Goal: Information Seeking & Learning: Learn about a topic

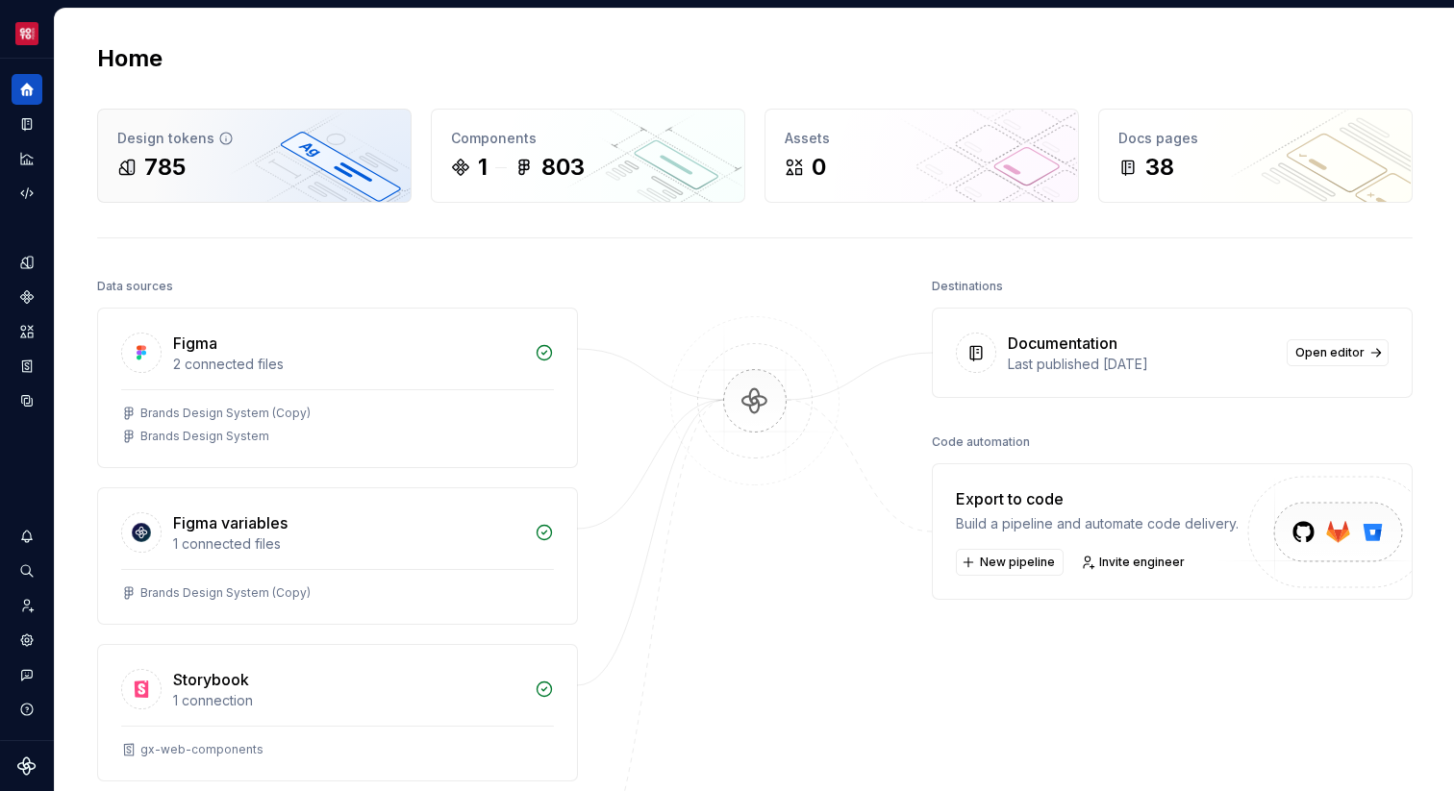
click at [264, 169] on div "785" at bounding box center [254, 167] width 274 height 31
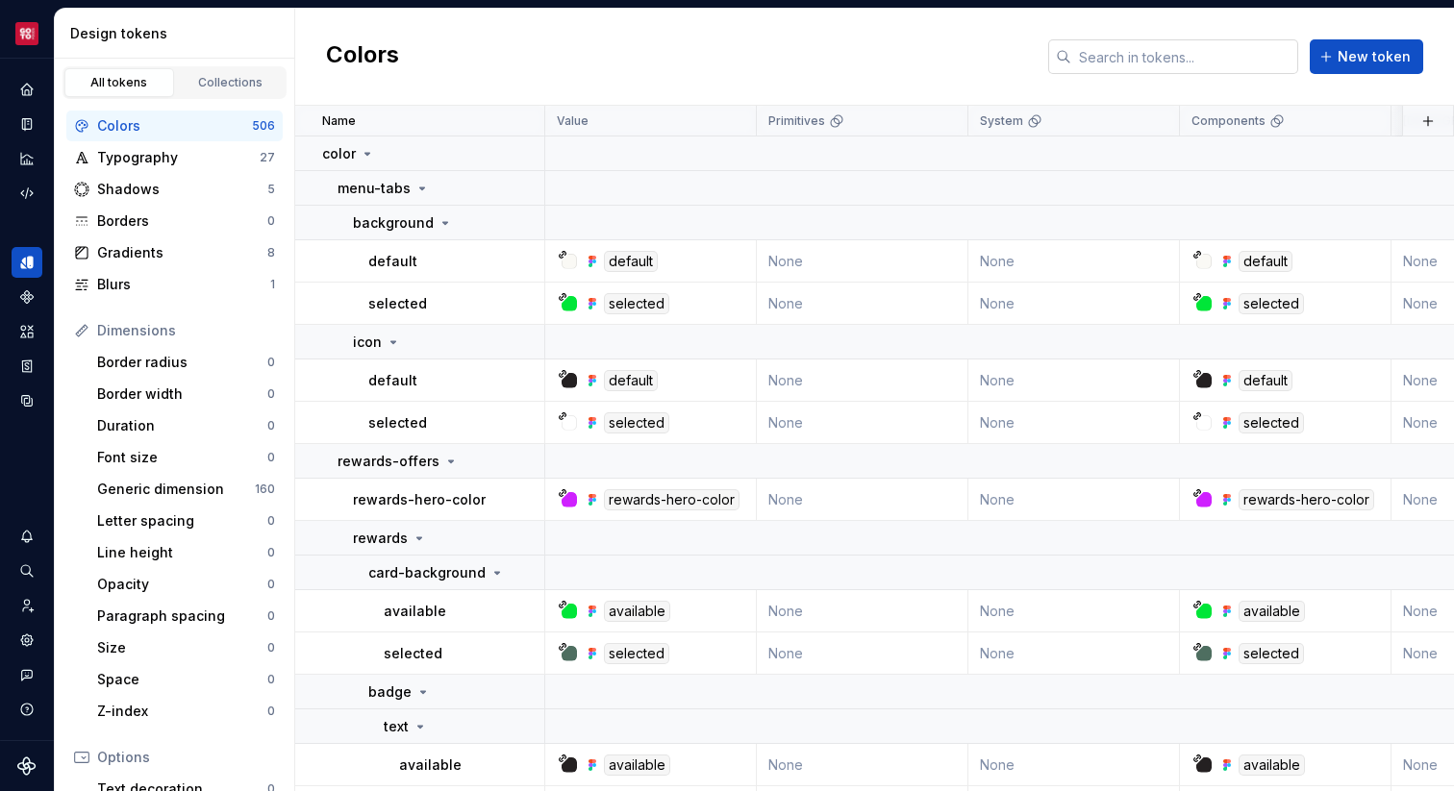
click at [1114, 67] on input "text" at bounding box center [1184, 56] width 227 height 35
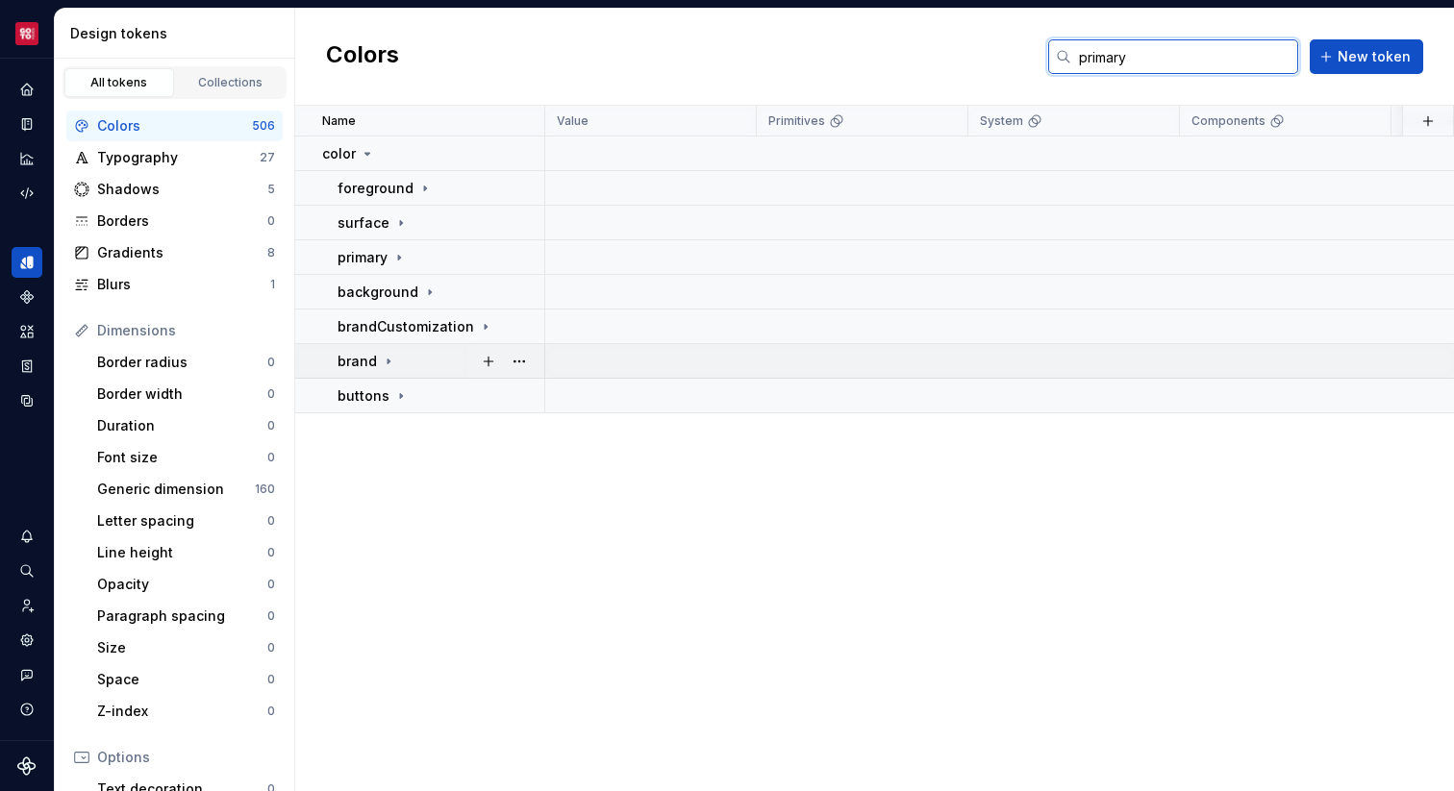
type input "primary"
click at [388, 372] on td "brand" at bounding box center [420, 361] width 250 height 35
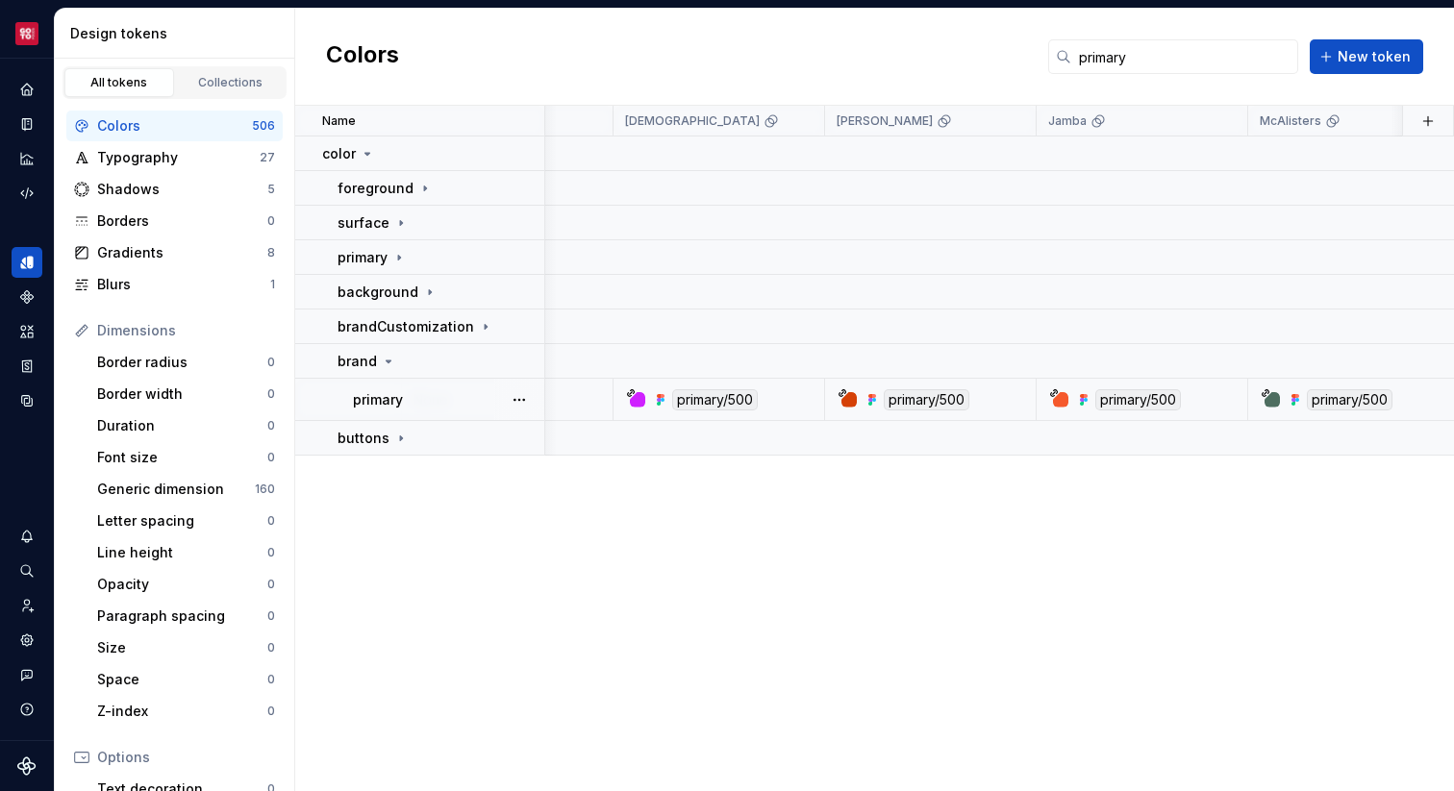
scroll to position [0, 798]
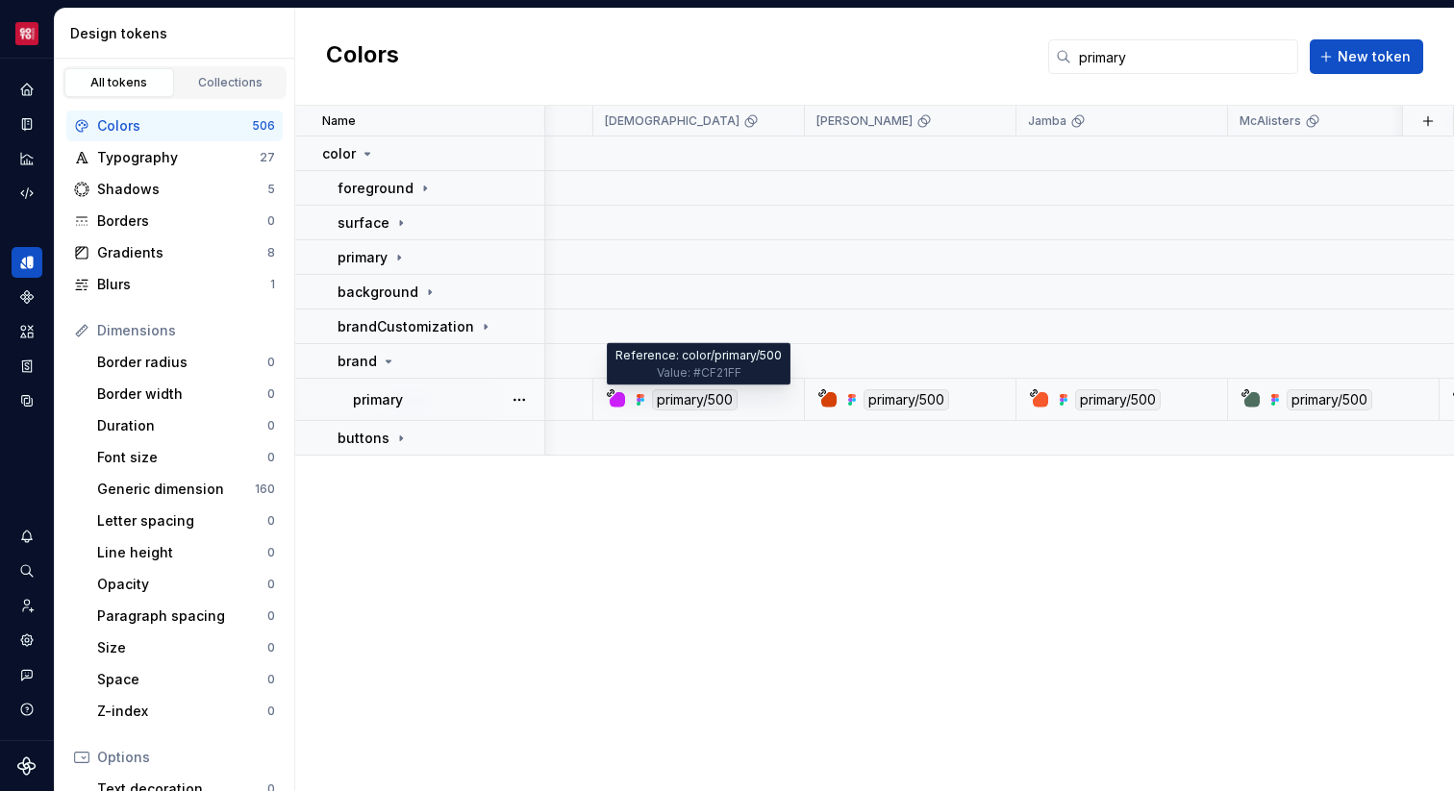
click at [663, 402] on div "primary/500" at bounding box center [695, 399] width 86 height 21
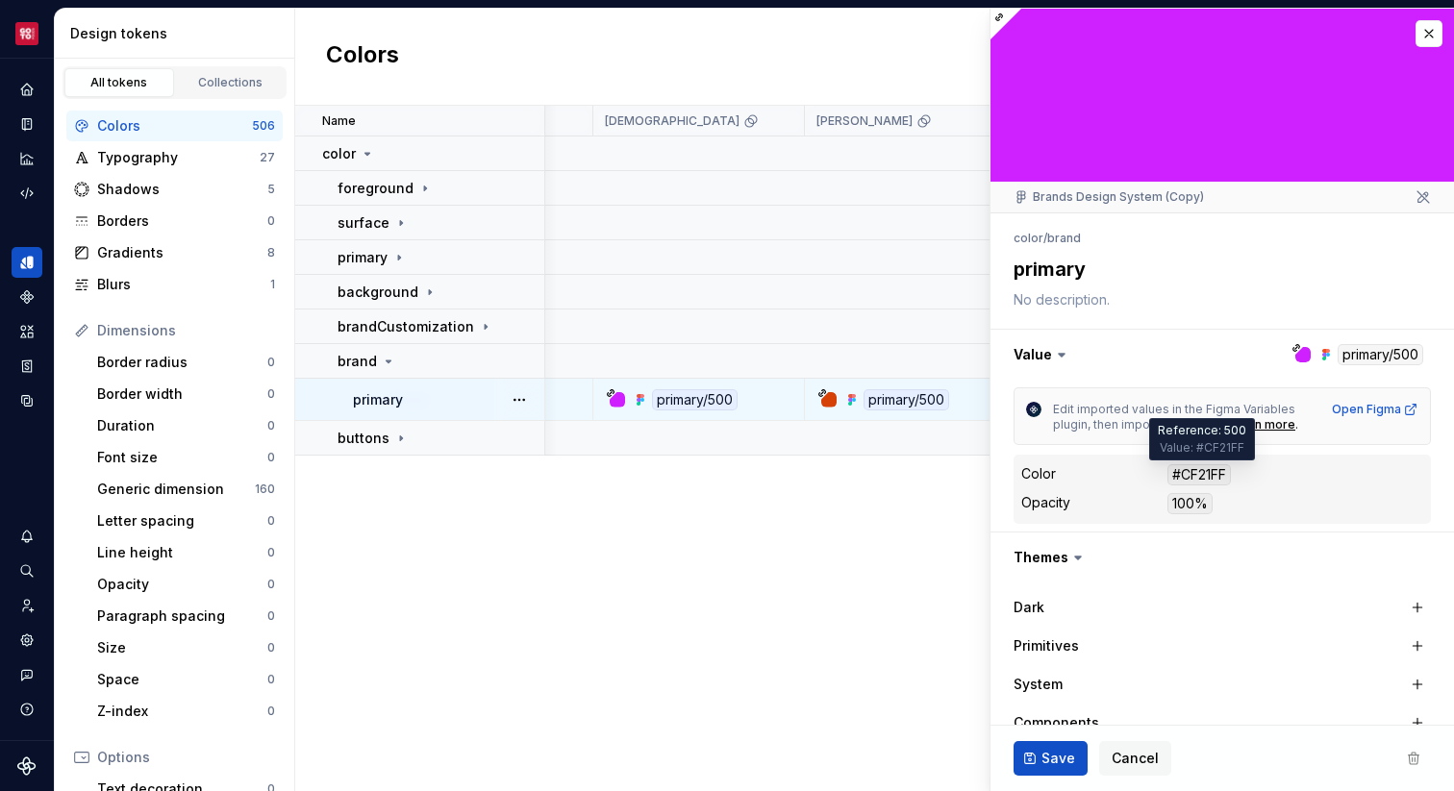
click at [1202, 471] on div "#CF21FF" at bounding box center [1198, 474] width 63 height 21
copy div "CF21FF"
click at [825, 398] on div at bounding box center [828, 399] width 15 height 15
click at [901, 398] on div "primary/500" at bounding box center [907, 399] width 86 height 21
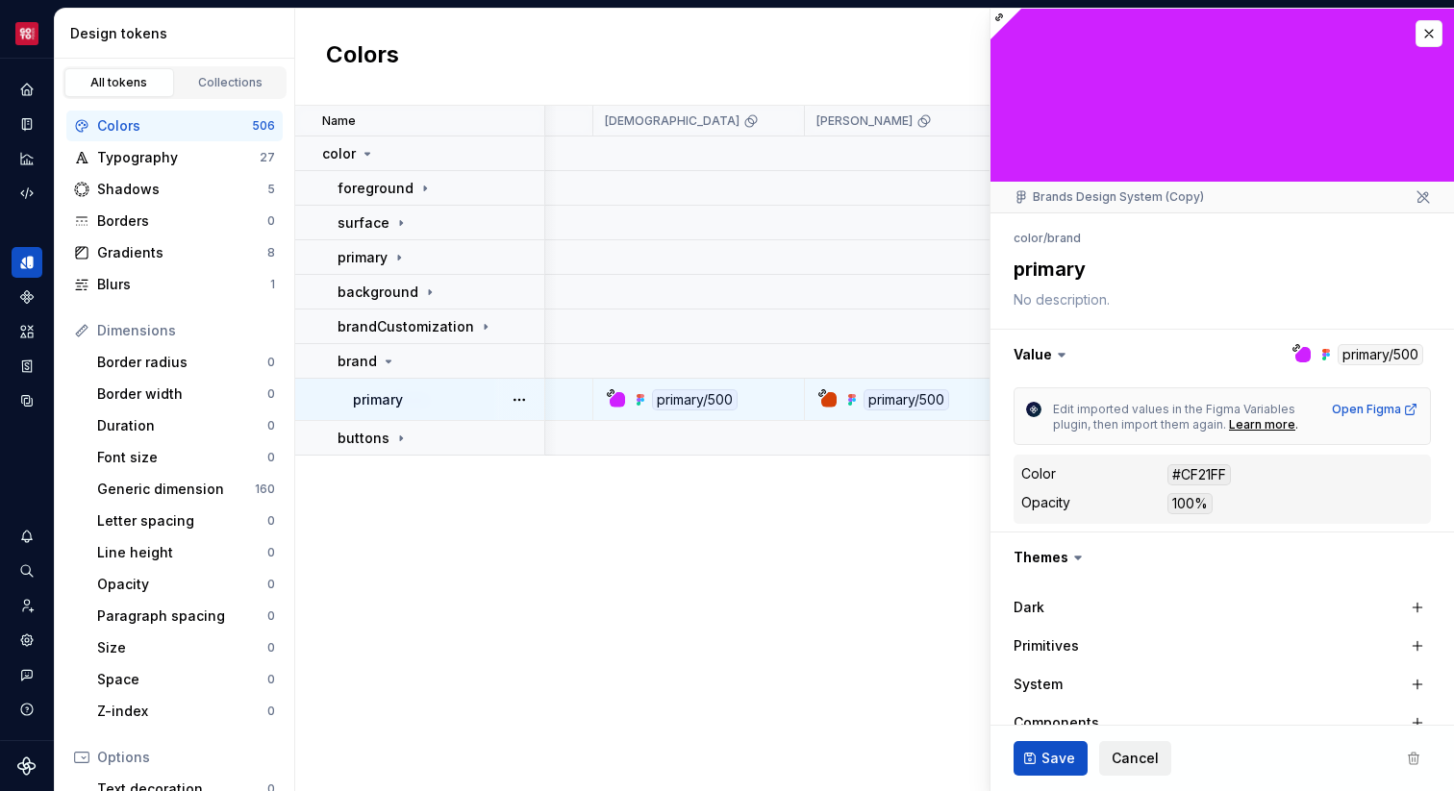
click at [1127, 755] on span "Cancel" at bounding box center [1135, 758] width 47 height 19
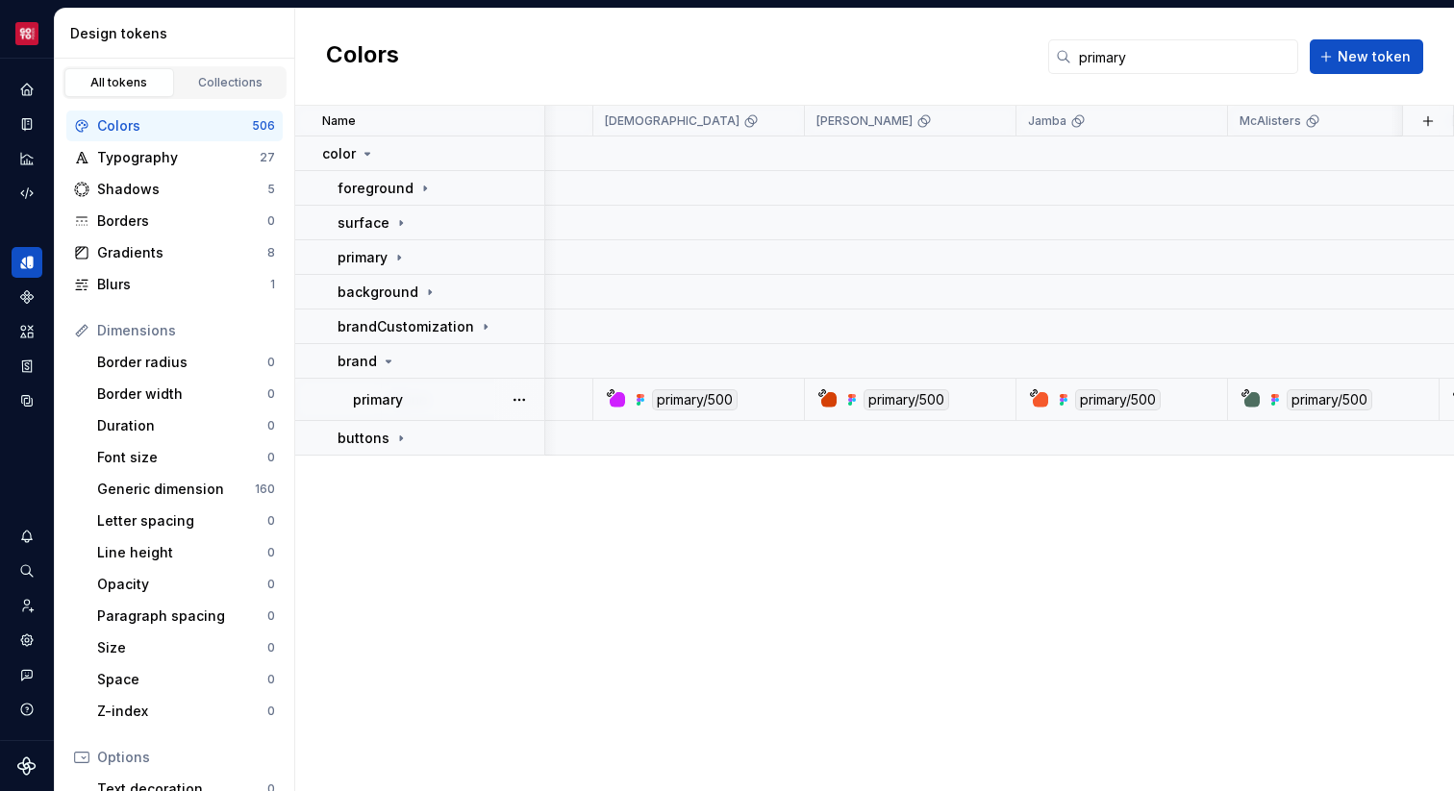
click at [912, 404] on div "primary/500" at bounding box center [907, 399] width 86 height 21
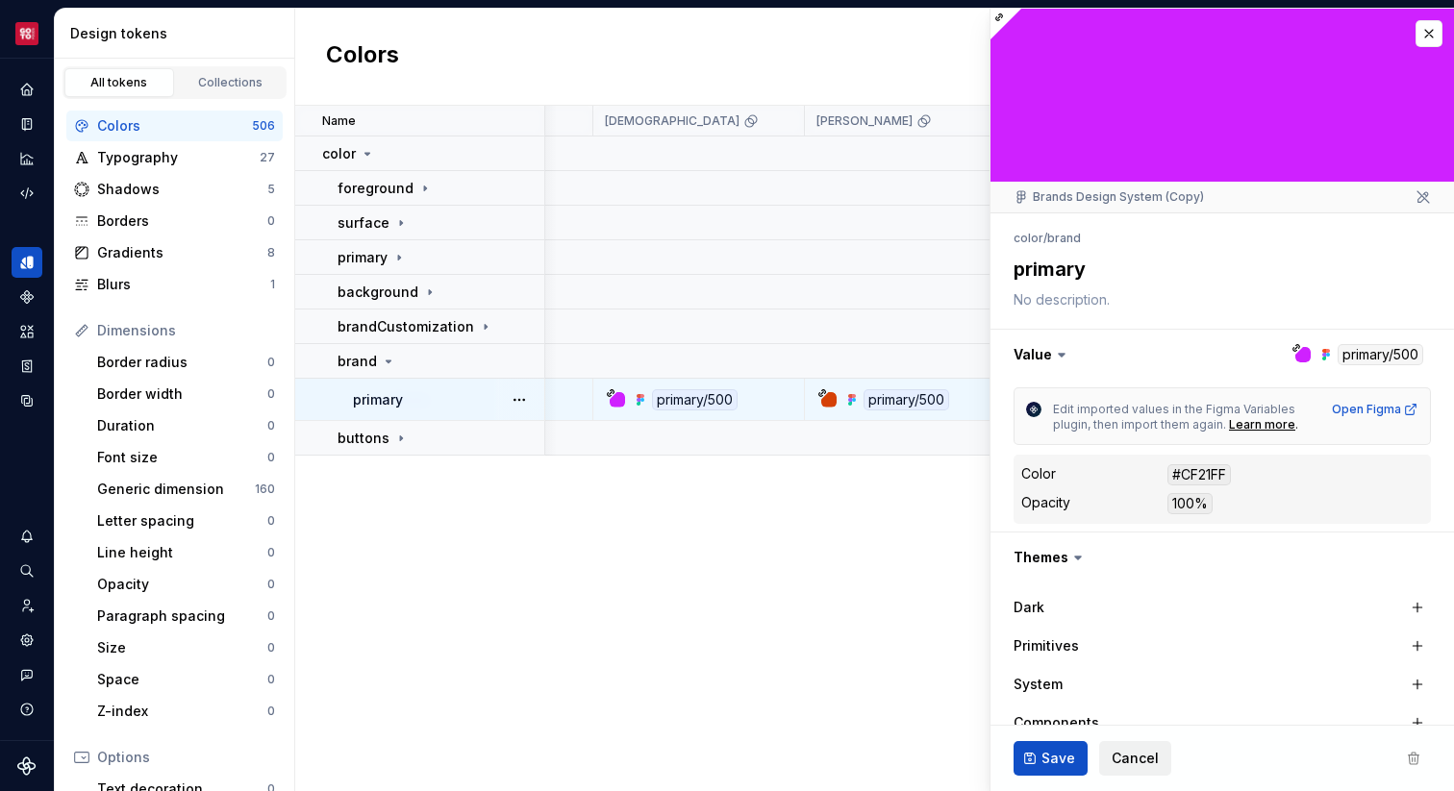
click at [1140, 766] on span "Cancel" at bounding box center [1135, 758] width 47 height 19
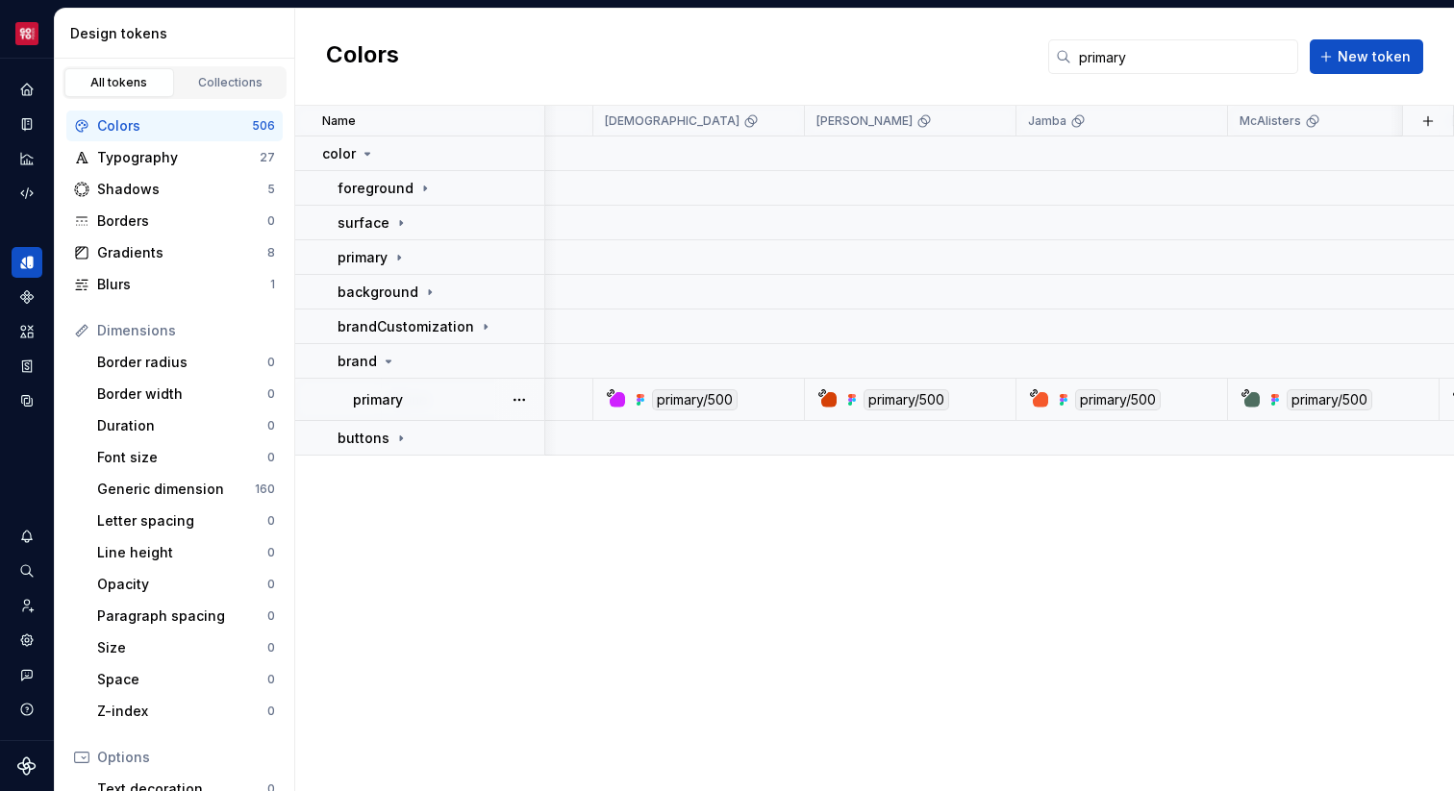
click at [825, 388] on icon at bounding box center [822, 393] width 10 height 10
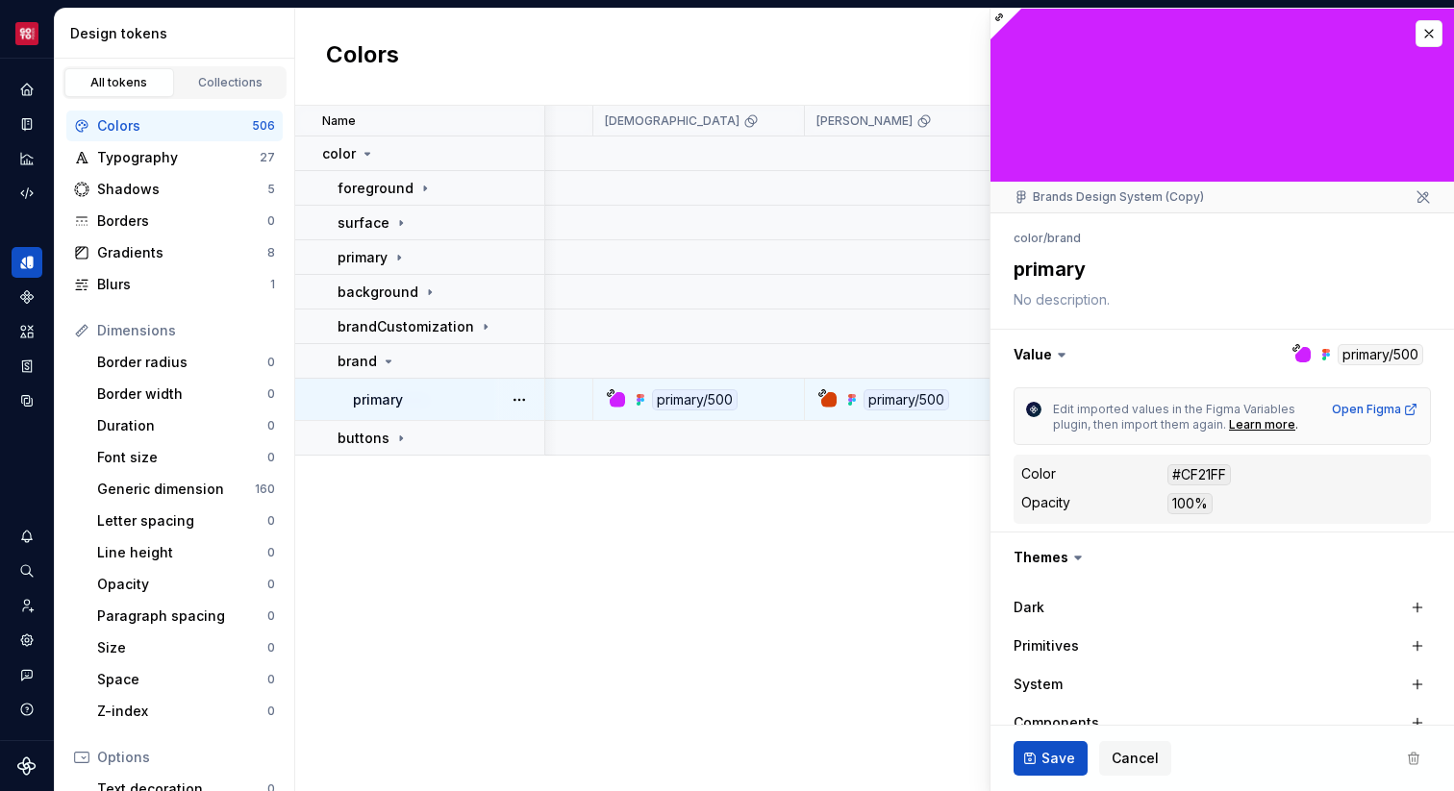
click at [1216, 470] on div "#CF21FF" at bounding box center [1198, 474] width 63 height 21
click at [897, 514] on div "Name Value Primitives System Components Agnostic [PERSON_NAME] Jamba McAlisters…" at bounding box center [874, 449] width 1159 height 686
click at [1115, 762] on span "Cancel" at bounding box center [1135, 758] width 47 height 19
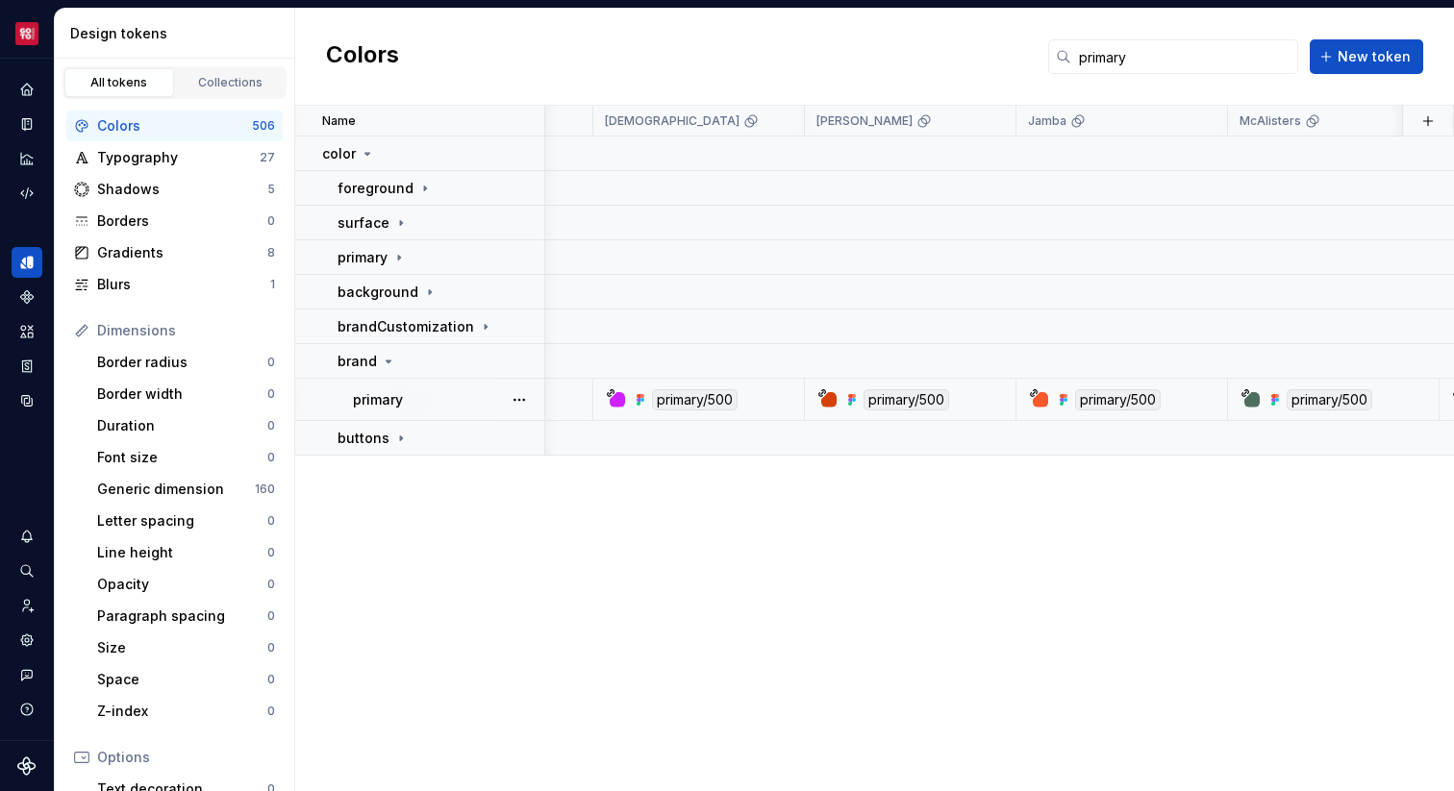
click at [908, 397] on div "primary/500" at bounding box center [907, 399] width 86 height 21
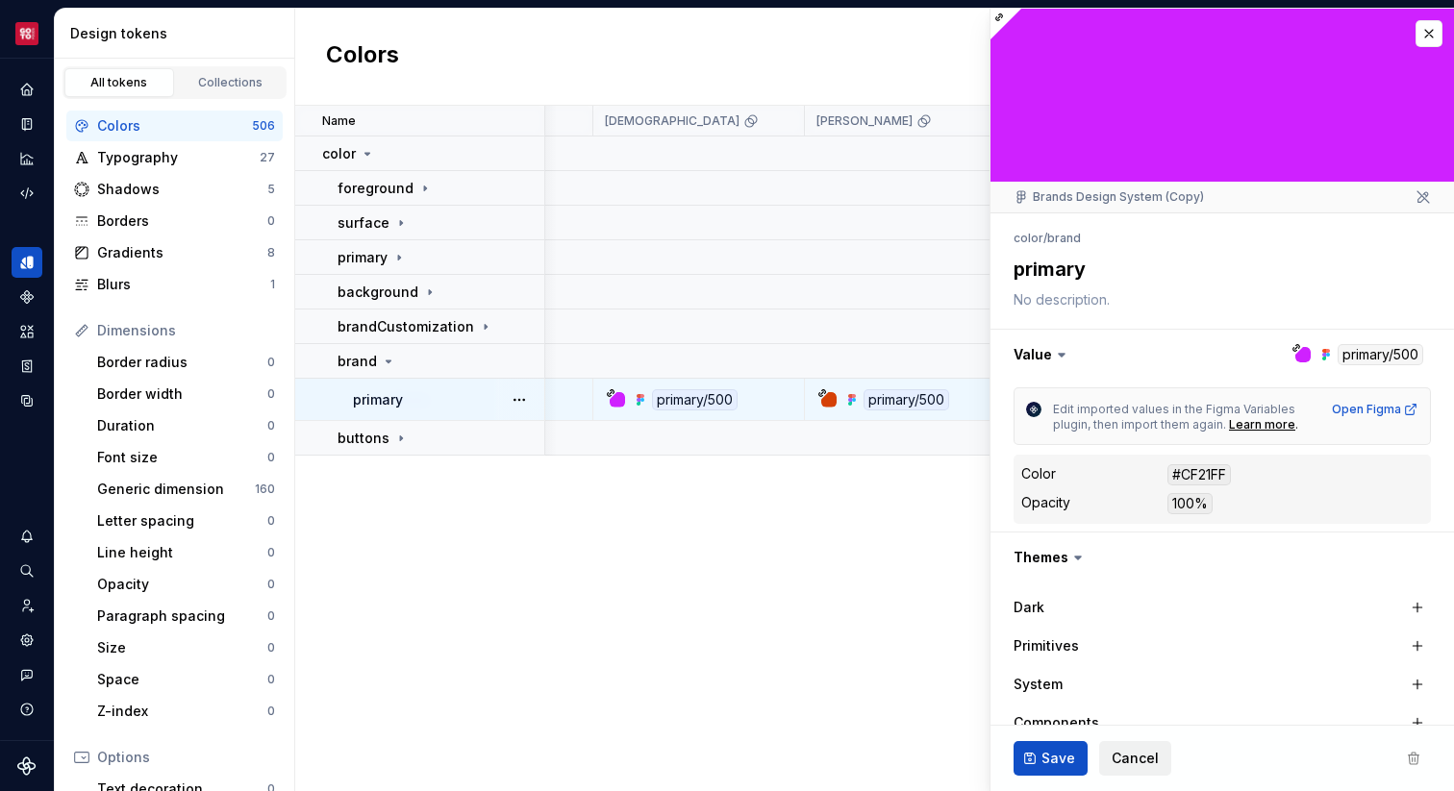
click at [1123, 752] on span "Cancel" at bounding box center [1135, 758] width 47 height 19
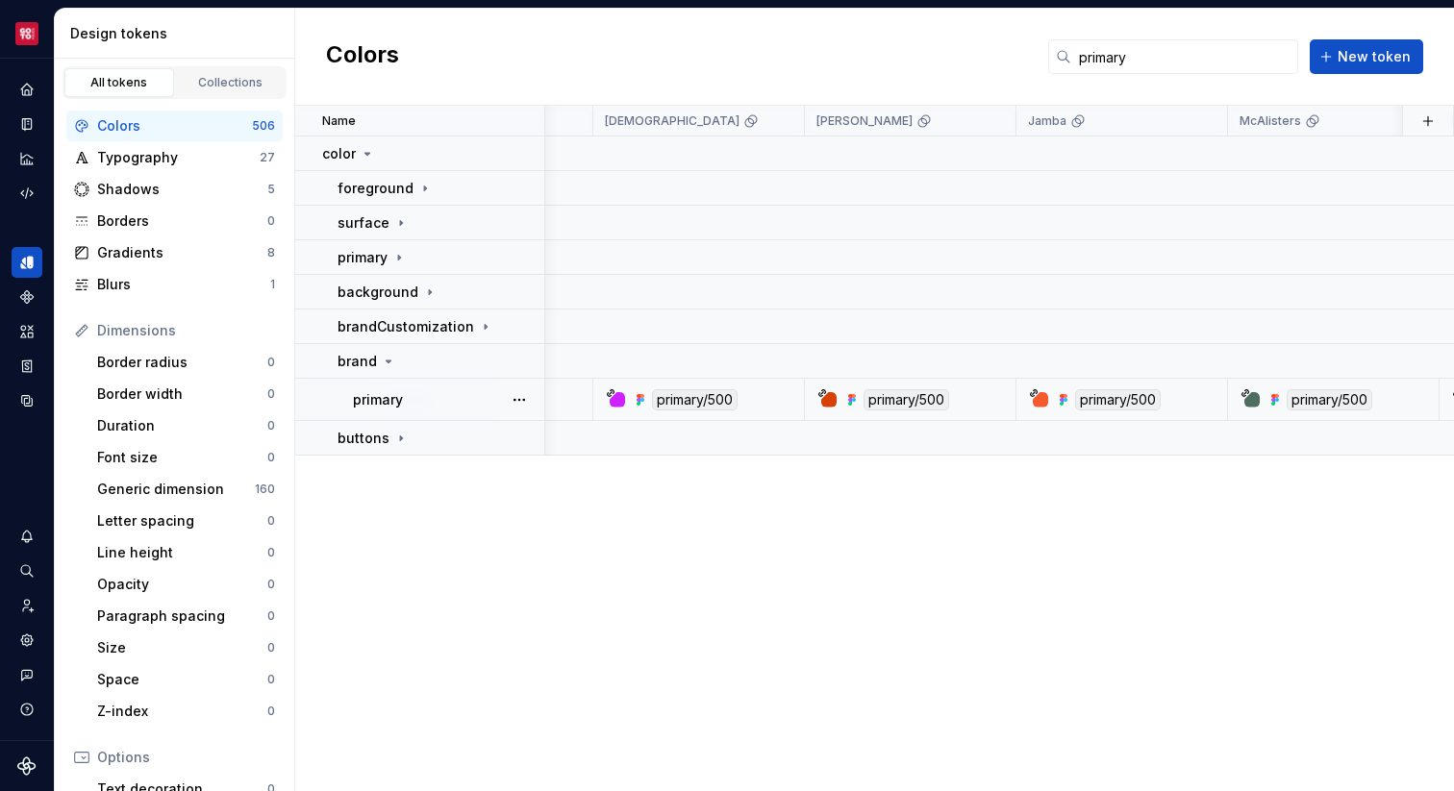
click at [897, 400] on div "primary/500" at bounding box center [907, 399] width 86 height 21
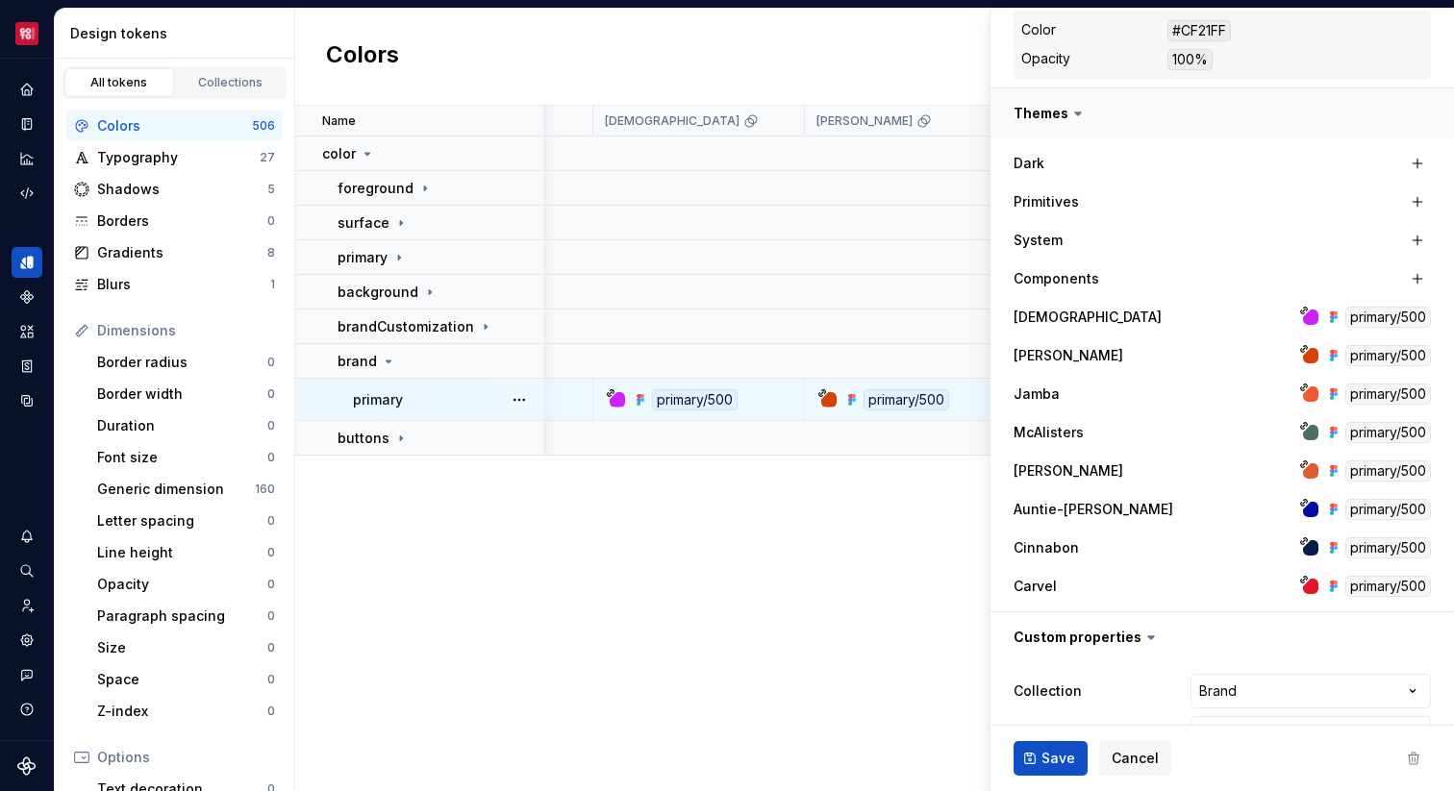
scroll to position [494, 0]
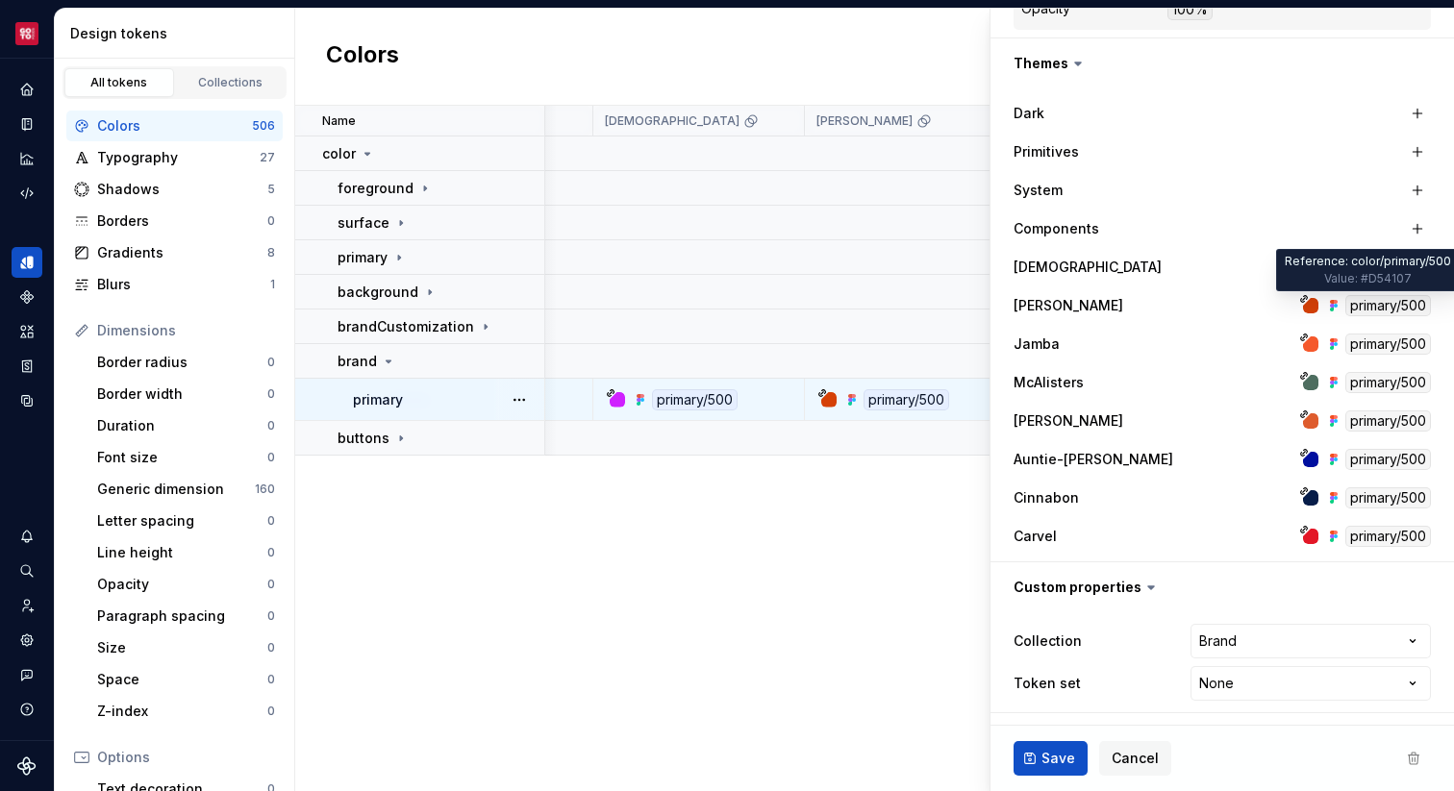
click at [1361, 305] on div "primary/500" at bounding box center [1388, 305] width 86 height 21
click at [1300, 297] on icon at bounding box center [1304, 299] width 10 height 10
click at [1374, 303] on div "primary/500" at bounding box center [1388, 305] width 86 height 21
click at [1376, 313] on div "primary/500" at bounding box center [1388, 305] width 86 height 21
click at [1379, 310] on div "primary/500" at bounding box center [1388, 305] width 86 height 21
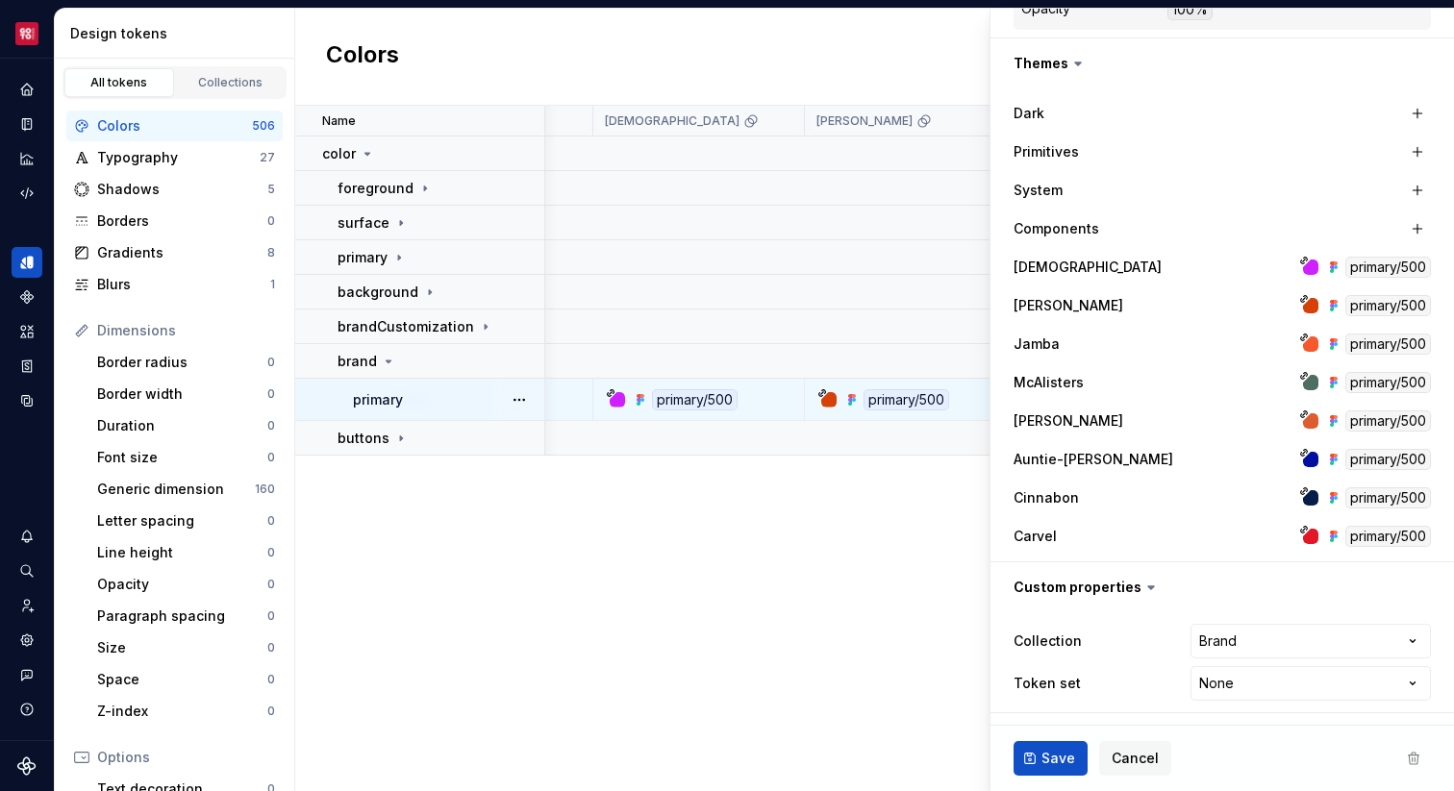
click at [1301, 301] on icon at bounding box center [1304, 299] width 7 height 7
click at [1304, 302] on icon at bounding box center [1304, 299] width 10 height 10
click at [1306, 302] on icon at bounding box center [1304, 299] width 10 height 10
click at [1377, 345] on div "primary/500" at bounding box center [1388, 344] width 86 height 21
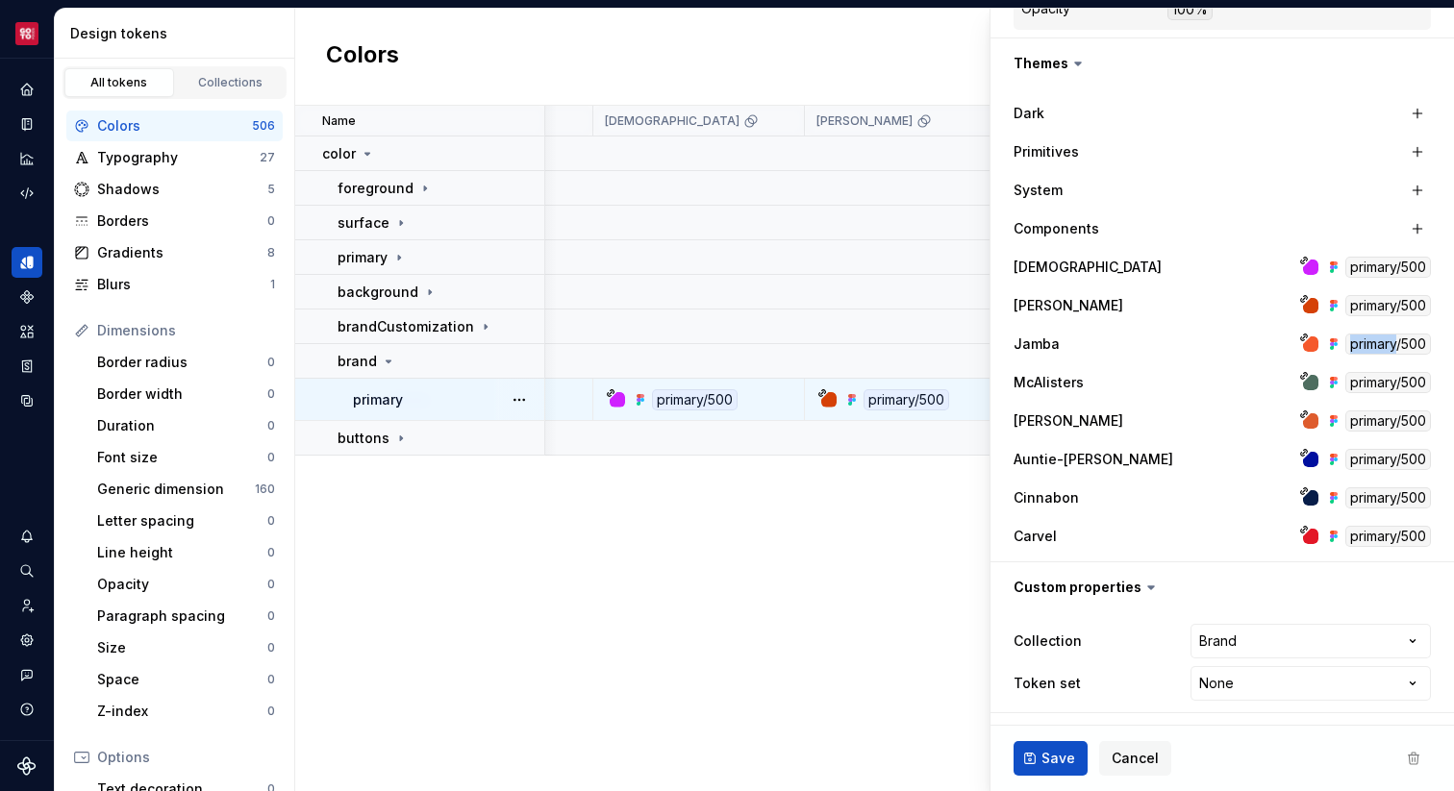
click at [1377, 345] on div "primary/500" at bounding box center [1388, 344] width 86 height 21
click at [477, 488] on div "Name Value Primitives System Components Agnostic [PERSON_NAME] Jamba McAlisters…" at bounding box center [874, 449] width 1159 height 686
click at [481, 528] on div "Name Value Primitives System Components Agnostic [PERSON_NAME] Jamba McAlisters…" at bounding box center [874, 449] width 1159 height 686
click at [1131, 764] on span "Cancel" at bounding box center [1135, 758] width 47 height 19
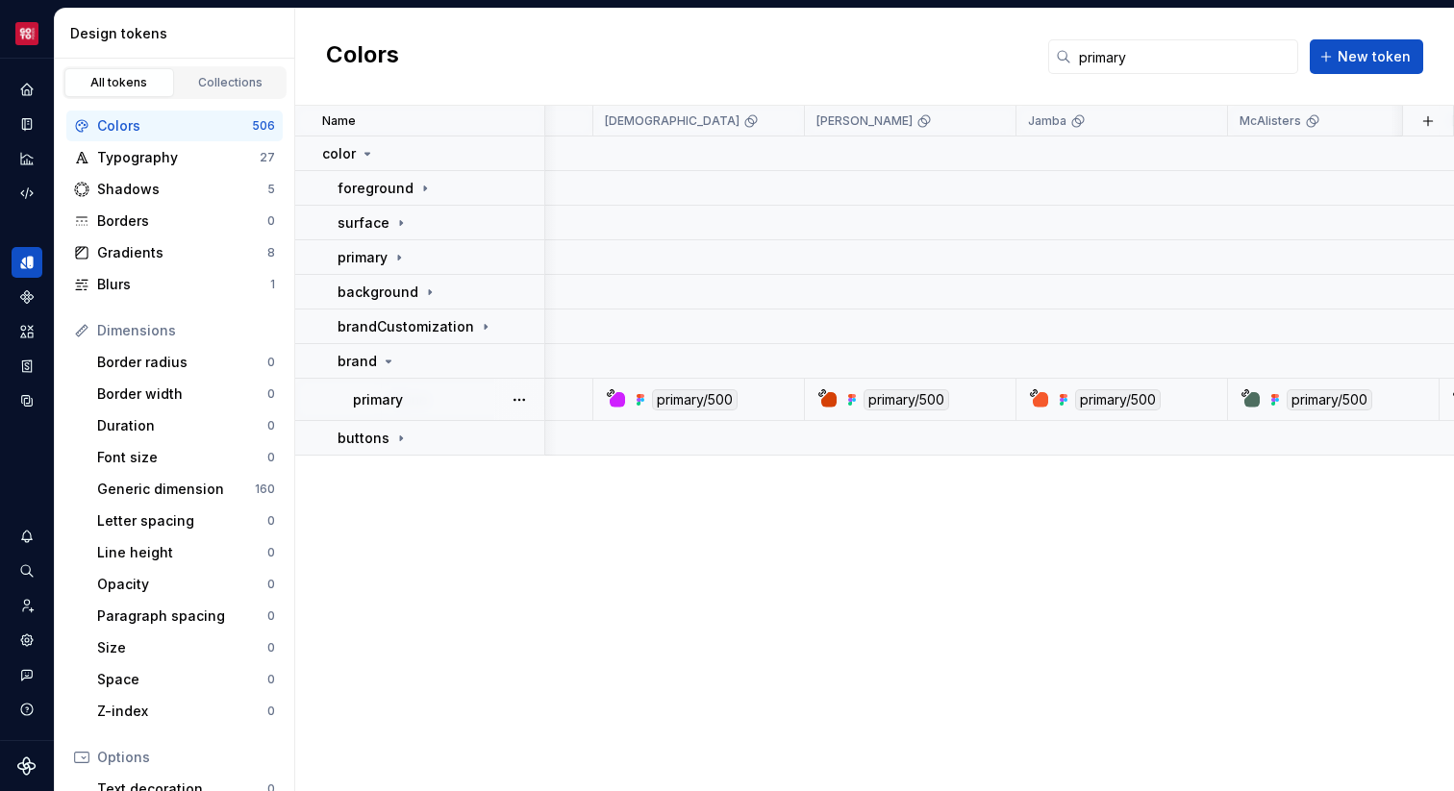
click at [1114, 396] on div "primary/500" at bounding box center [1118, 399] width 86 height 21
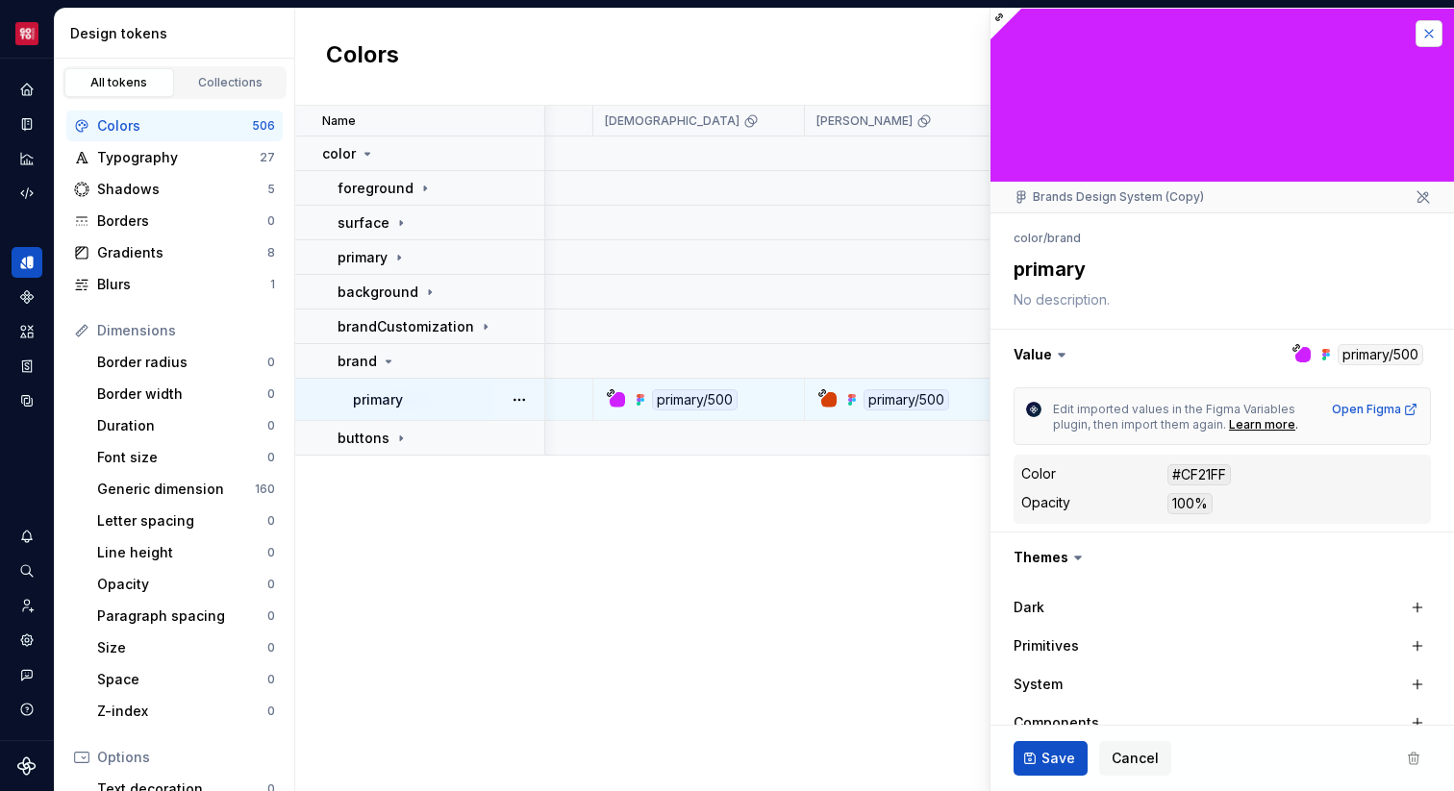
click at [1430, 38] on button "button" at bounding box center [1428, 33] width 27 height 27
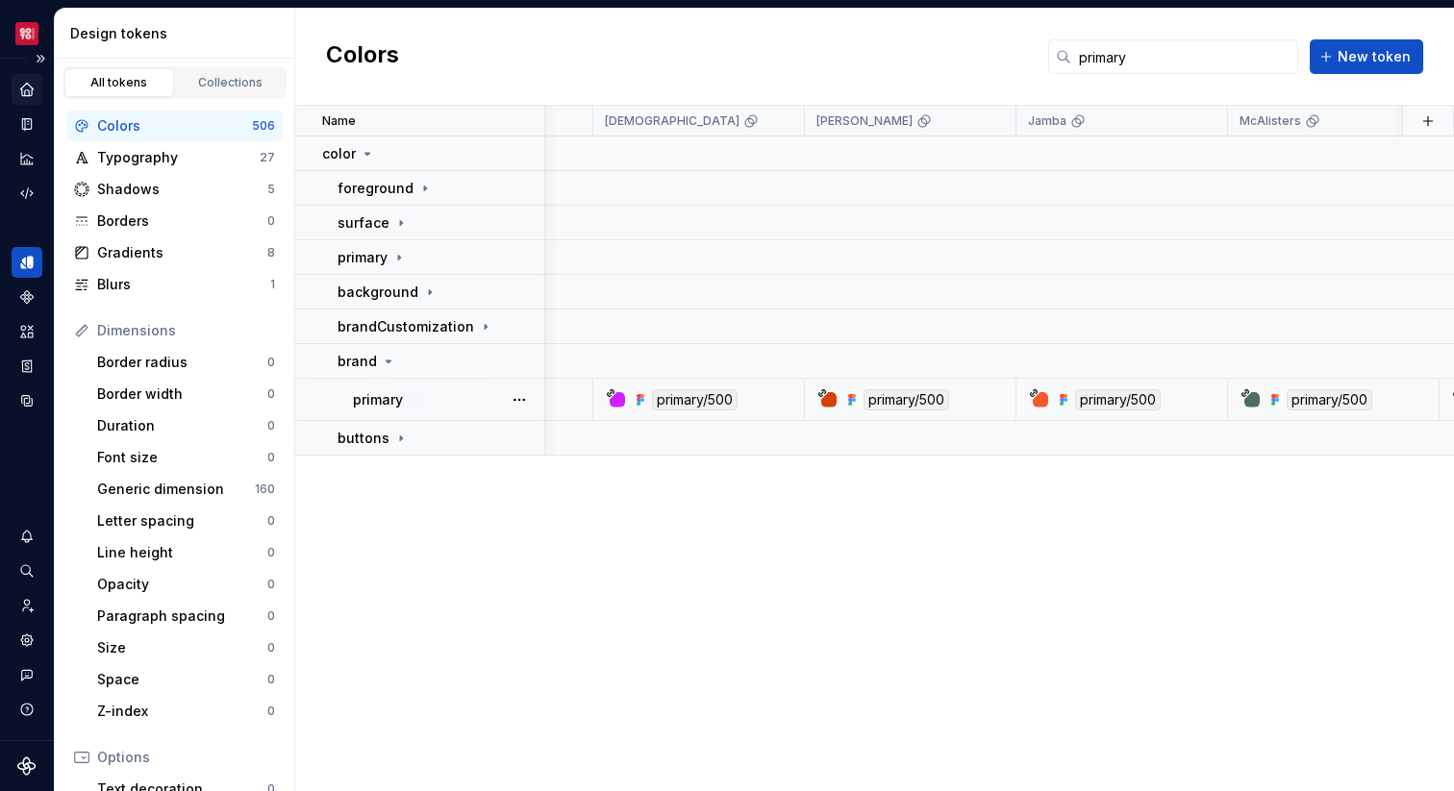
click at [23, 88] on icon "Home" at bounding box center [26, 89] width 13 height 13
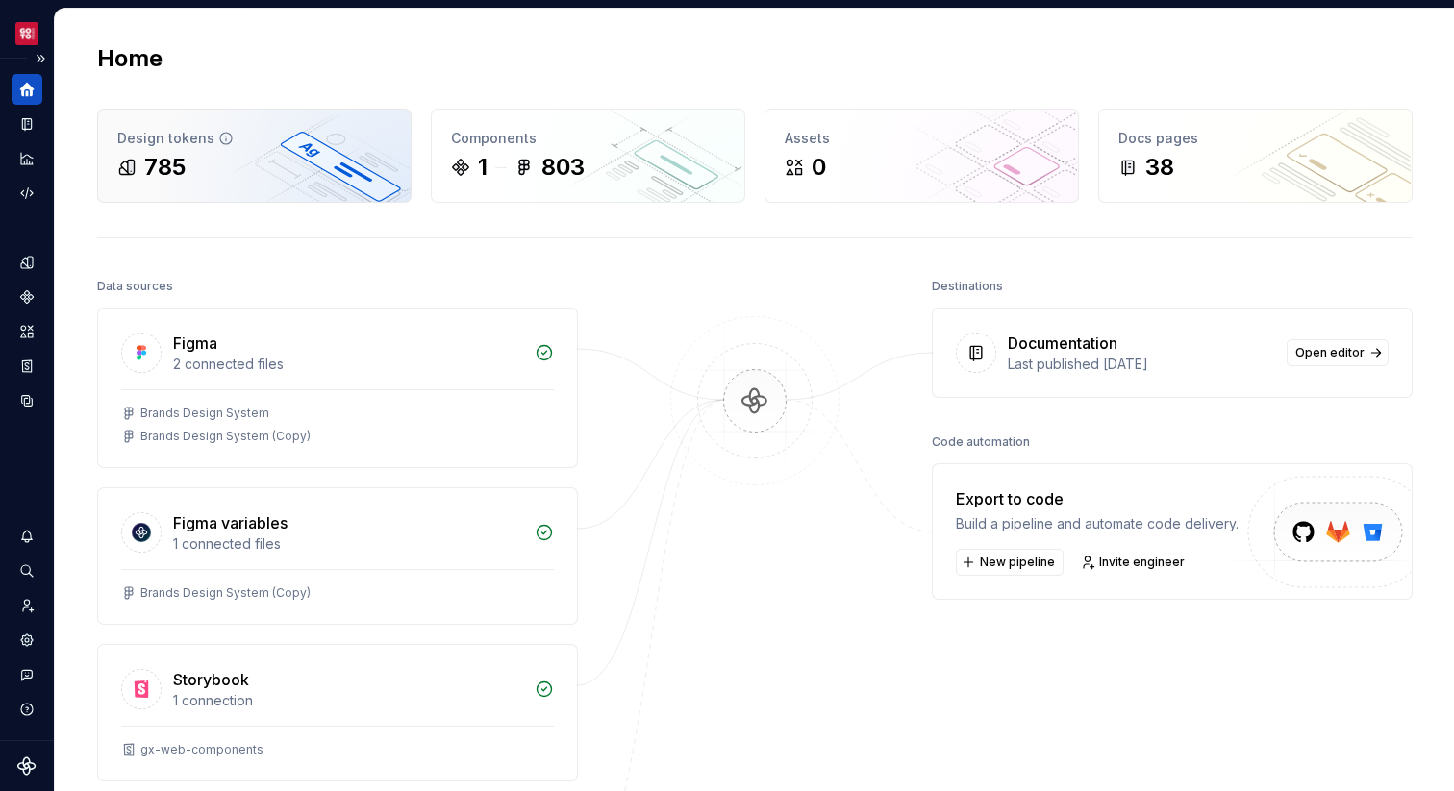
click at [214, 115] on div "Design tokens 785" at bounding box center [254, 156] width 313 height 92
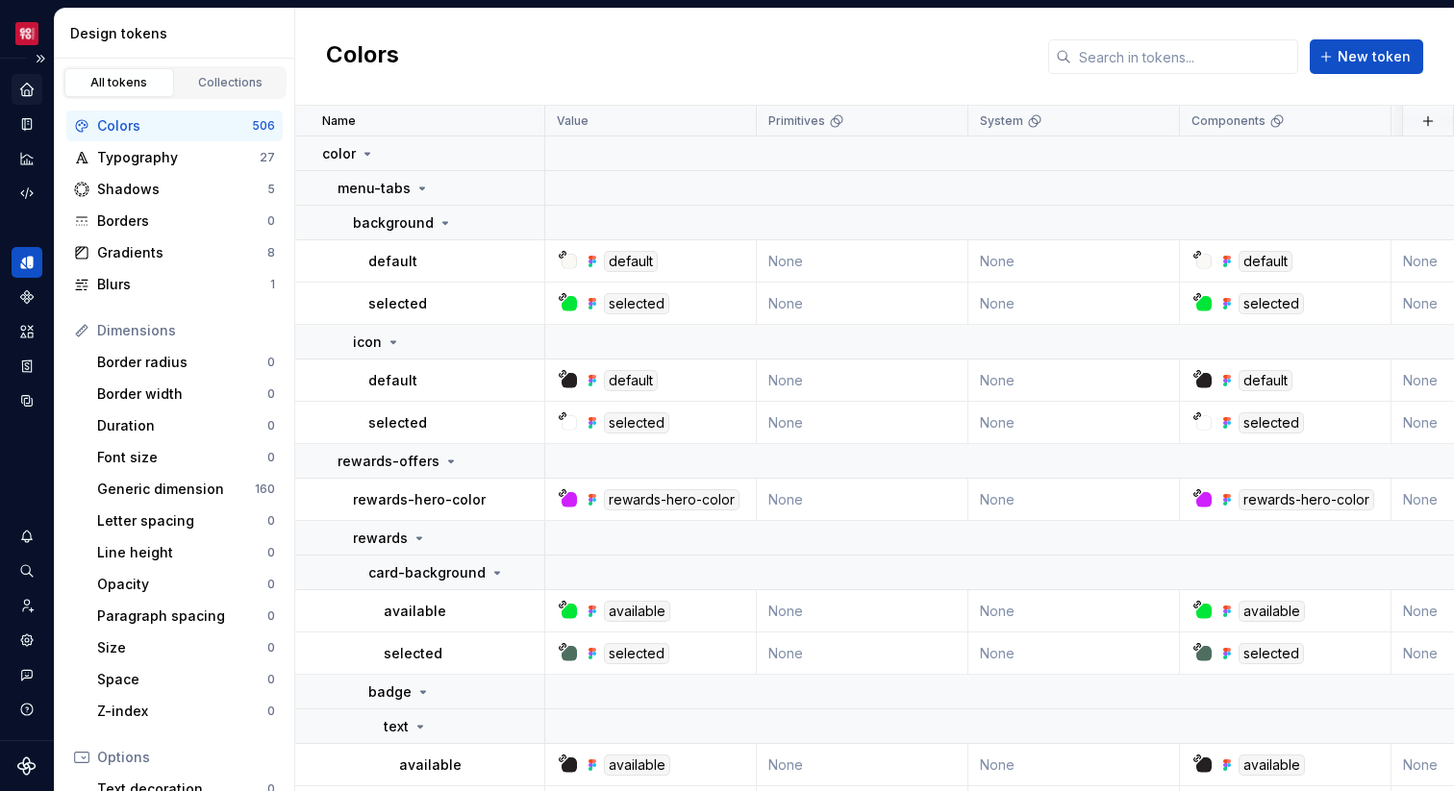
click at [160, 124] on div "Colors" at bounding box center [174, 125] width 155 height 19
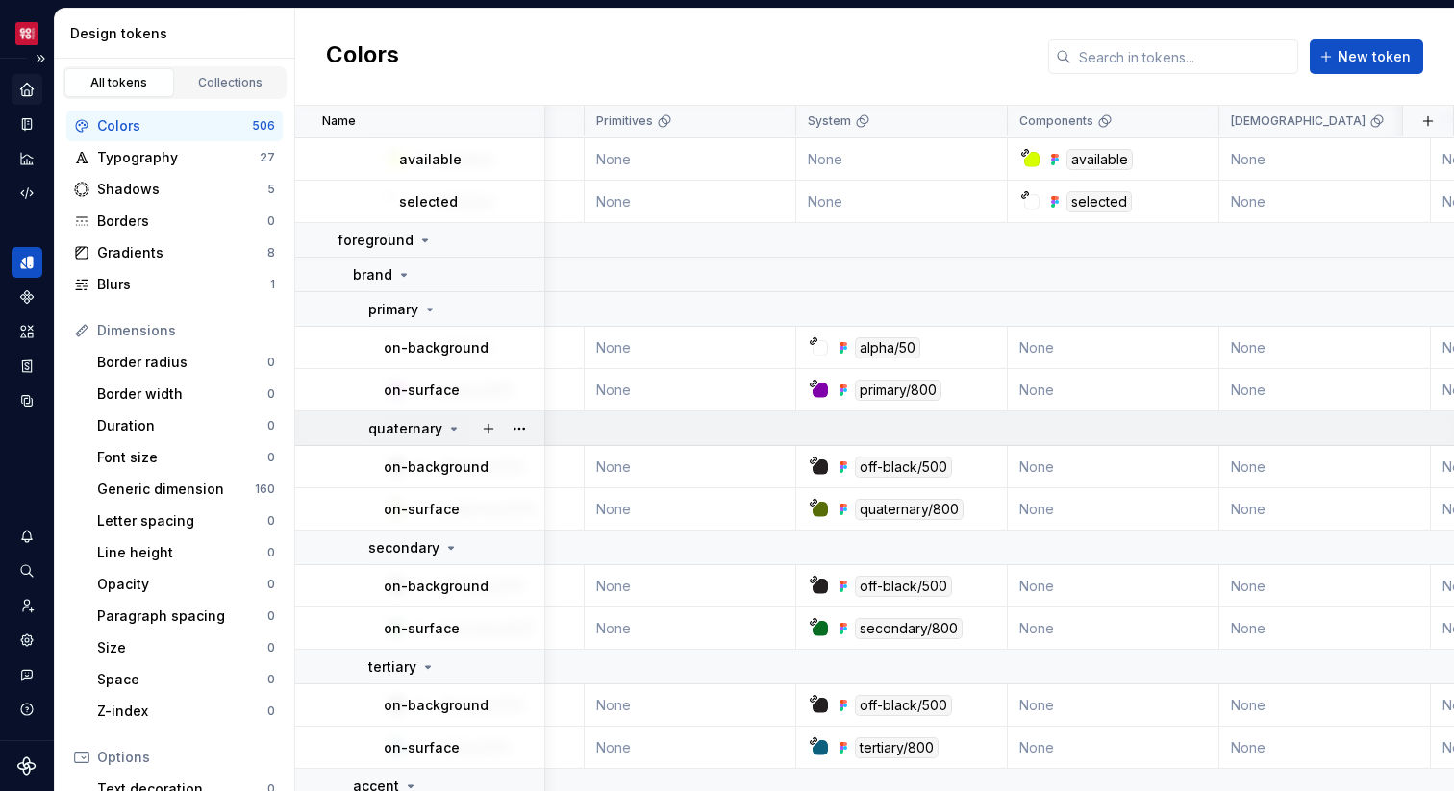
scroll to position [1306, 0]
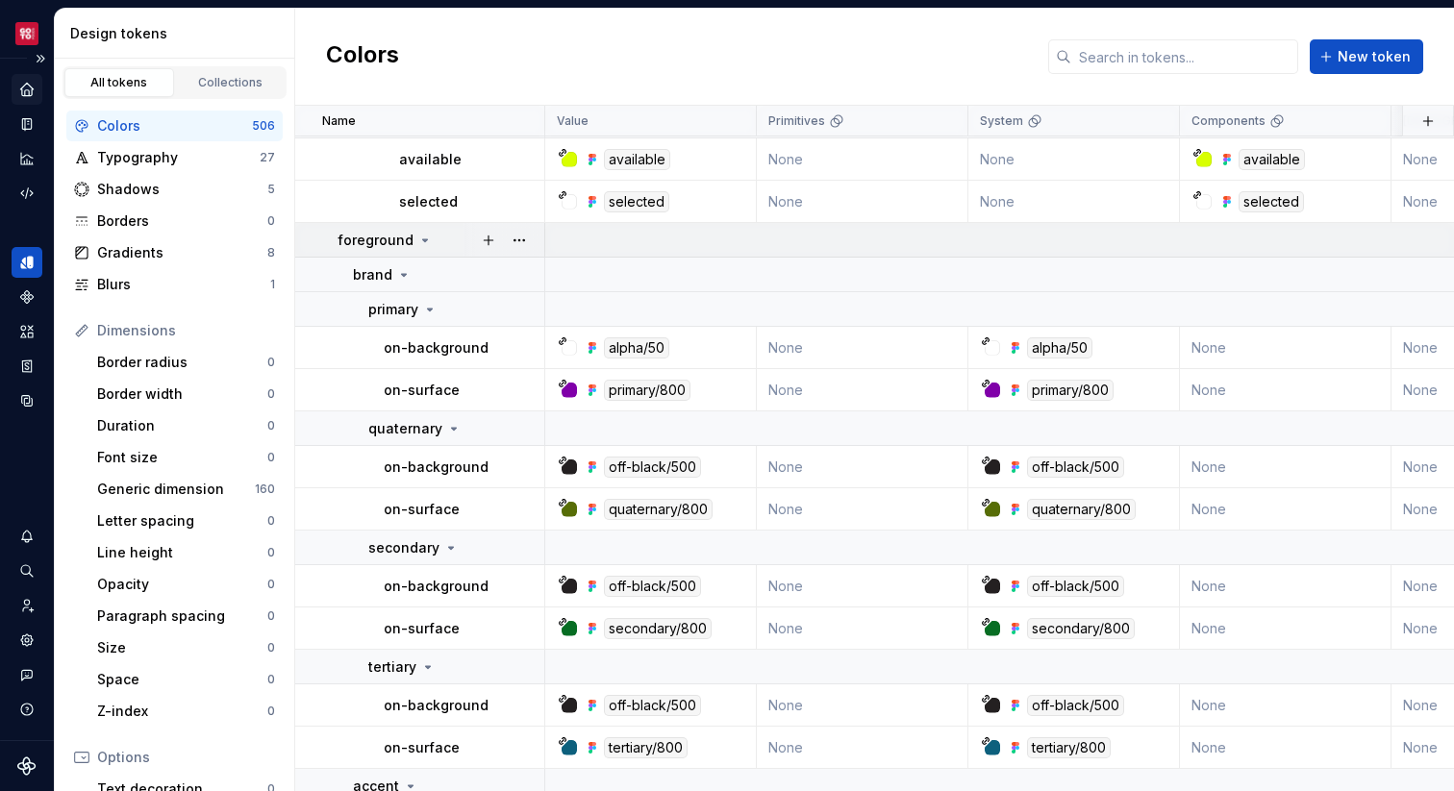
click at [385, 243] on p "foreground" at bounding box center [376, 240] width 76 height 19
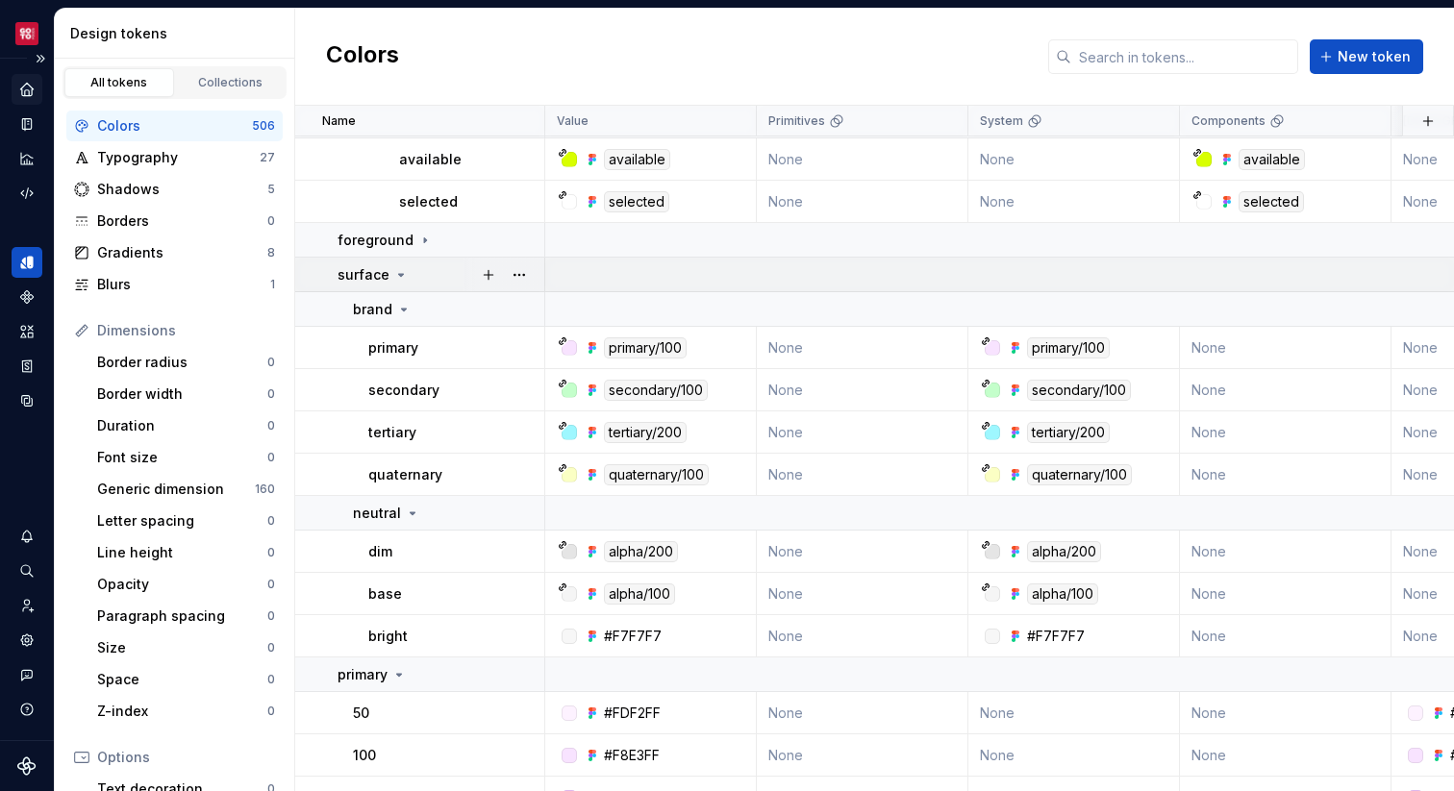
click at [408, 271] on div "surface" at bounding box center [441, 274] width 206 height 19
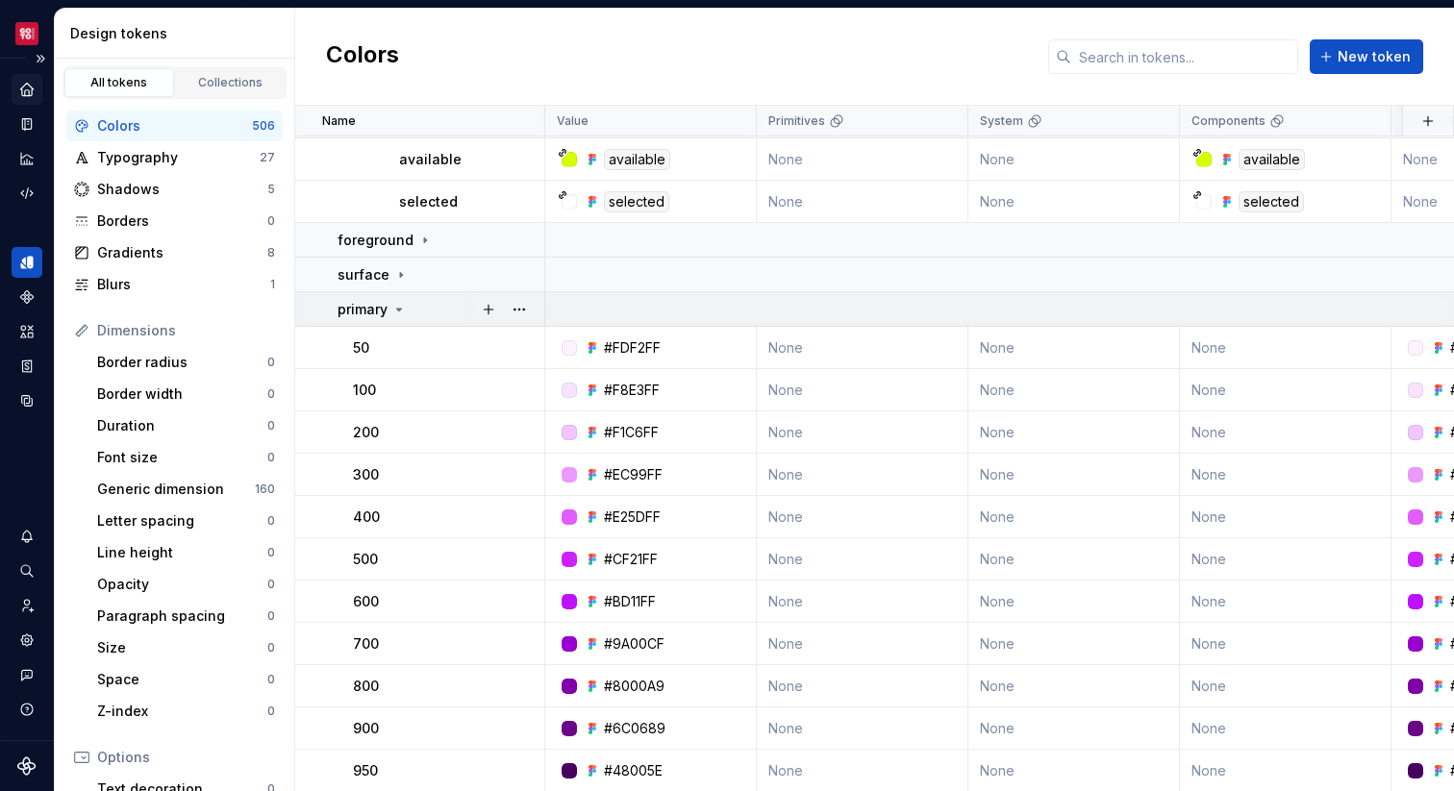
click at [415, 295] on td "primary" at bounding box center [420, 309] width 250 height 35
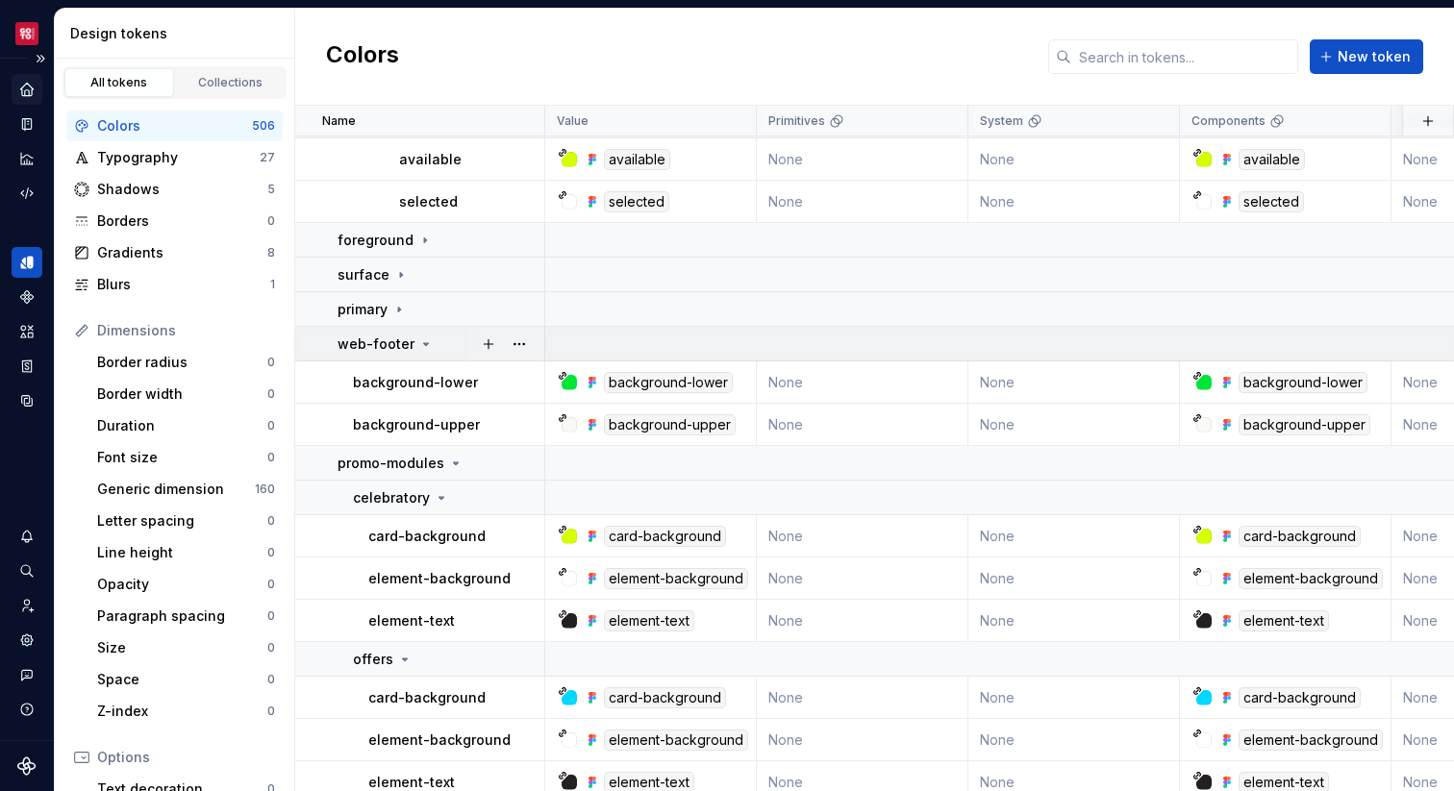
click at [430, 335] on div "web-footer" at bounding box center [441, 344] width 206 height 19
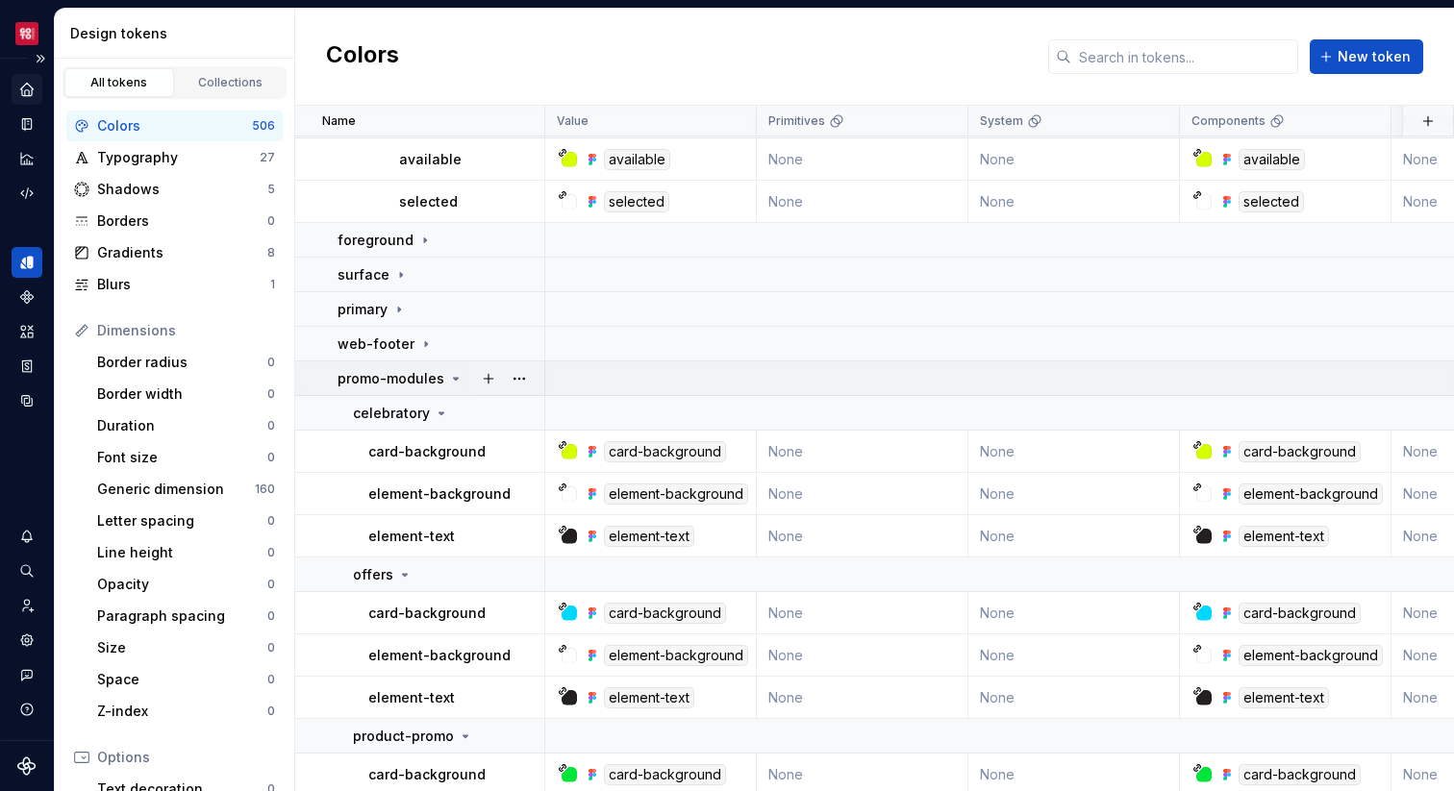
click at [448, 381] on icon at bounding box center [455, 378] width 15 height 15
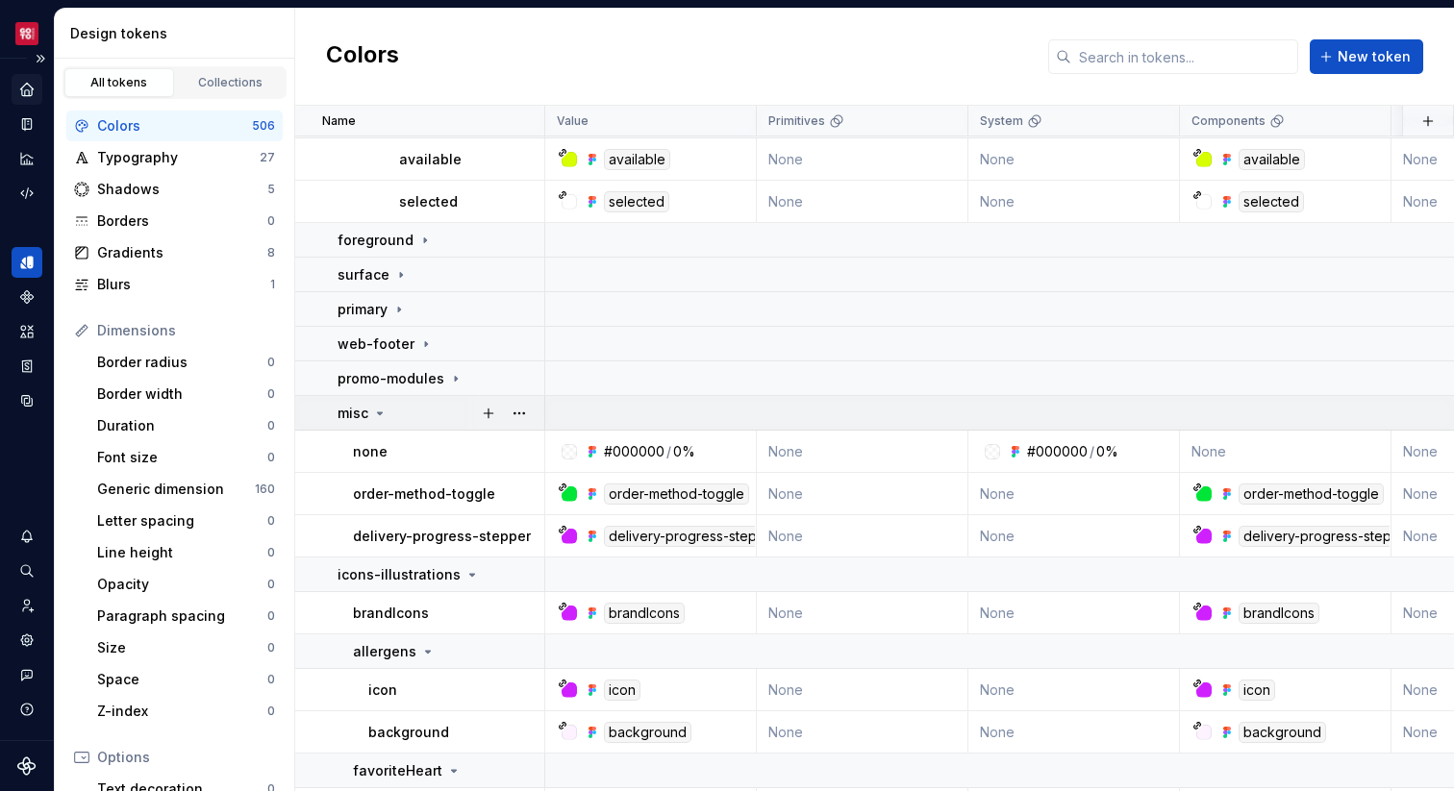
click at [443, 415] on div "misc" at bounding box center [441, 413] width 206 height 19
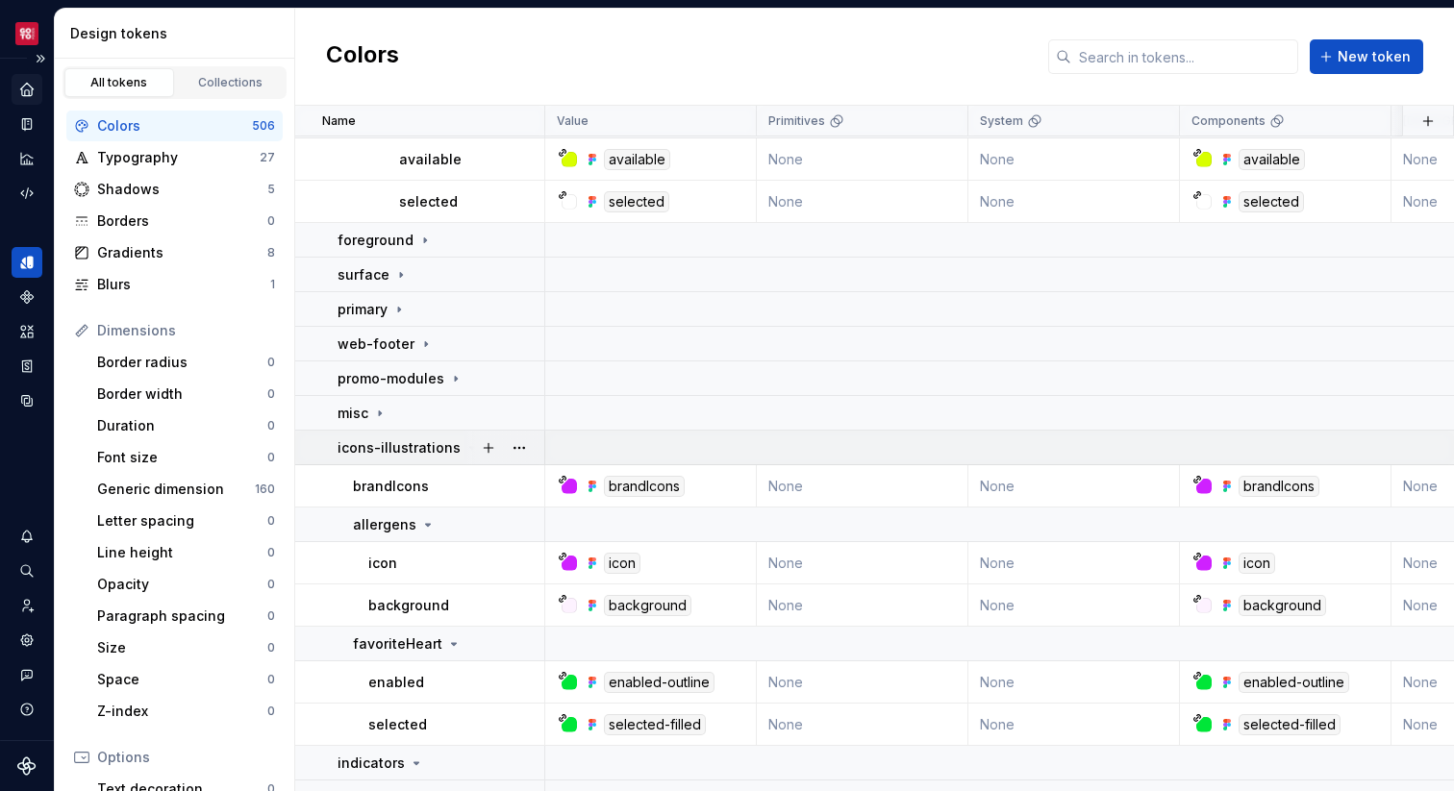
click at [442, 440] on p "icons-illustrations" at bounding box center [399, 447] width 123 height 19
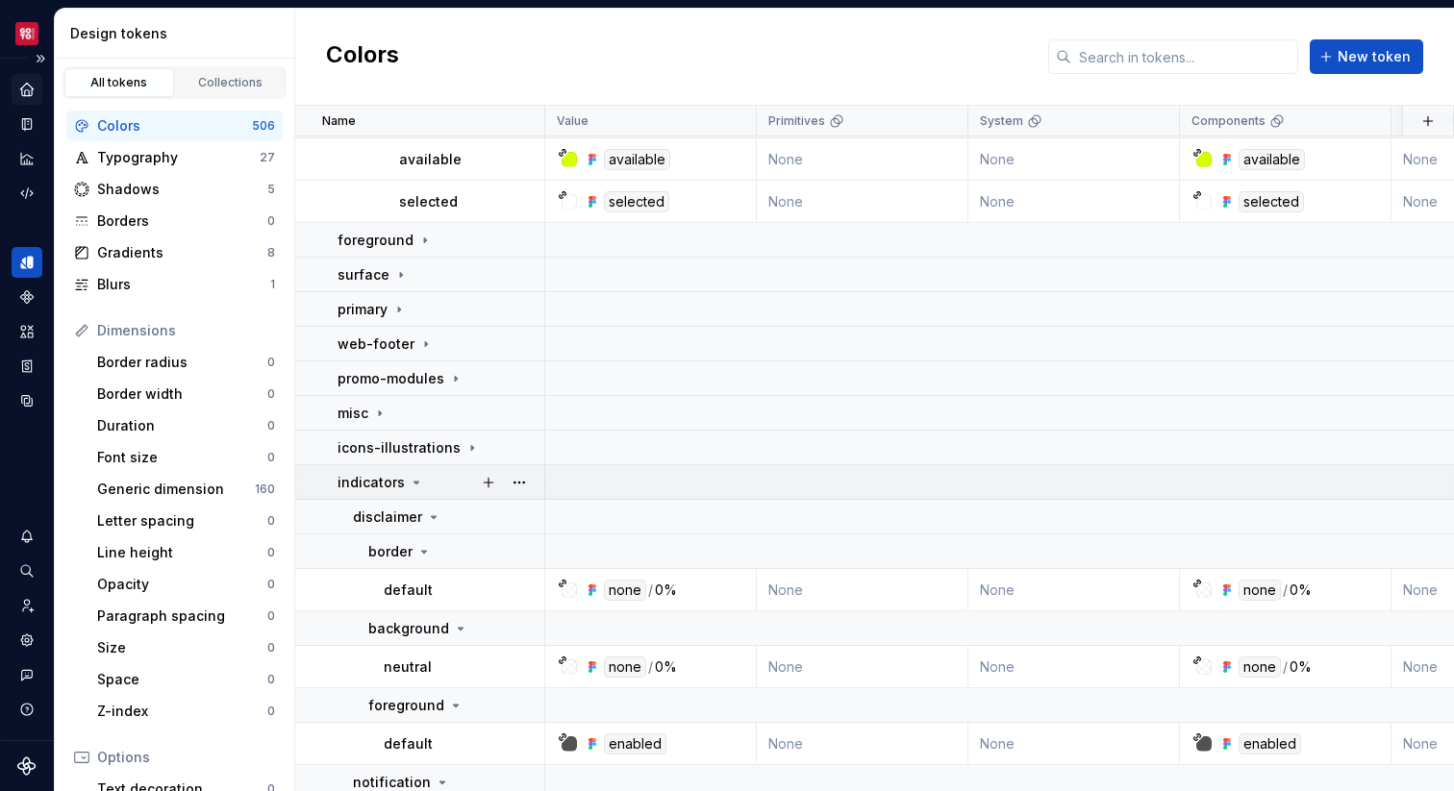
click at [439, 473] on div "indicators" at bounding box center [441, 482] width 206 height 19
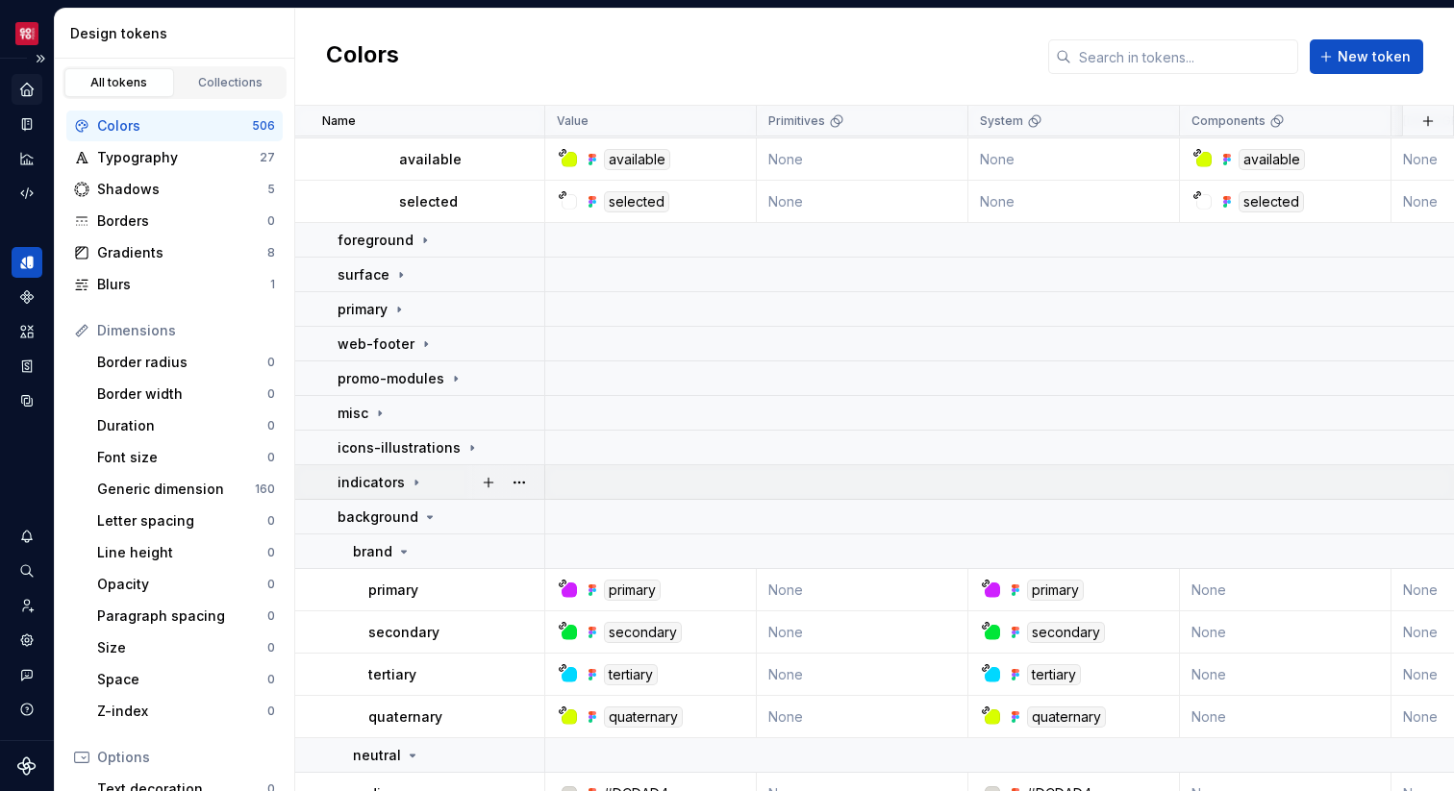
scroll to position [1617, 0]
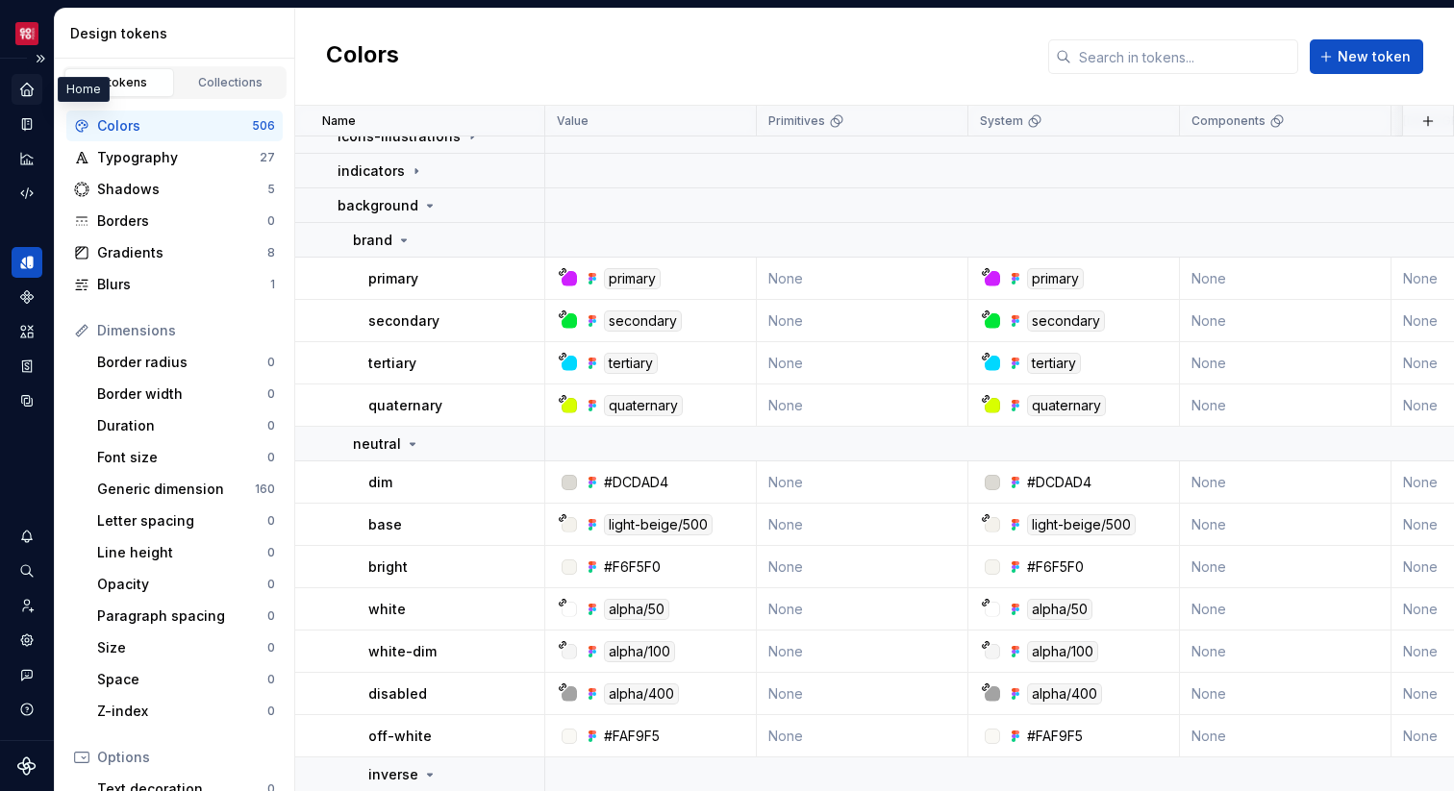
click at [30, 81] on icon "Home" at bounding box center [26, 89] width 17 height 17
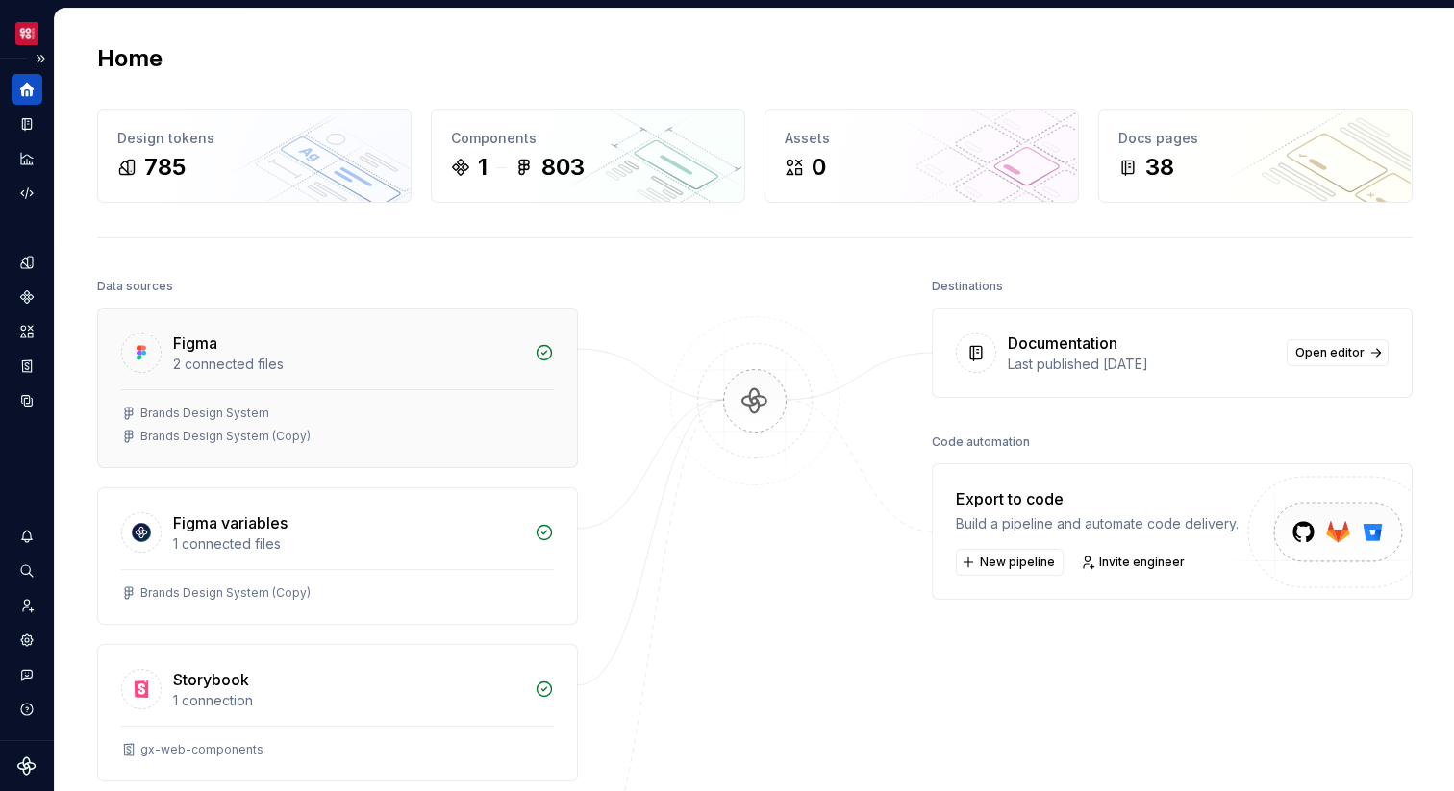
scroll to position [540, 0]
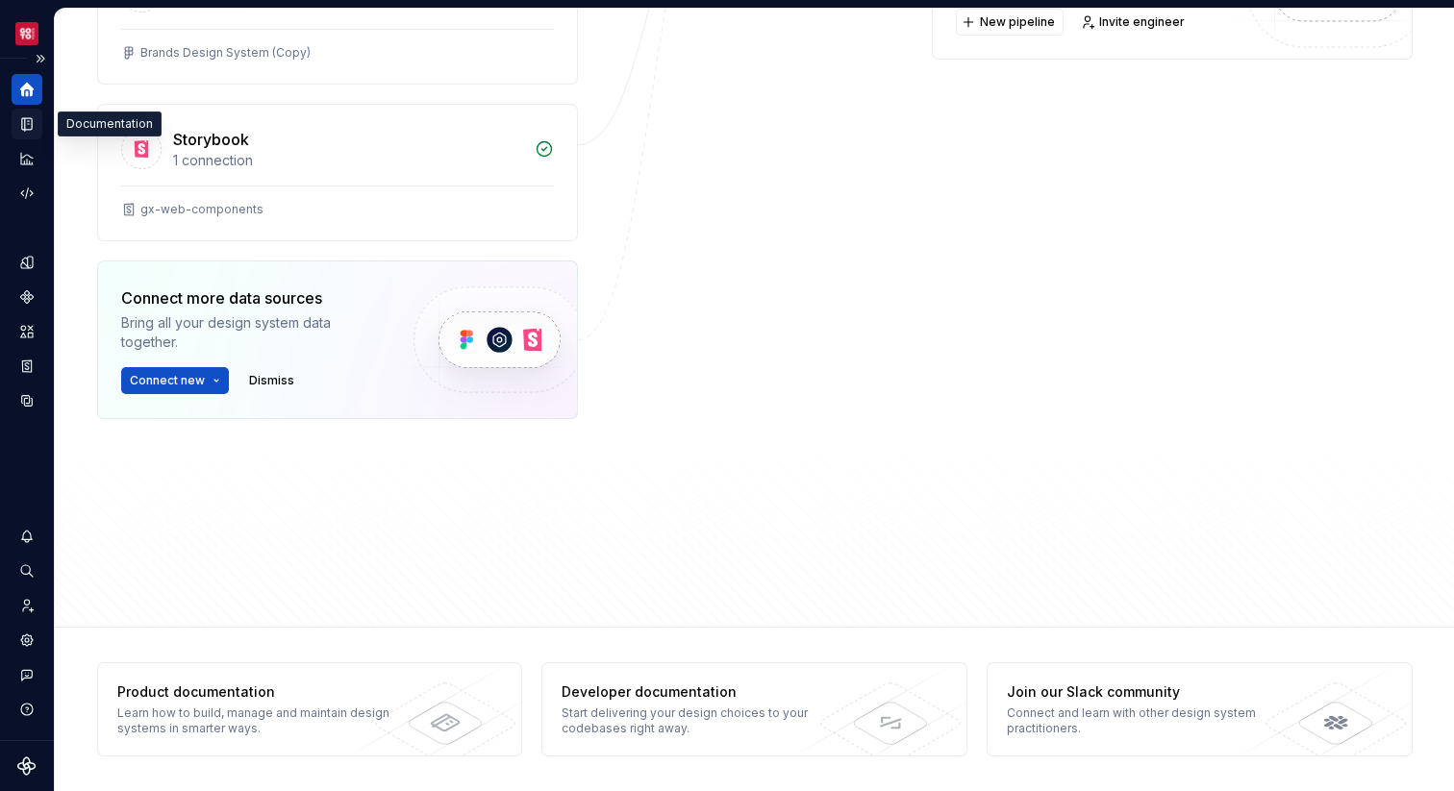
click at [27, 124] on icon "Documentation" at bounding box center [27, 124] width 10 height 13
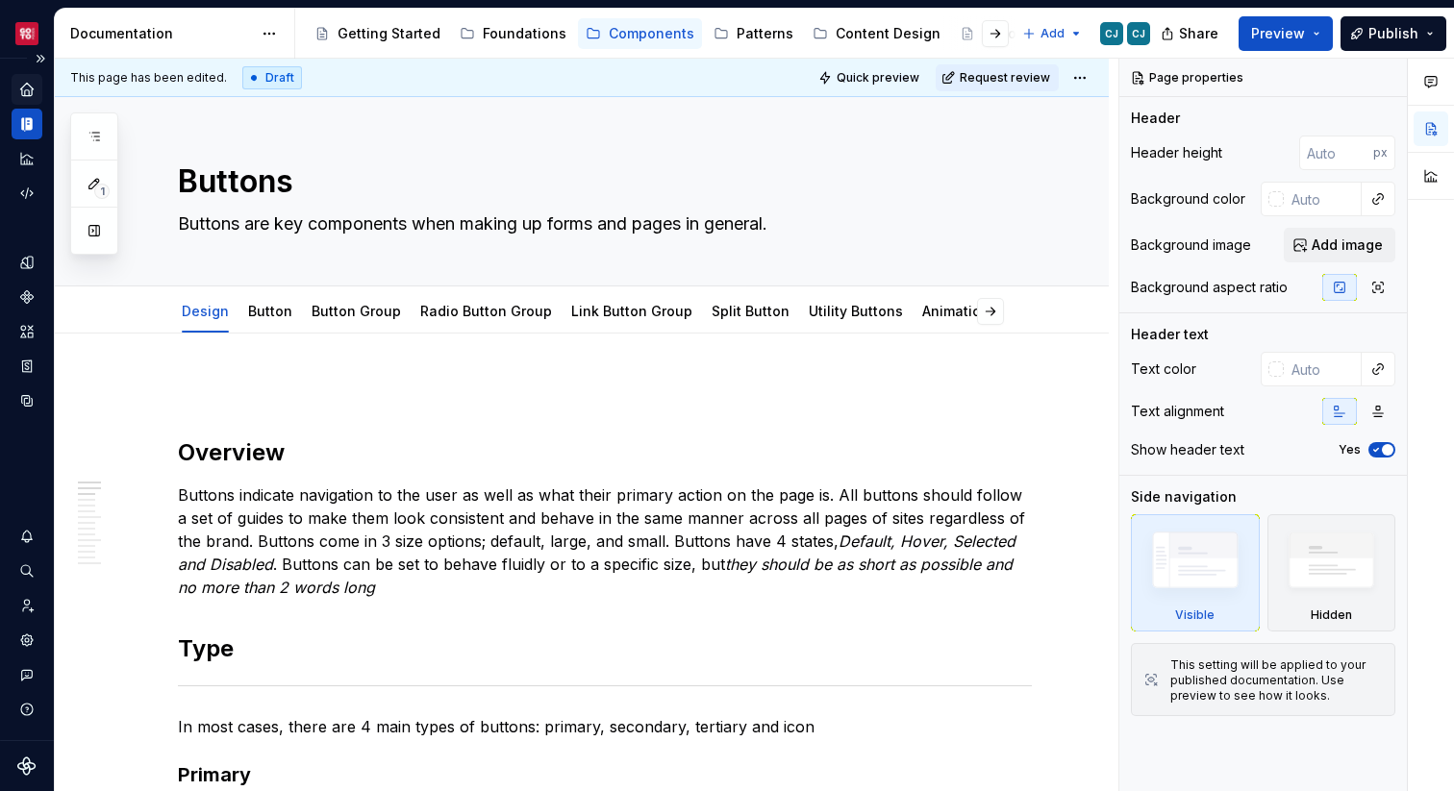
click at [36, 89] on div "Home" at bounding box center [27, 89] width 31 height 31
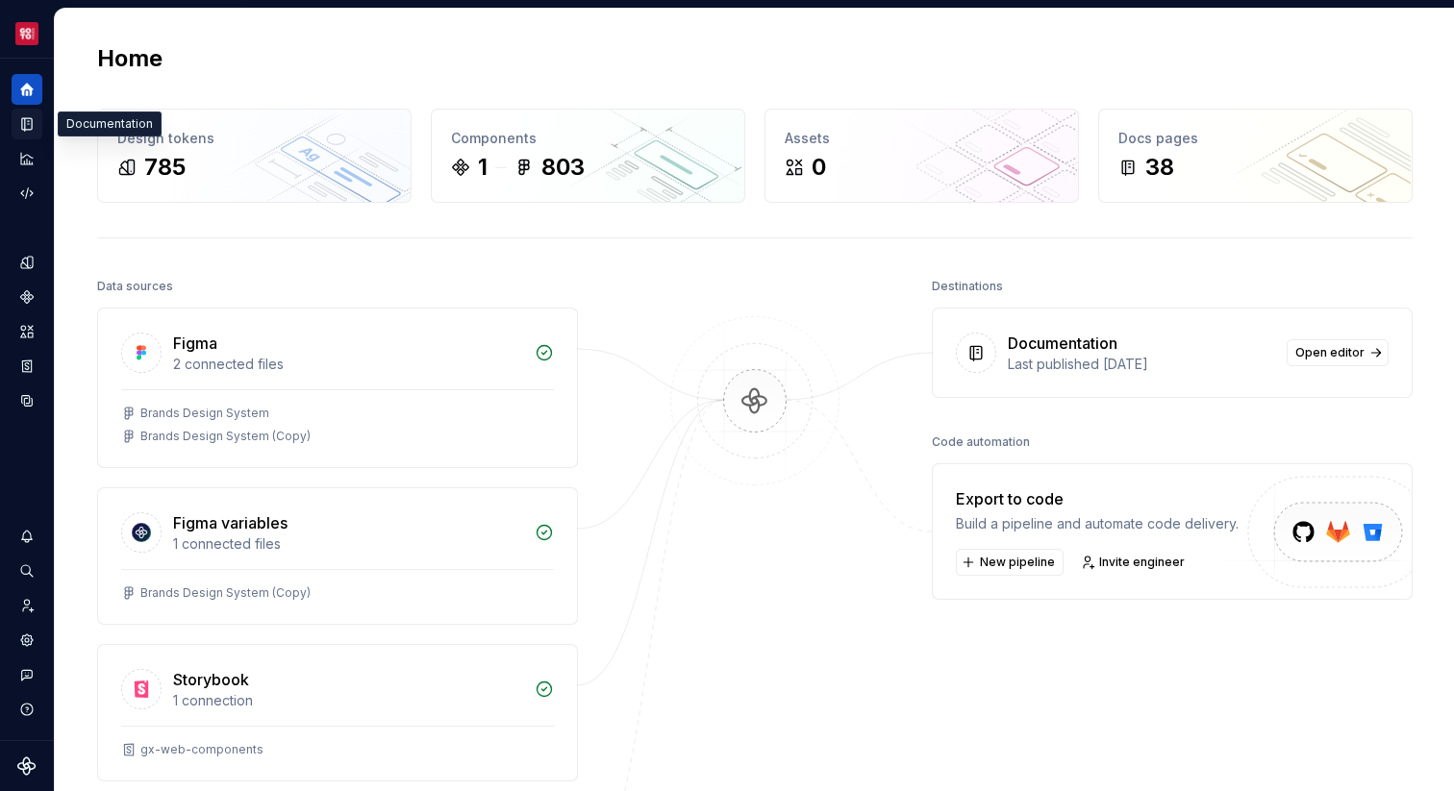
click at [29, 132] on icon "Documentation" at bounding box center [26, 123] width 17 height 17
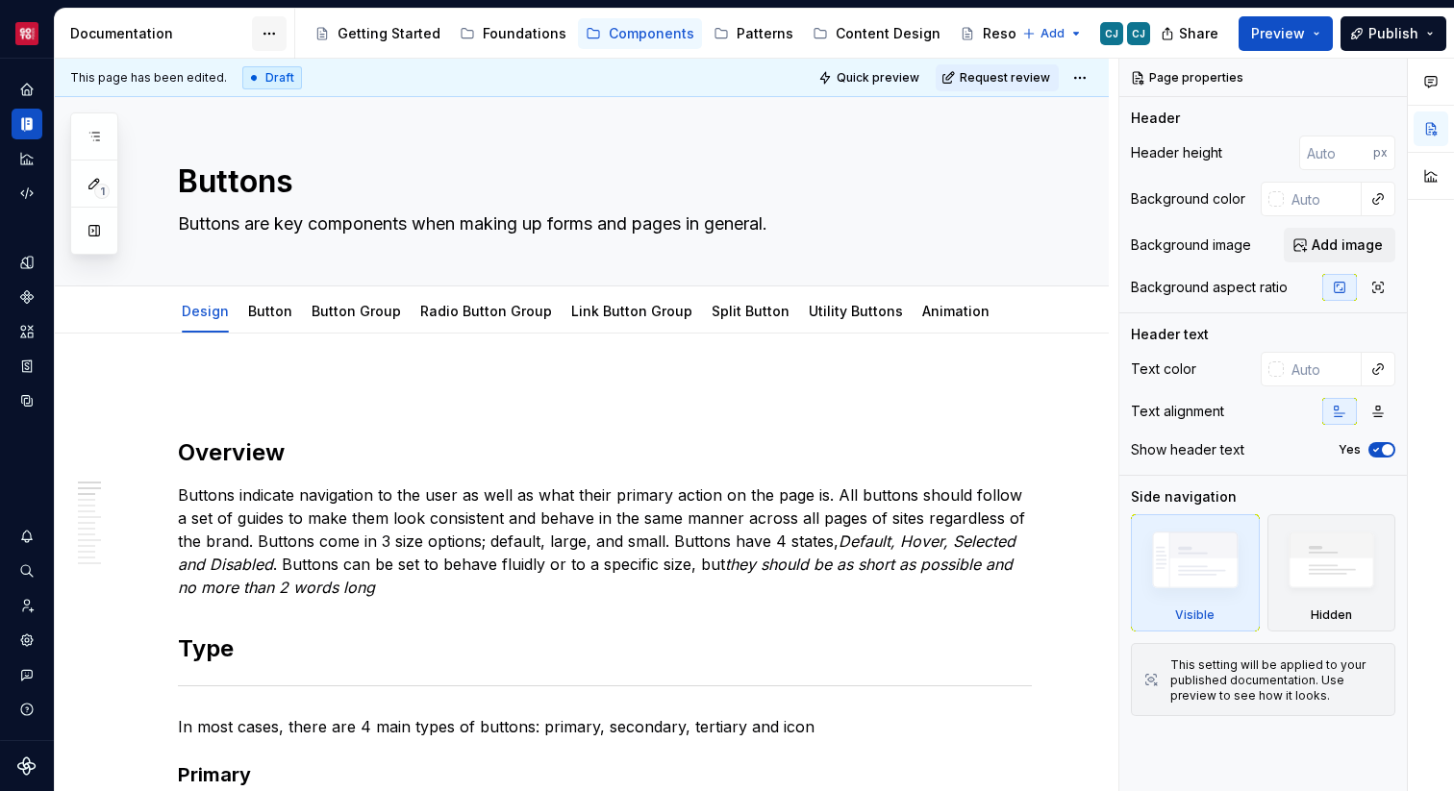
click at [268, 24] on html "Fusion Design System CJ Design system data Documentation Accessibility guide fo…" at bounding box center [727, 395] width 1454 height 791
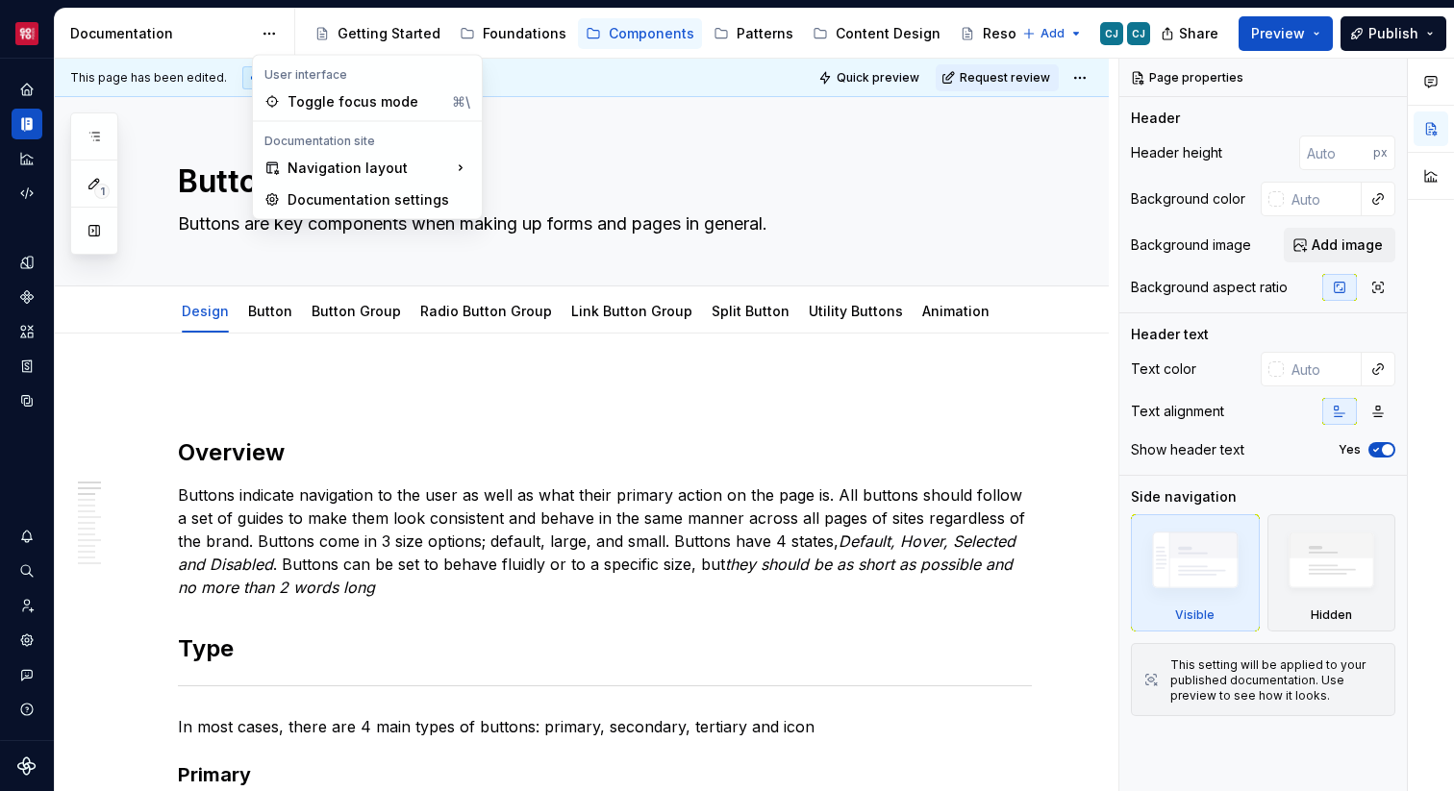
click at [214, 33] on html "Fusion Design System CJ Design system data Documentation Accessibility guide fo…" at bounding box center [727, 395] width 1454 height 791
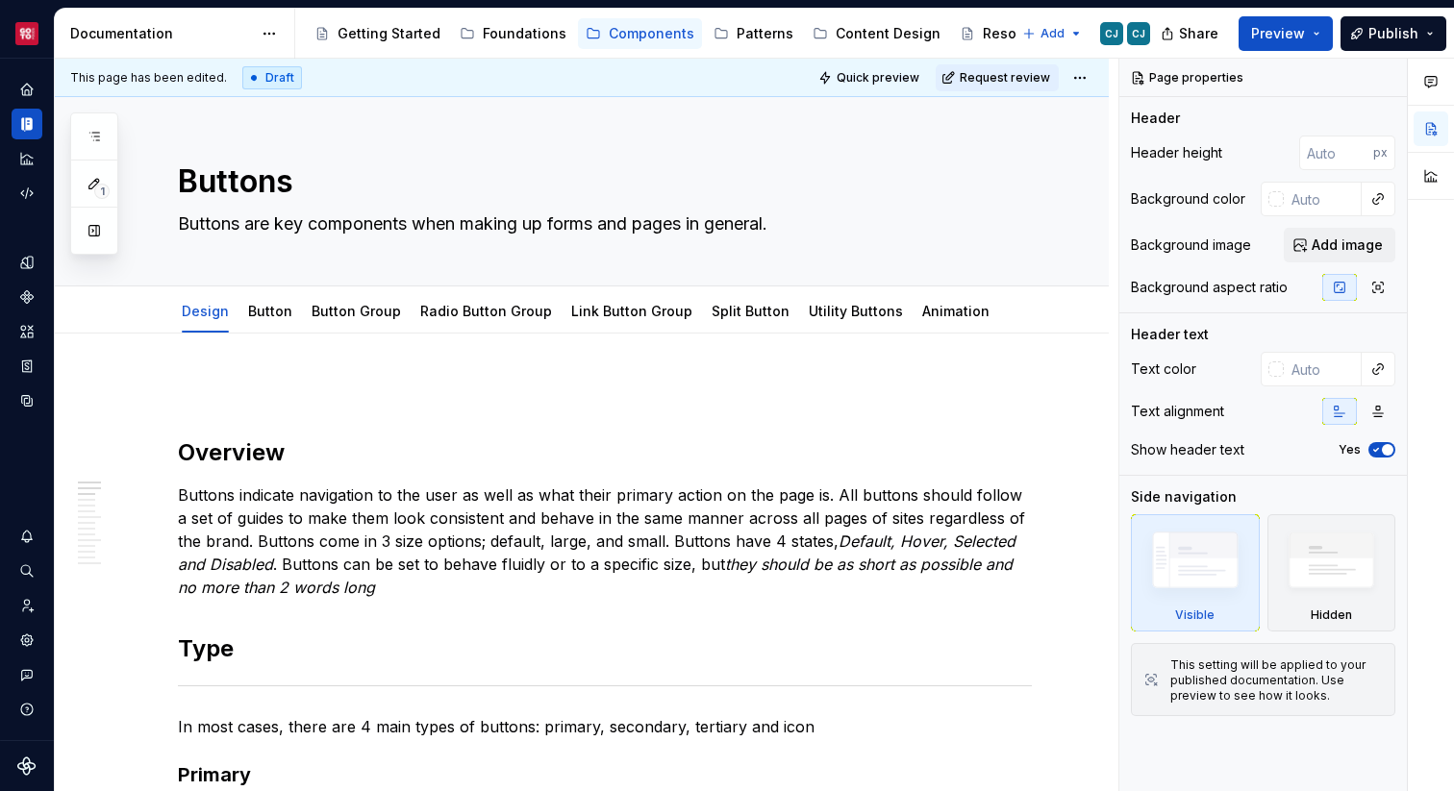
click at [155, 29] on div "Documentation" at bounding box center [161, 33] width 182 height 19
click at [151, 38] on div "Documentation" at bounding box center [161, 33] width 182 height 19
click at [48, 59] on button "Expand sidebar" at bounding box center [40, 58] width 27 height 27
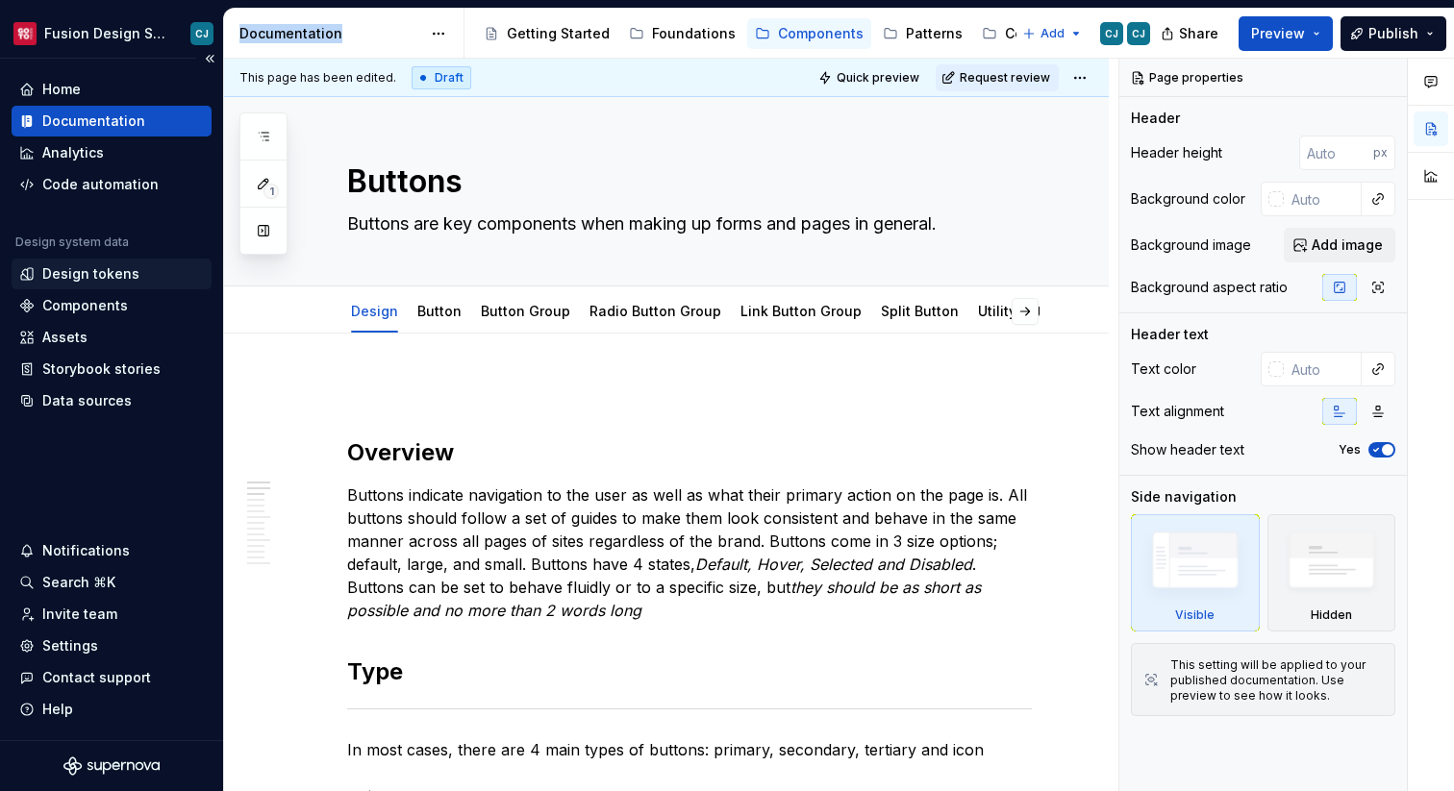
click at [116, 276] on div "Design tokens" at bounding box center [90, 273] width 97 height 19
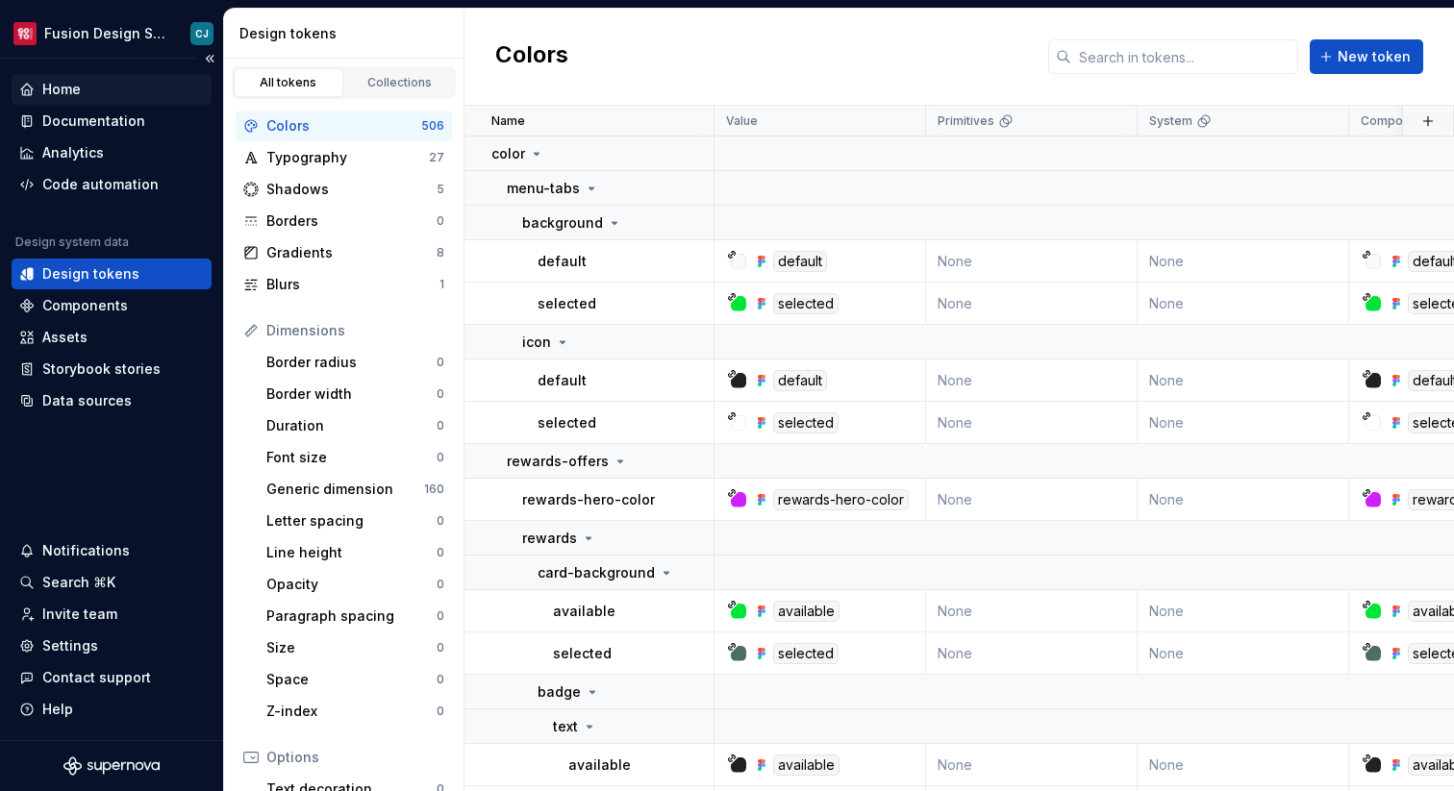
click at [79, 90] on div "Home" at bounding box center [61, 89] width 38 height 19
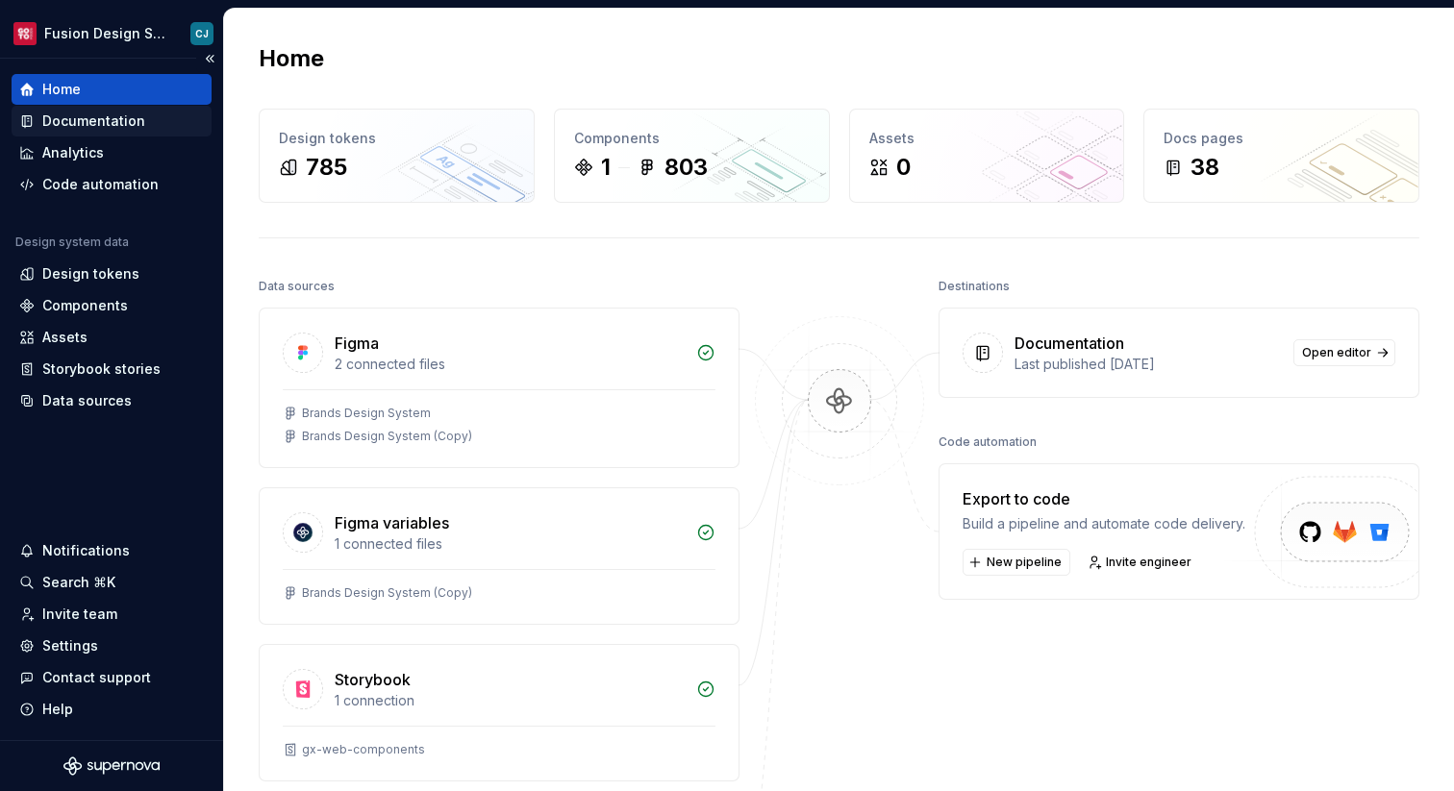
click at [104, 122] on div "Documentation" at bounding box center [93, 121] width 103 height 19
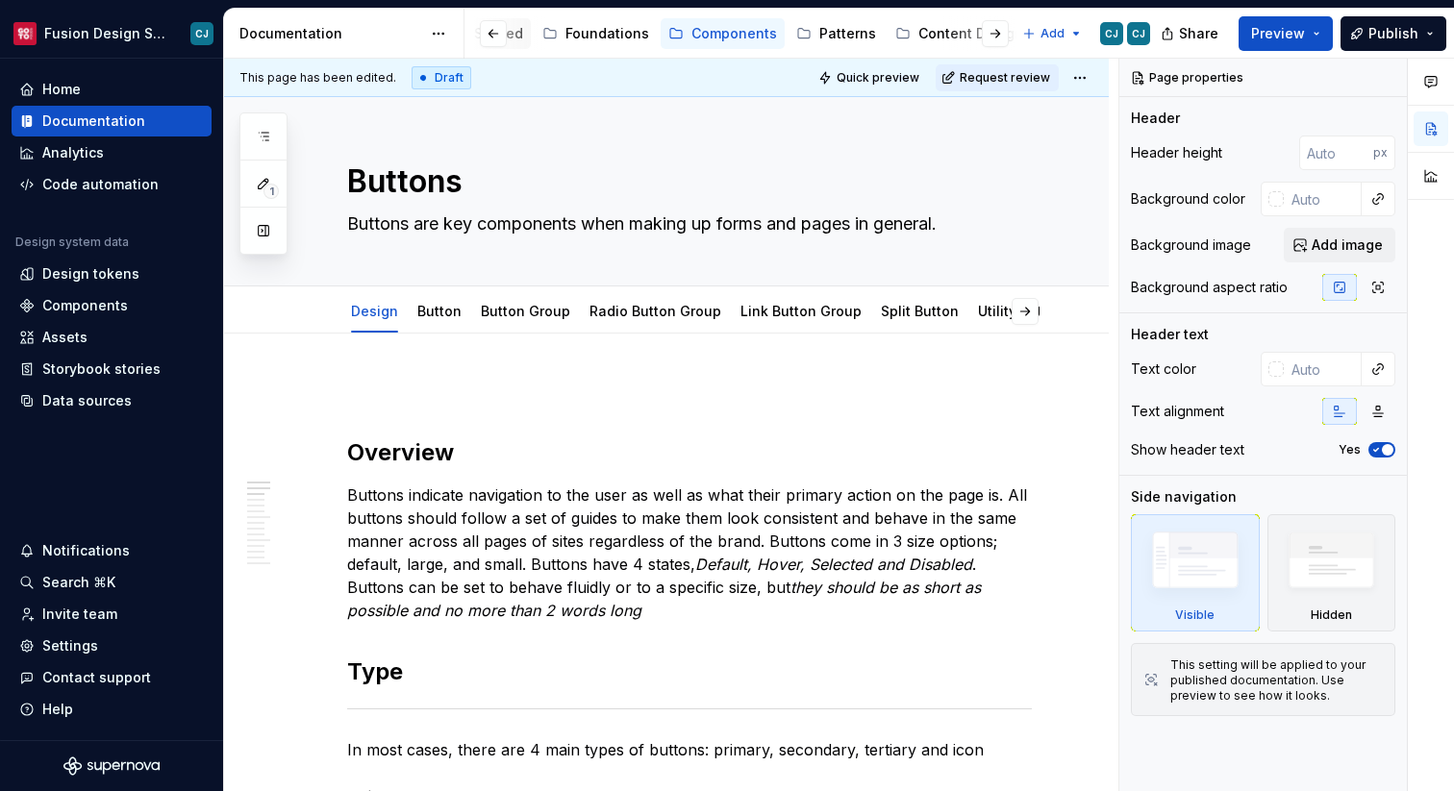
scroll to position [0, 188]
click at [906, 34] on div "Content Design" at bounding box center [857, 33] width 143 height 31
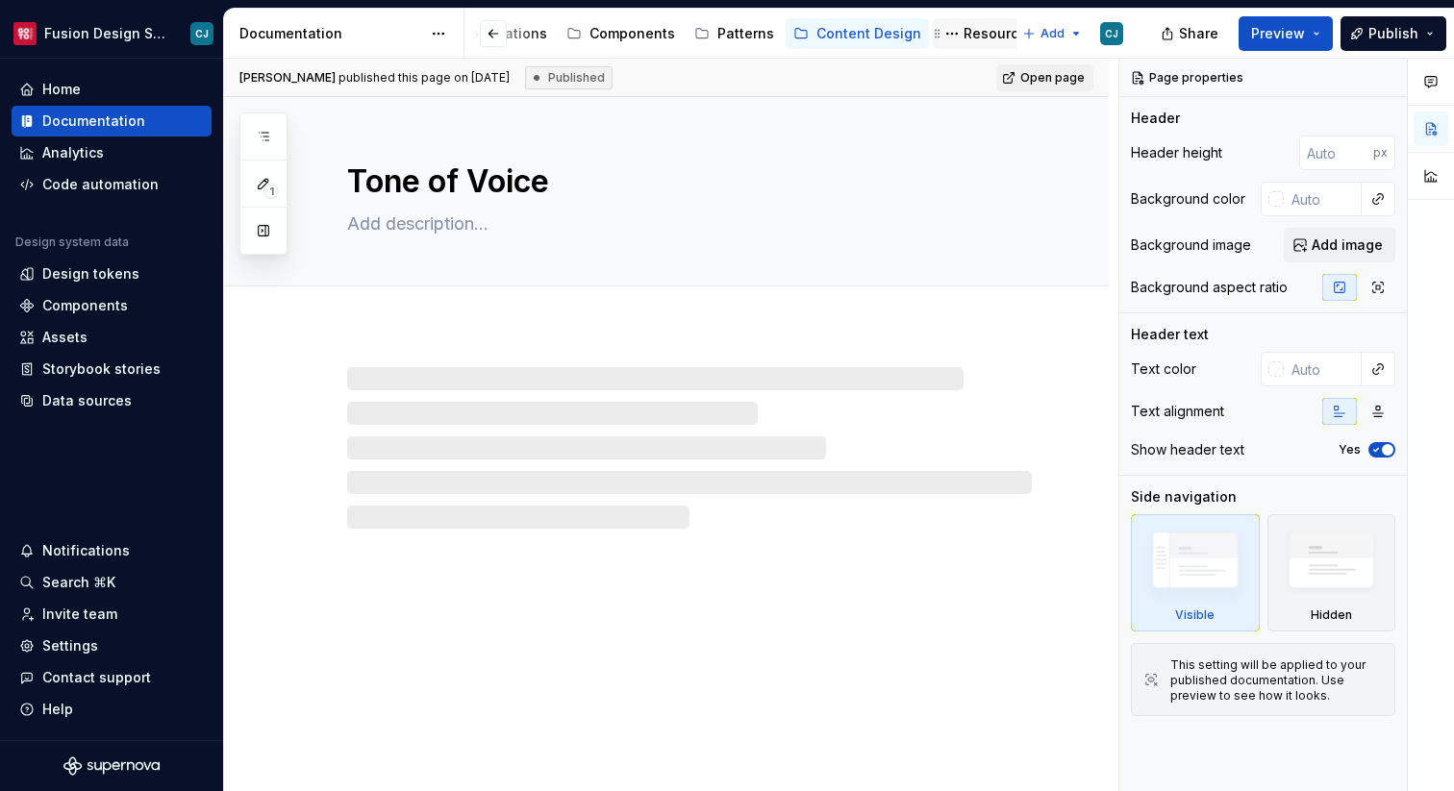
click at [964, 38] on div "Resources" at bounding box center [999, 33] width 71 height 19
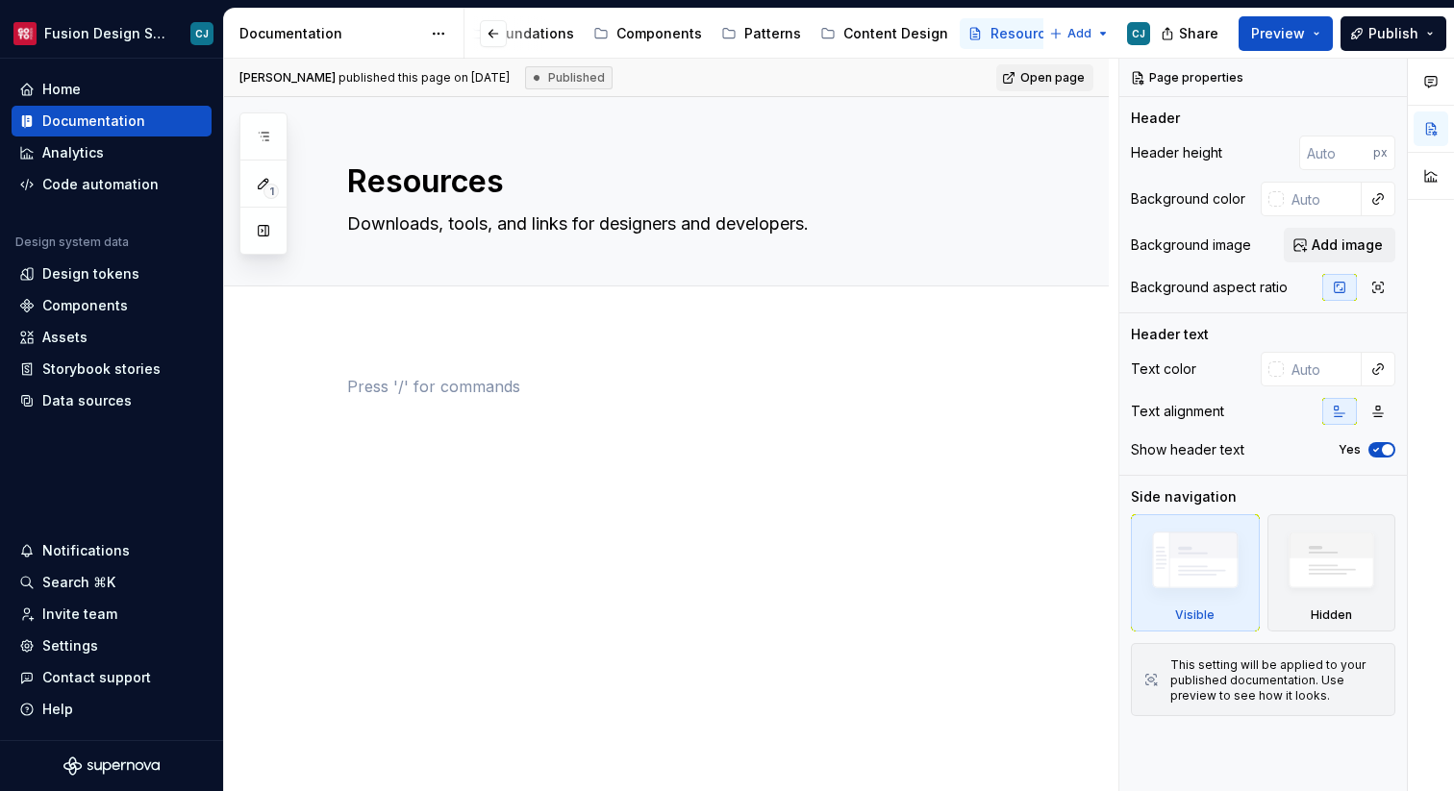
type textarea "*"
click at [419, 439] on div at bounding box center [689, 411] width 685 height 73
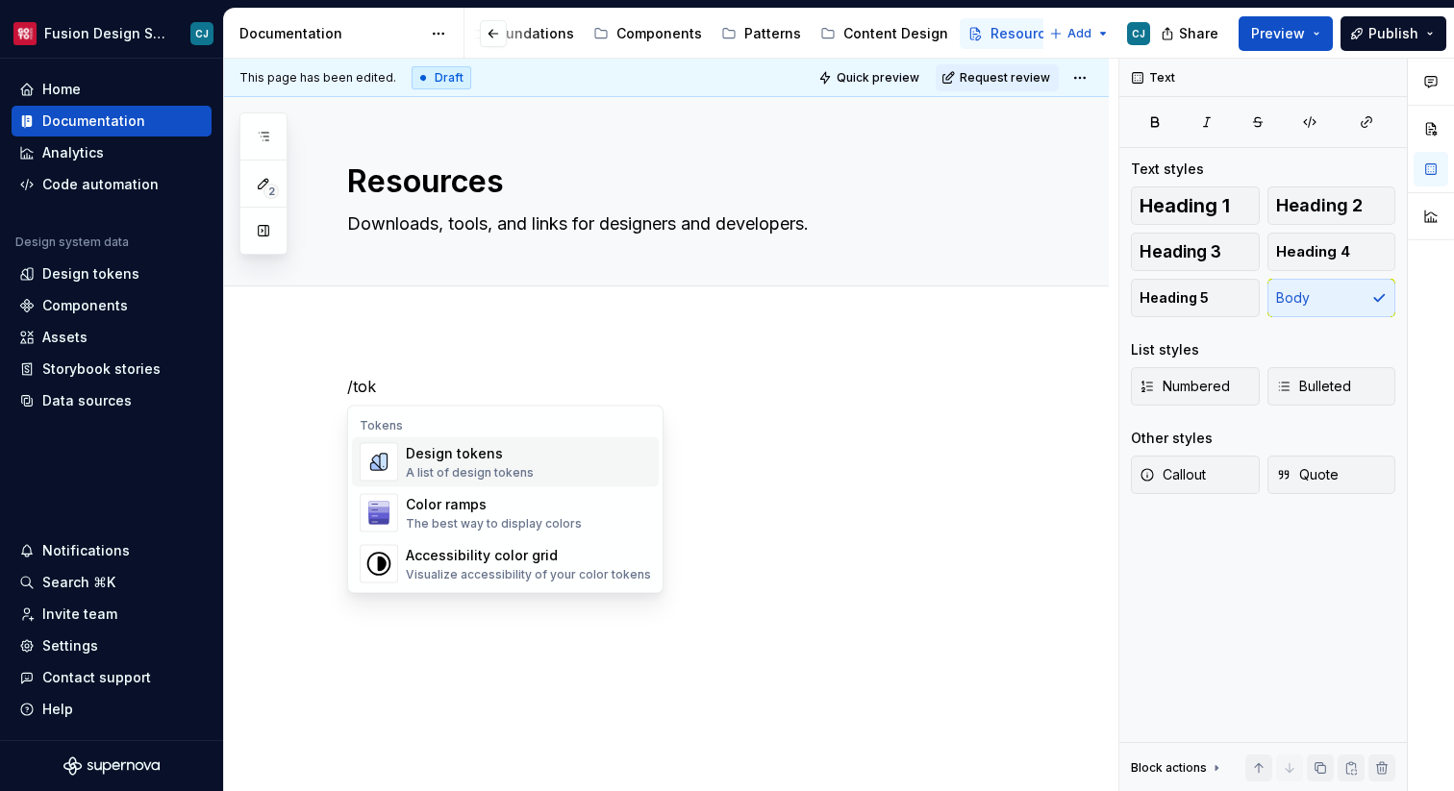
click at [461, 458] on div "Design tokens" at bounding box center [470, 453] width 128 height 19
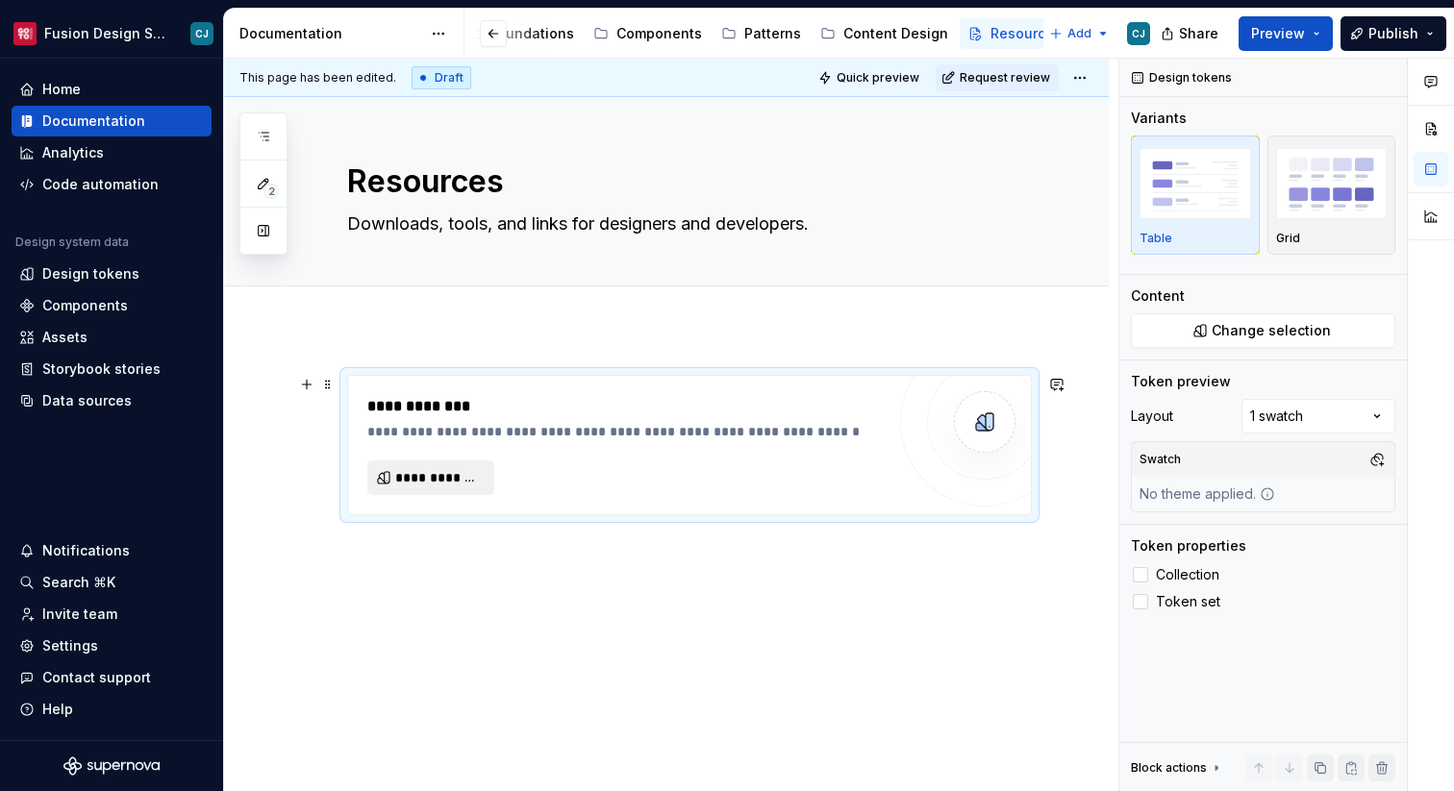
click at [463, 474] on span "**********" at bounding box center [438, 477] width 87 height 19
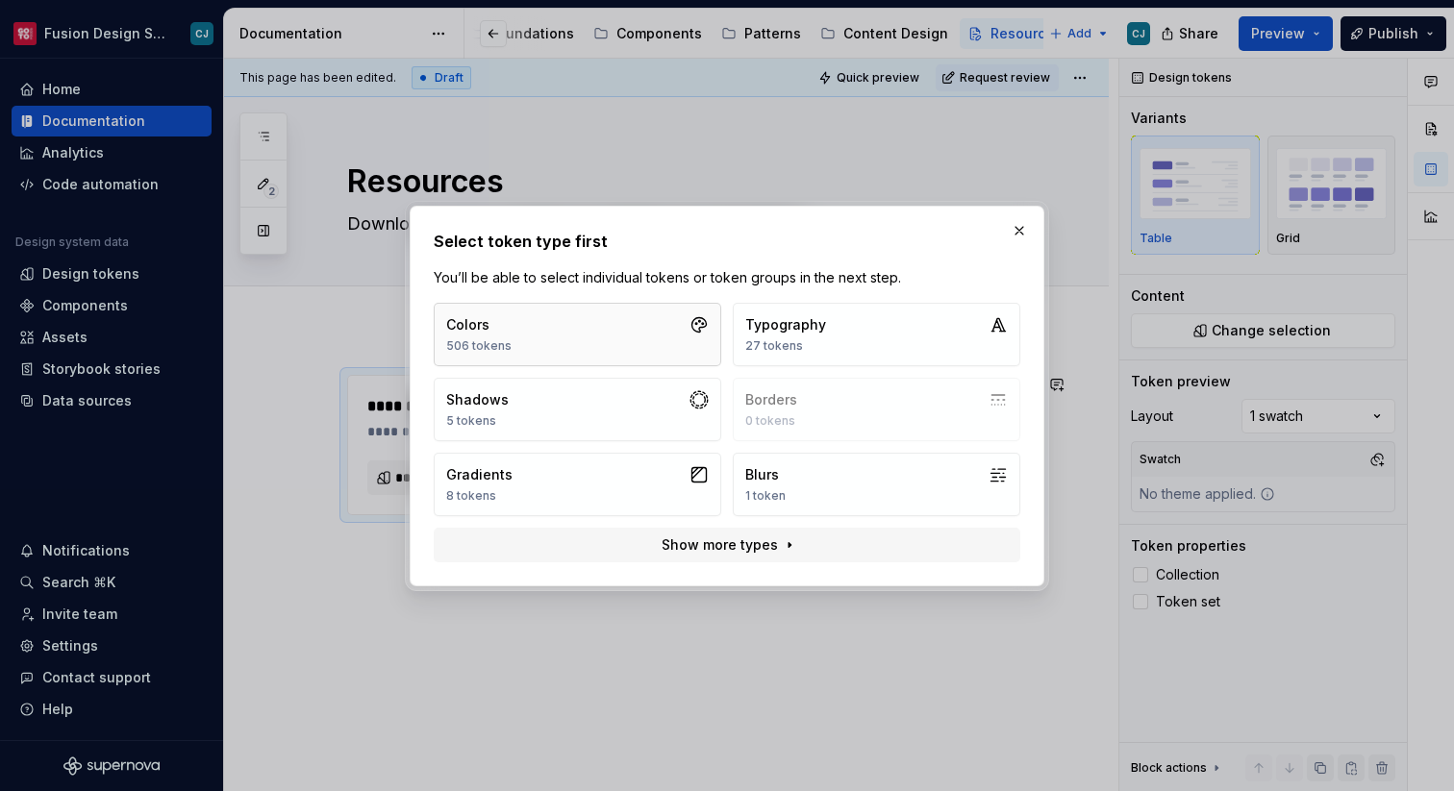
click at [596, 343] on button "Colors 506 tokens" at bounding box center [578, 334] width 288 height 63
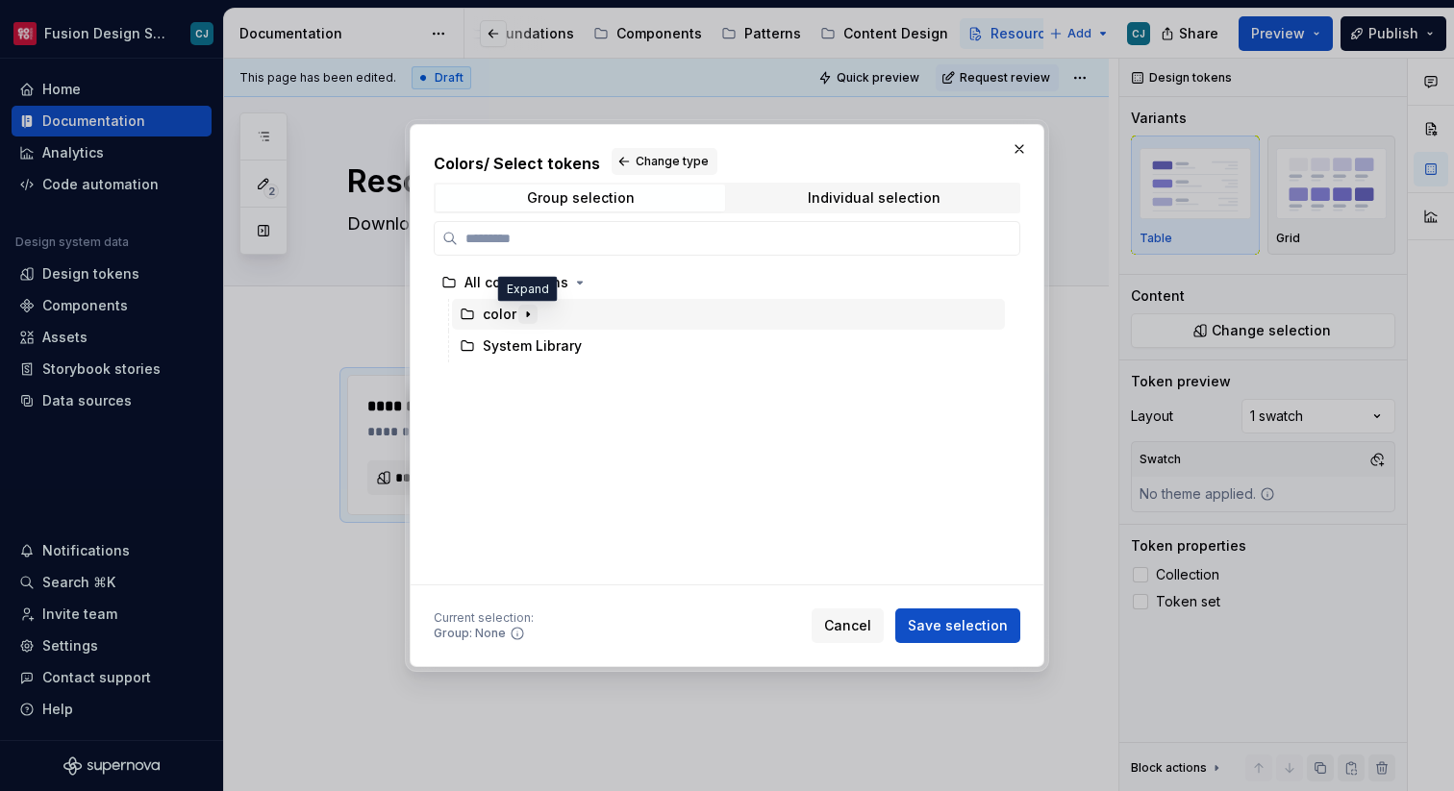
click at [525, 313] on icon "button" at bounding box center [527, 314] width 15 height 15
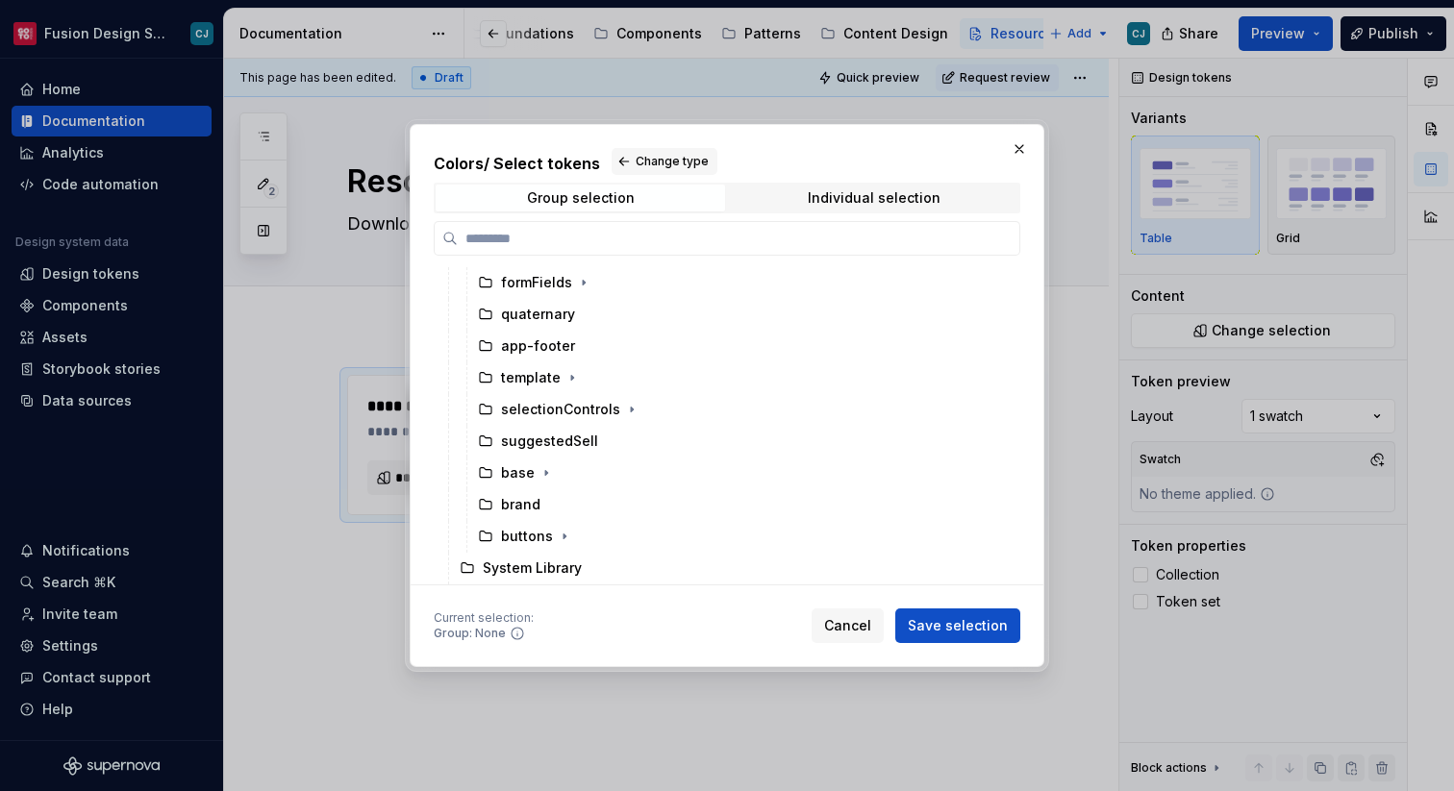
scroll to position [568, 0]
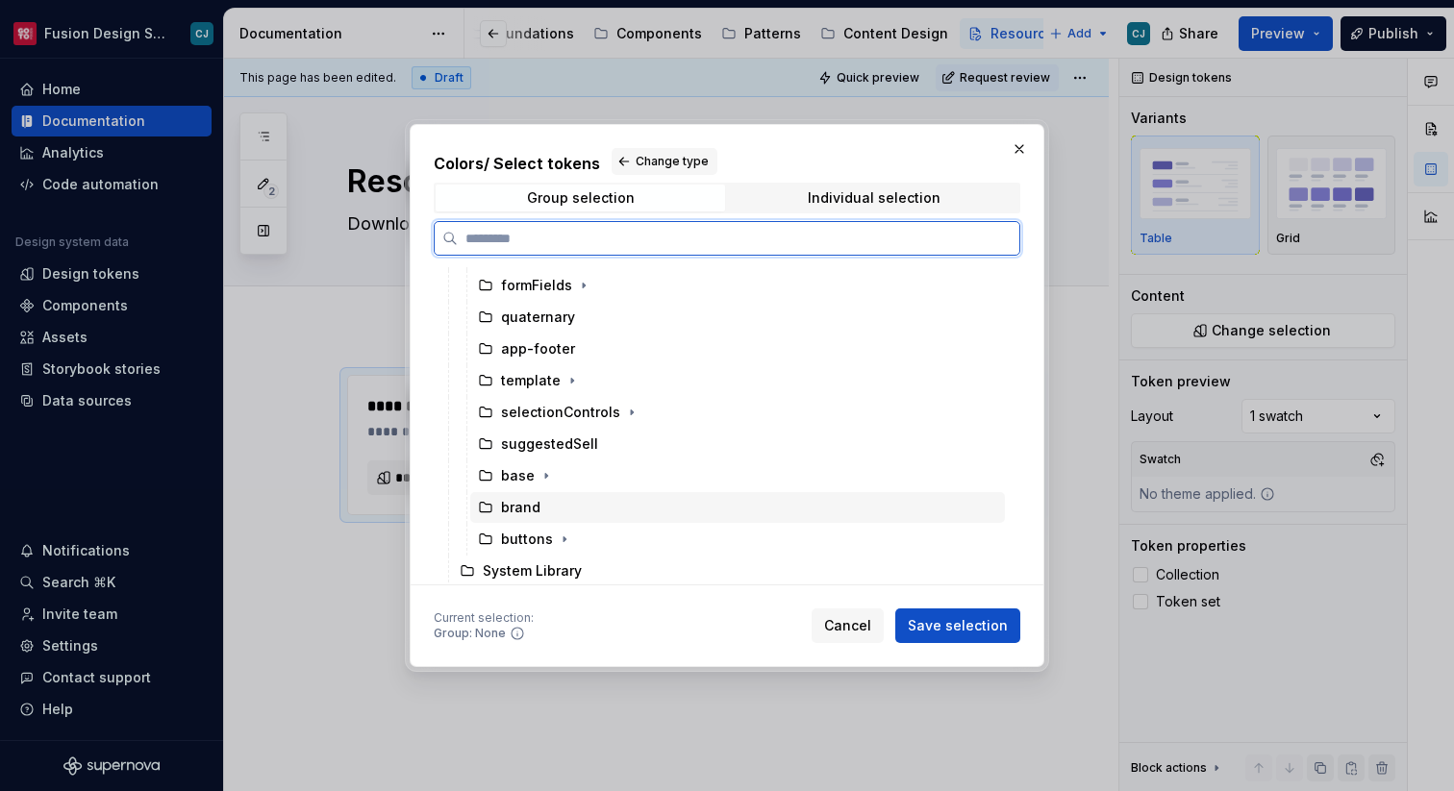
click at [538, 505] on div "brand" at bounding box center [520, 507] width 39 height 19
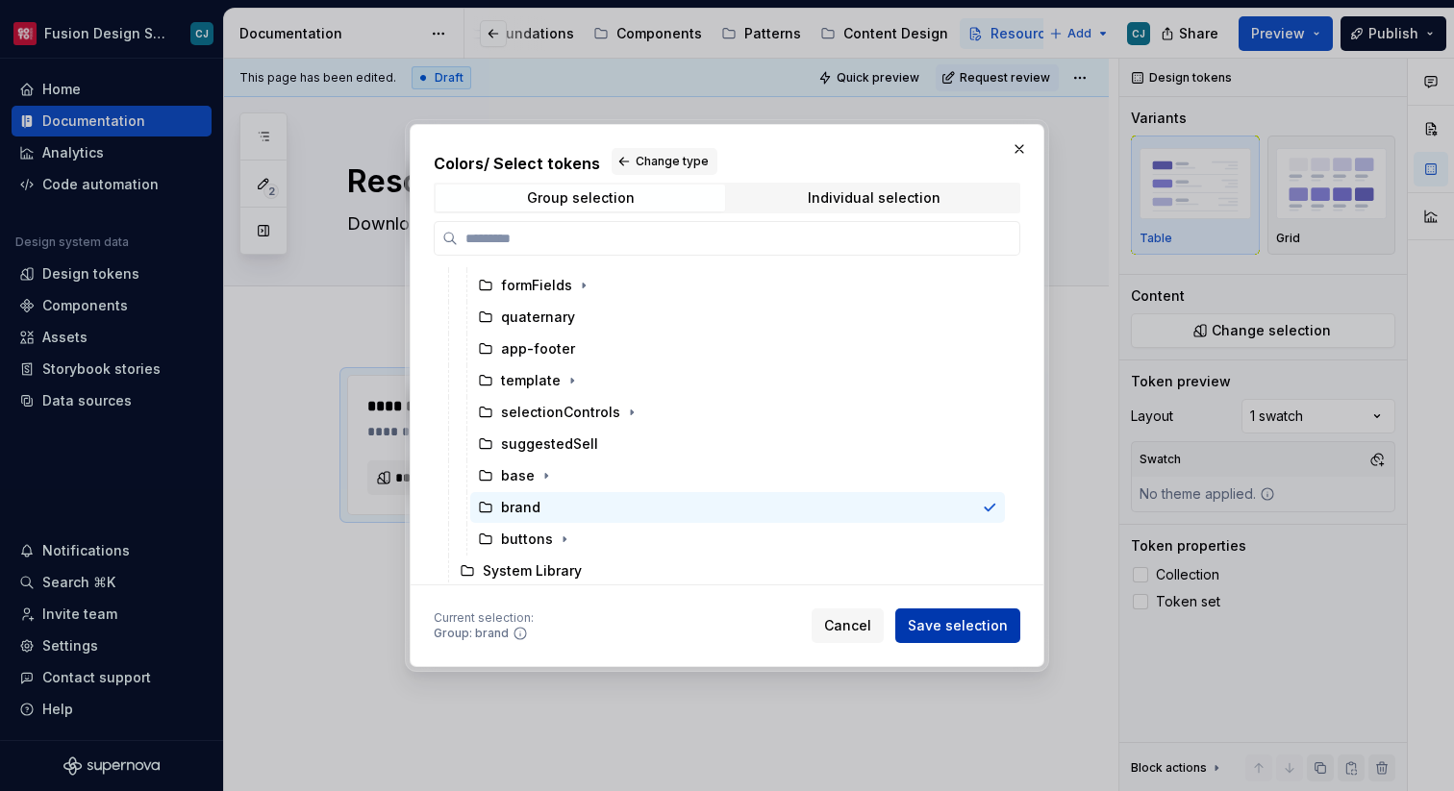
click at [957, 634] on span "Save selection" at bounding box center [958, 625] width 100 height 19
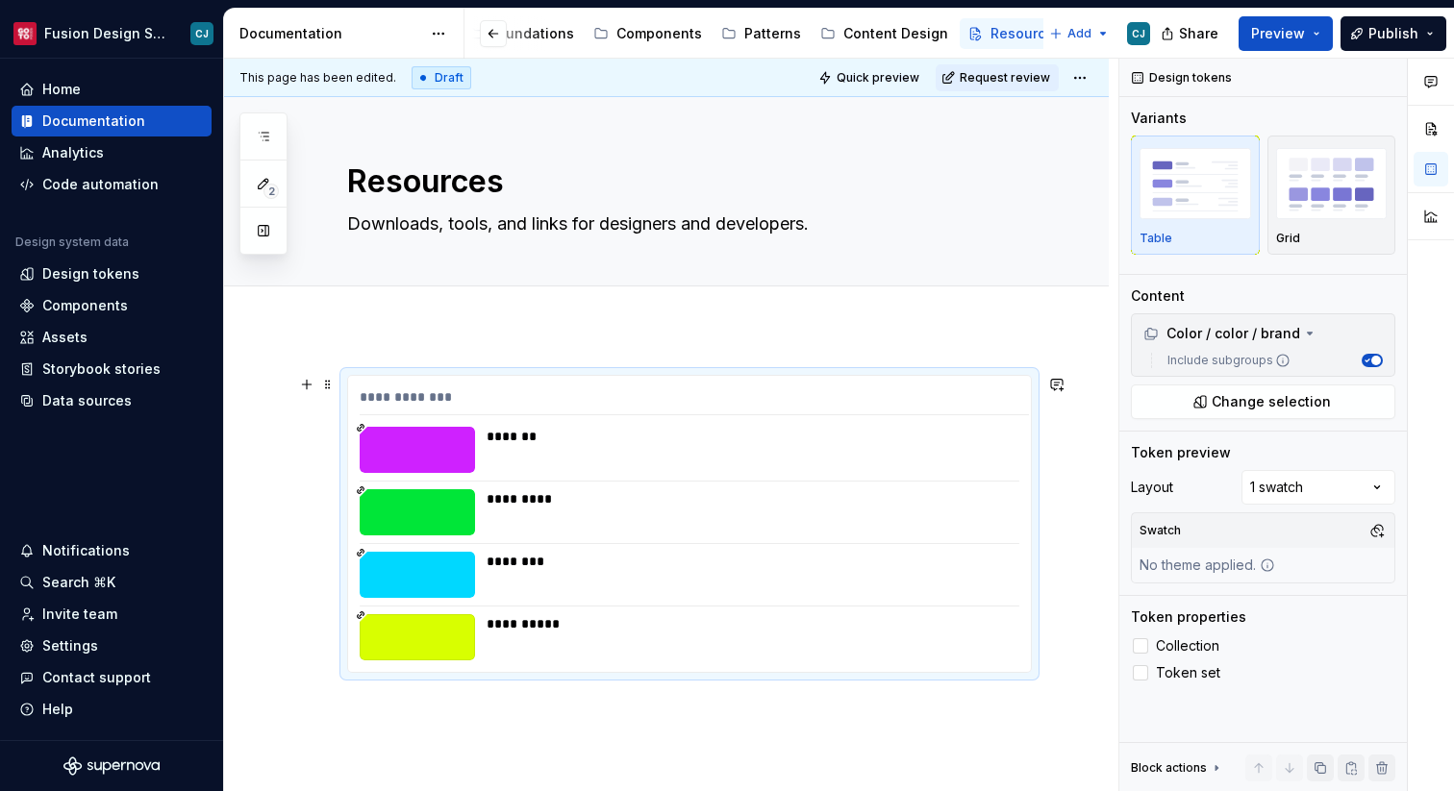
click at [673, 429] on div "*******" at bounding box center [752, 436] width 531 height 19
click at [1284, 488] on div "Comments Open comments No comments yet Select ‘Comment’ from the block context …" at bounding box center [1286, 426] width 335 height 734
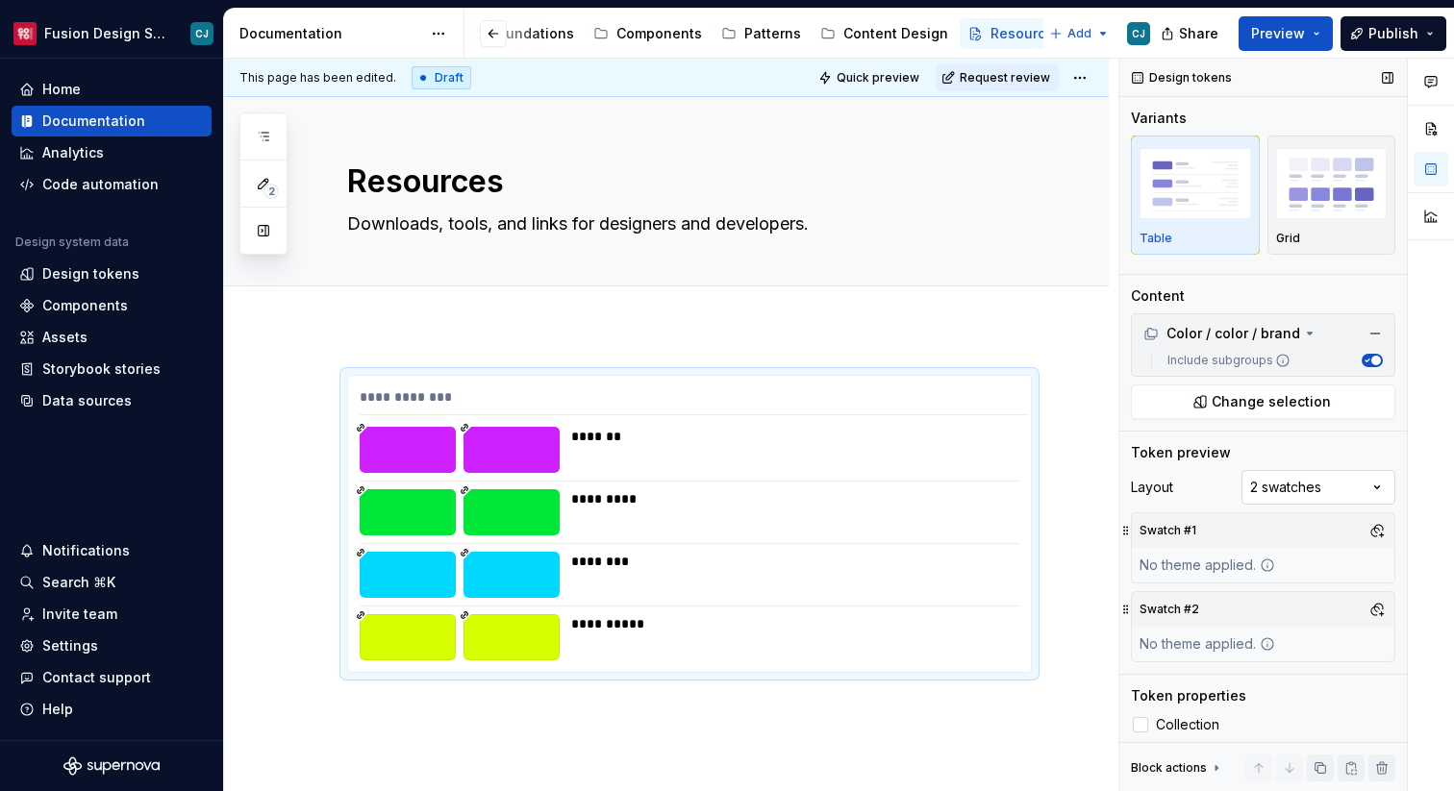
click at [1274, 488] on div "Comments Open comments No comments yet Select ‘Comment’ from the block context …" at bounding box center [1286, 426] width 335 height 734
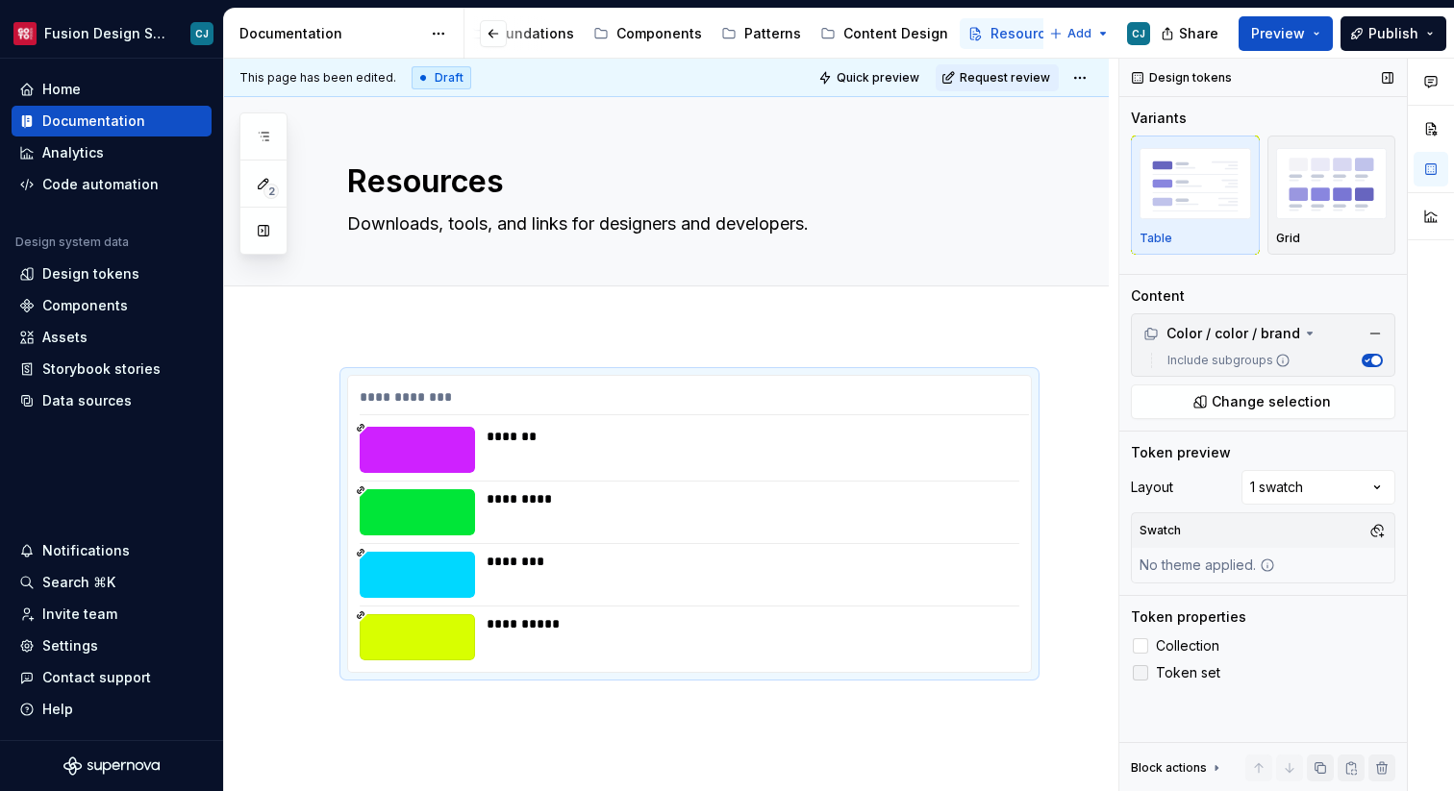
click at [1191, 667] on span "Token set" at bounding box center [1188, 672] width 64 height 15
click at [1186, 640] on span "Collection" at bounding box center [1187, 645] width 63 height 15
click at [1185, 640] on span "Collection" at bounding box center [1187, 645] width 63 height 15
click at [1185, 675] on span "Token set" at bounding box center [1188, 672] width 64 height 15
click at [1301, 175] on img "button" at bounding box center [1332, 183] width 112 height 70
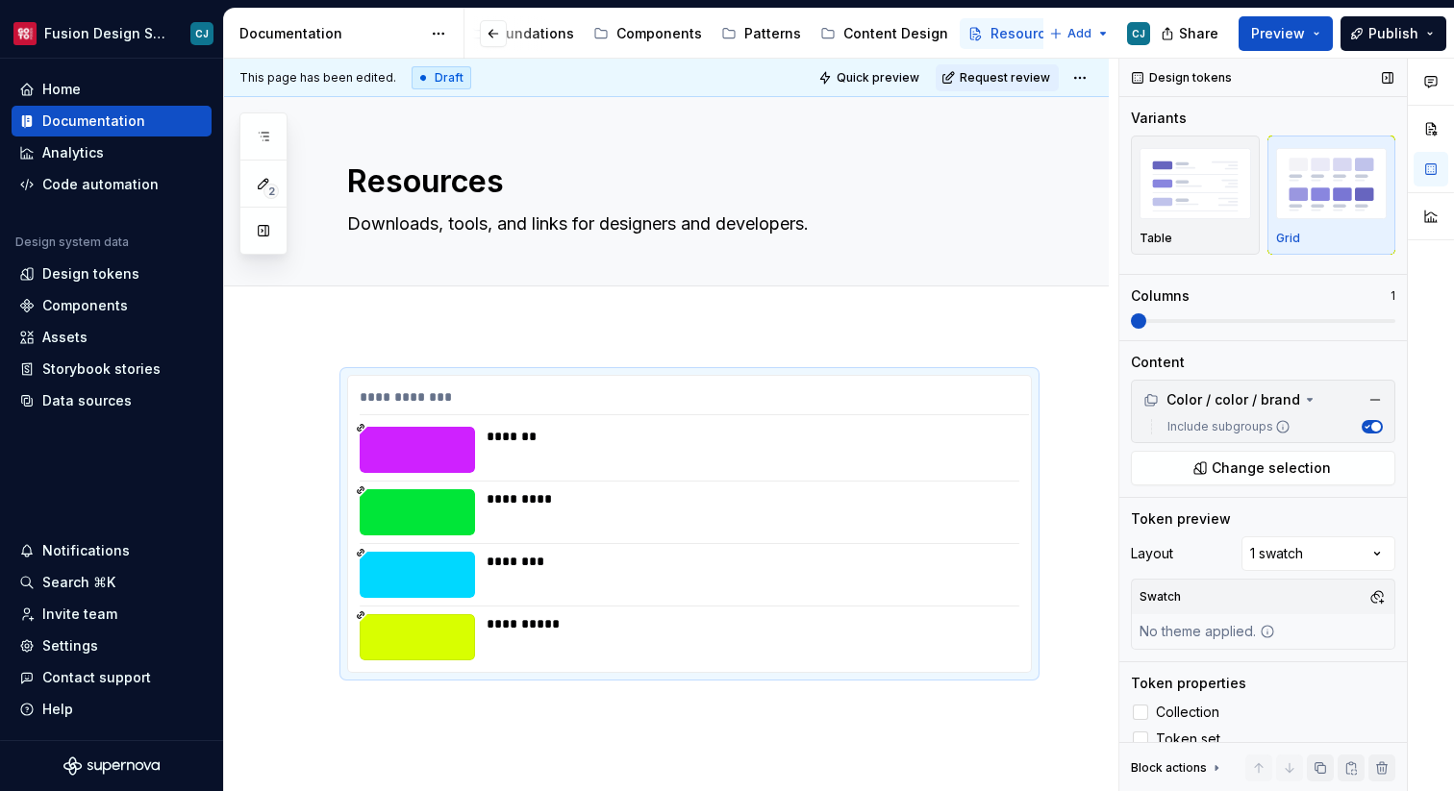
drag, startPoint x: 1142, startPoint y: 313, endPoint x: 1205, endPoint y: 321, distance: 63.1
click at [1205, 321] on div "Columns 1" at bounding box center [1263, 308] width 264 height 42
click at [1394, 321] on span at bounding box center [1387, 320] width 15 height 15
click at [1308, 213] on img "button" at bounding box center [1332, 183] width 112 height 70
click at [1277, 557] on div "Comments Open comments No comments yet Select ‘Comment’ from the block context …" at bounding box center [1286, 426] width 335 height 734
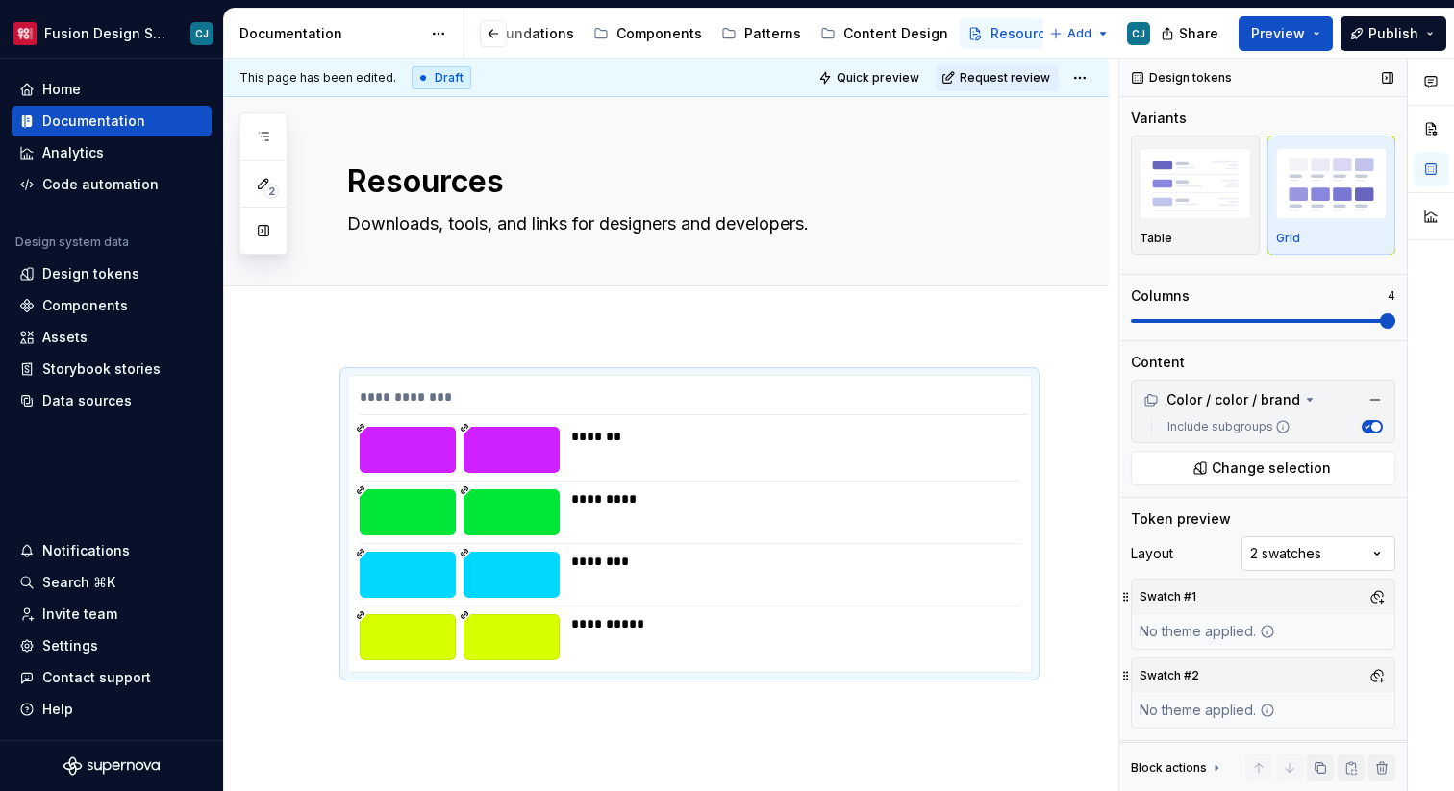
click at [1277, 559] on div "Comments Open comments No comments yet Select ‘Comment’ from the block context …" at bounding box center [1286, 426] width 335 height 734
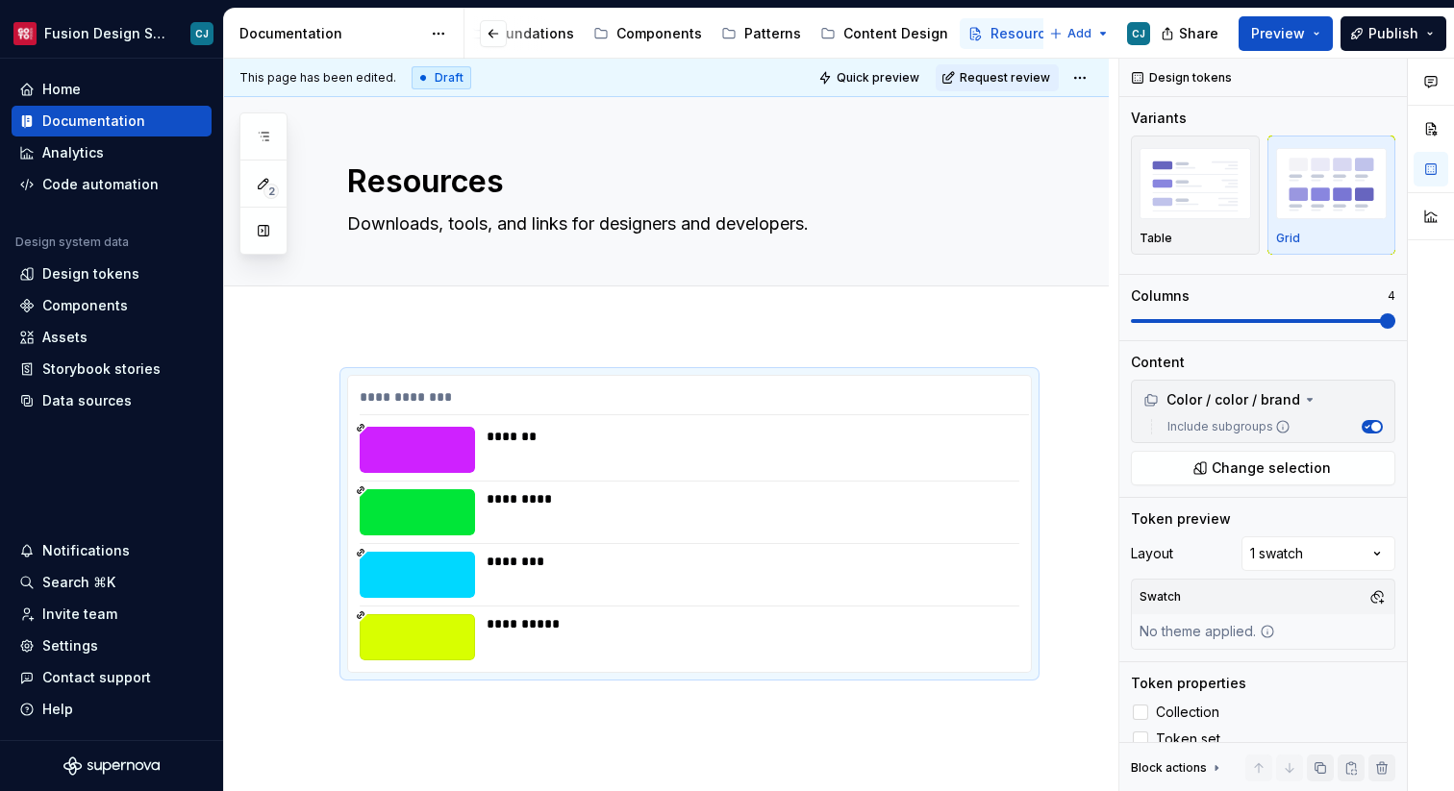
scroll to position [20, 0]
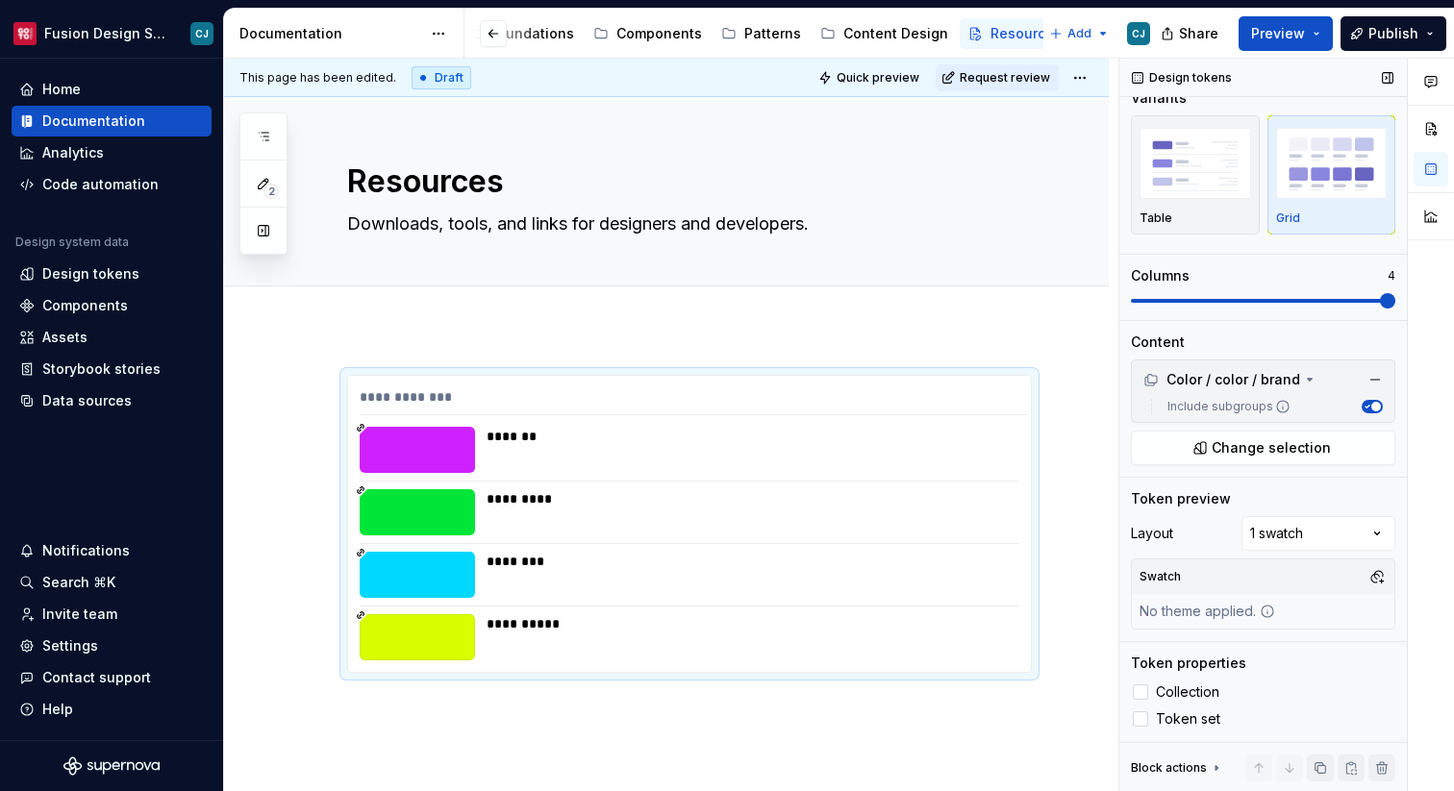
click at [1297, 608] on div "Swatch No theme applied." at bounding box center [1263, 594] width 264 height 71
click at [1370, 580] on button "button" at bounding box center [1377, 576] width 27 height 27
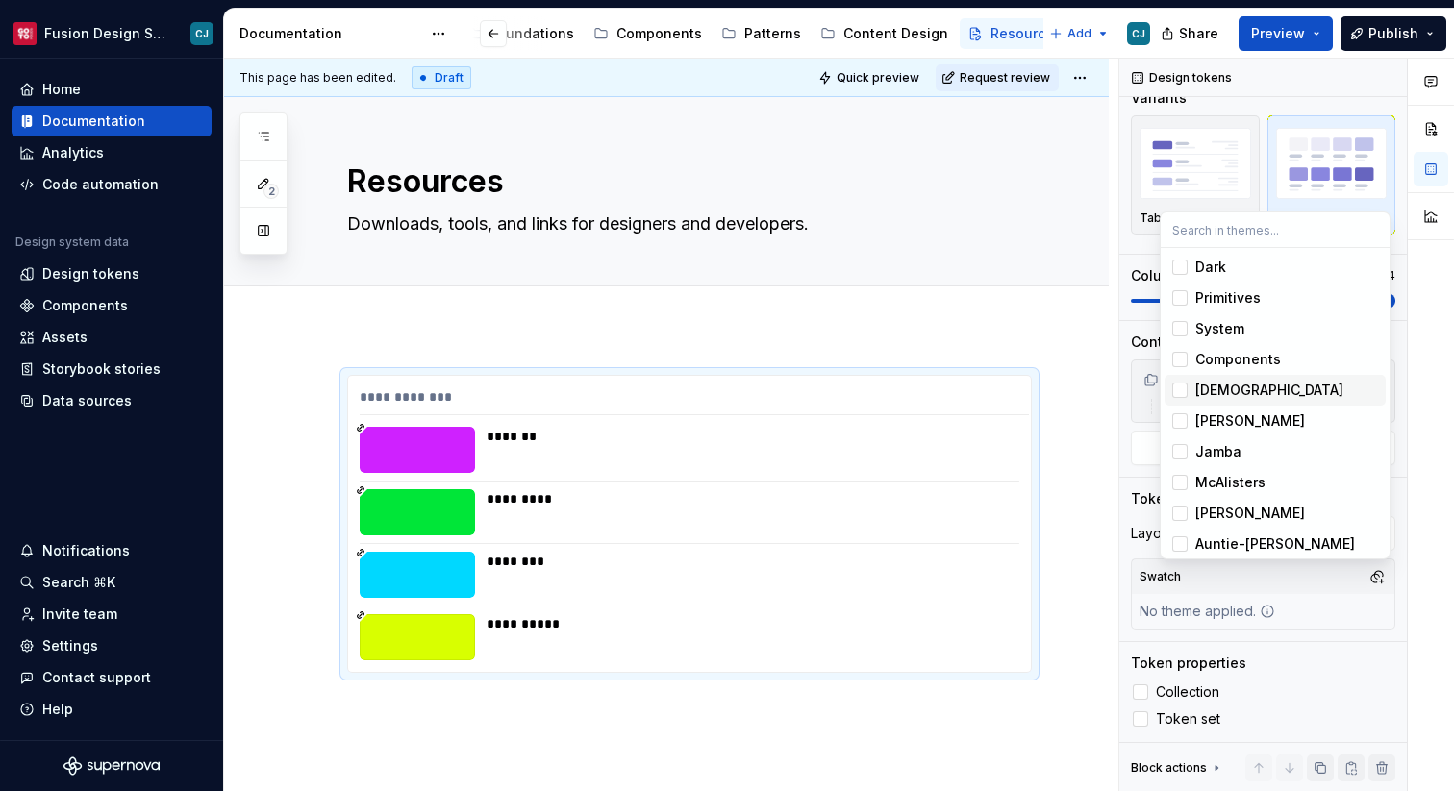
click at [1186, 391] on div "Suggestions" at bounding box center [1179, 390] width 15 height 15
click at [1184, 418] on div "Suggestions" at bounding box center [1179, 420] width 15 height 15
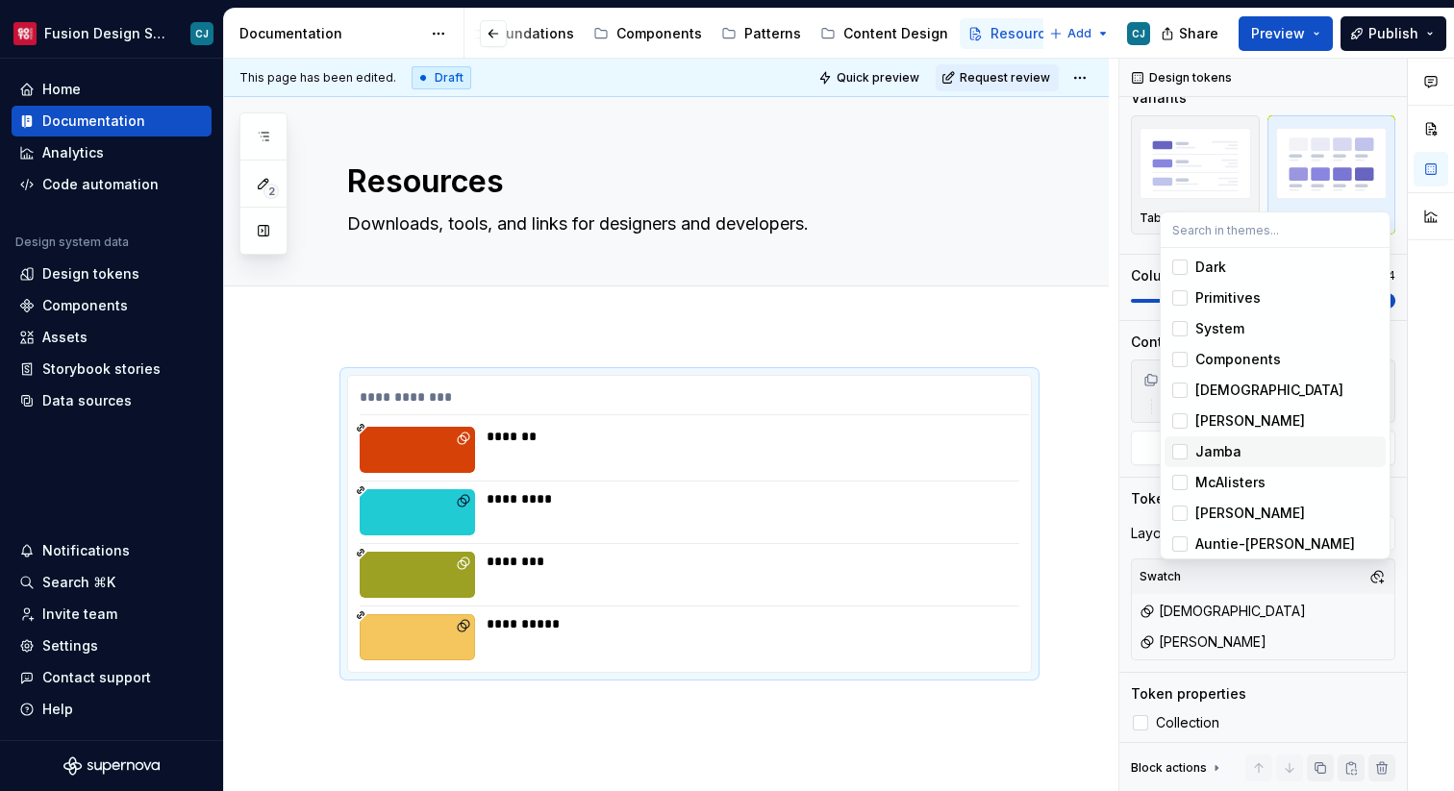
click at [1183, 446] on div "Suggestions" at bounding box center [1179, 451] width 15 height 15
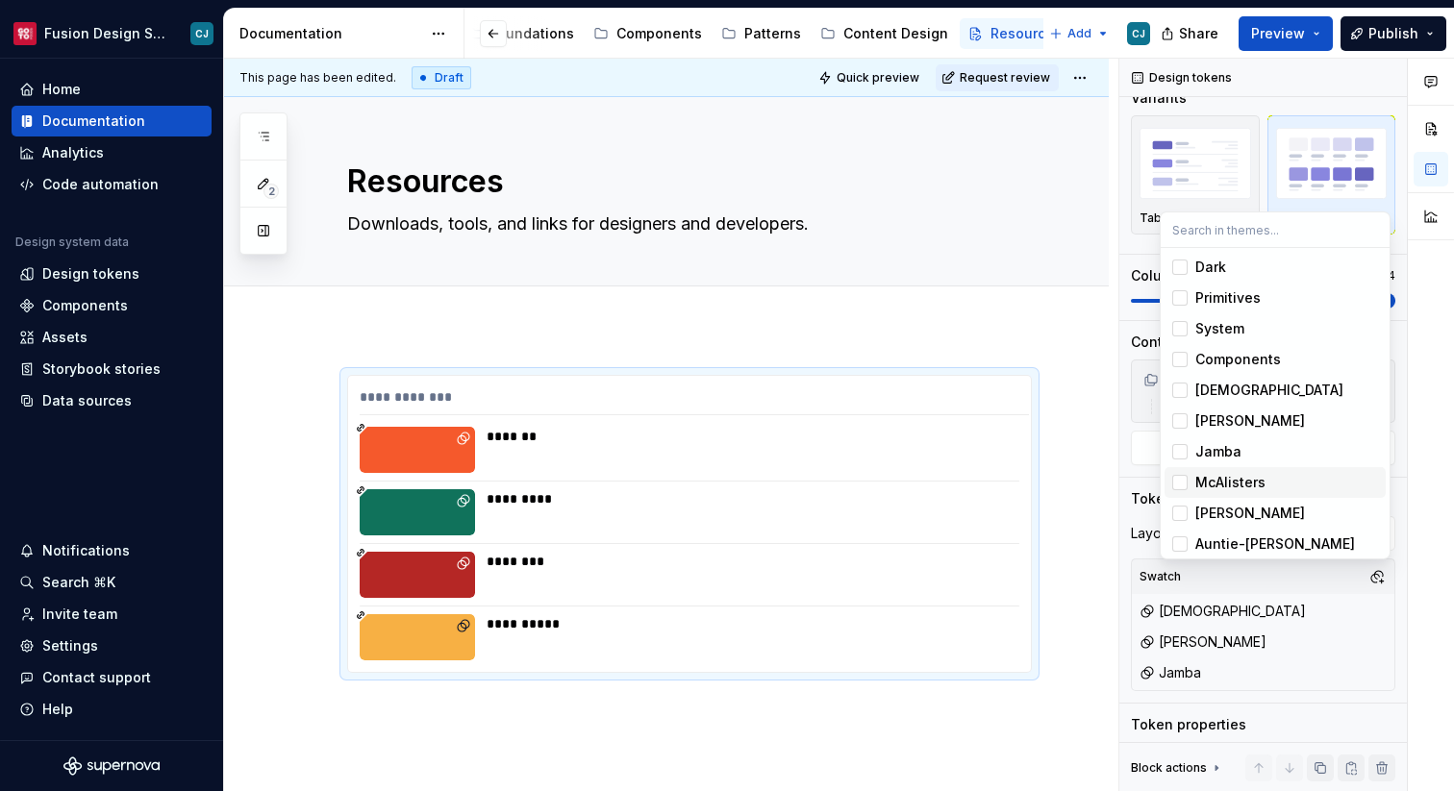
click at [1185, 485] on div "Suggestions" at bounding box center [1179, 482] width 15 height 15
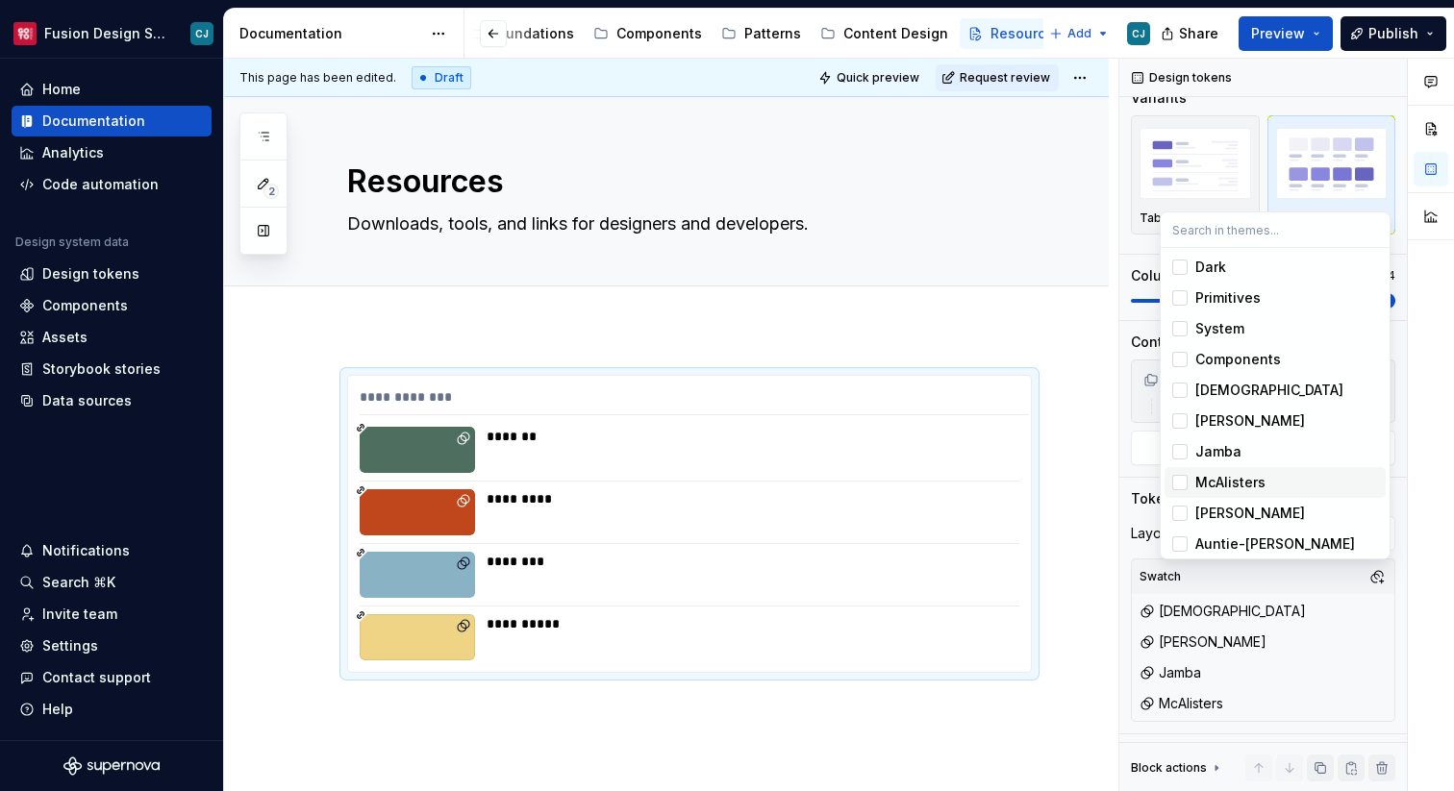
click at [1183, 500] on span "[PERSON_NAME]" at bounding box center [1274, 513] width 221 height 31
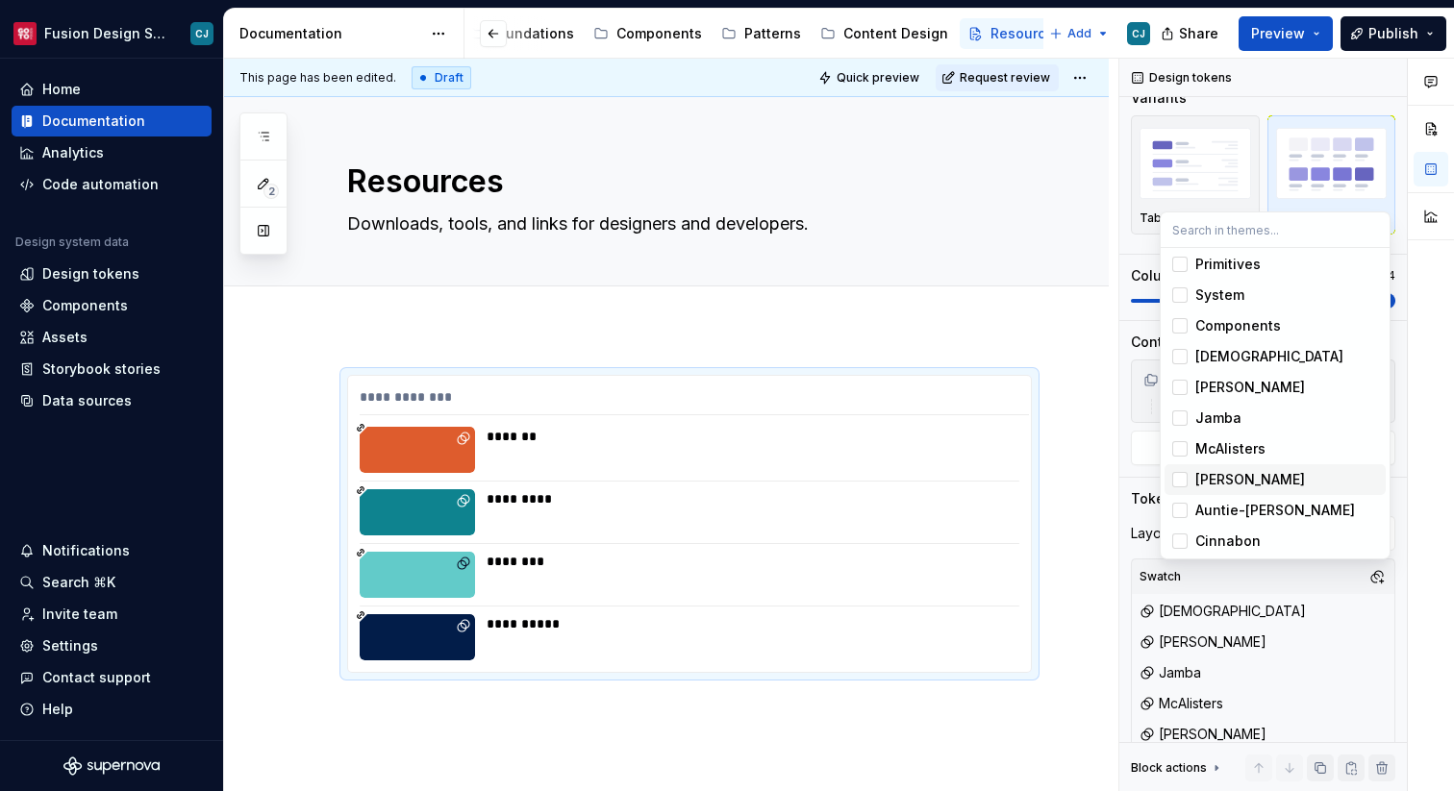
scroll to position [66, 0]
click at [1181, 479] on div "Suggestions" at bounding box center [1179, 477] width 15 height 15
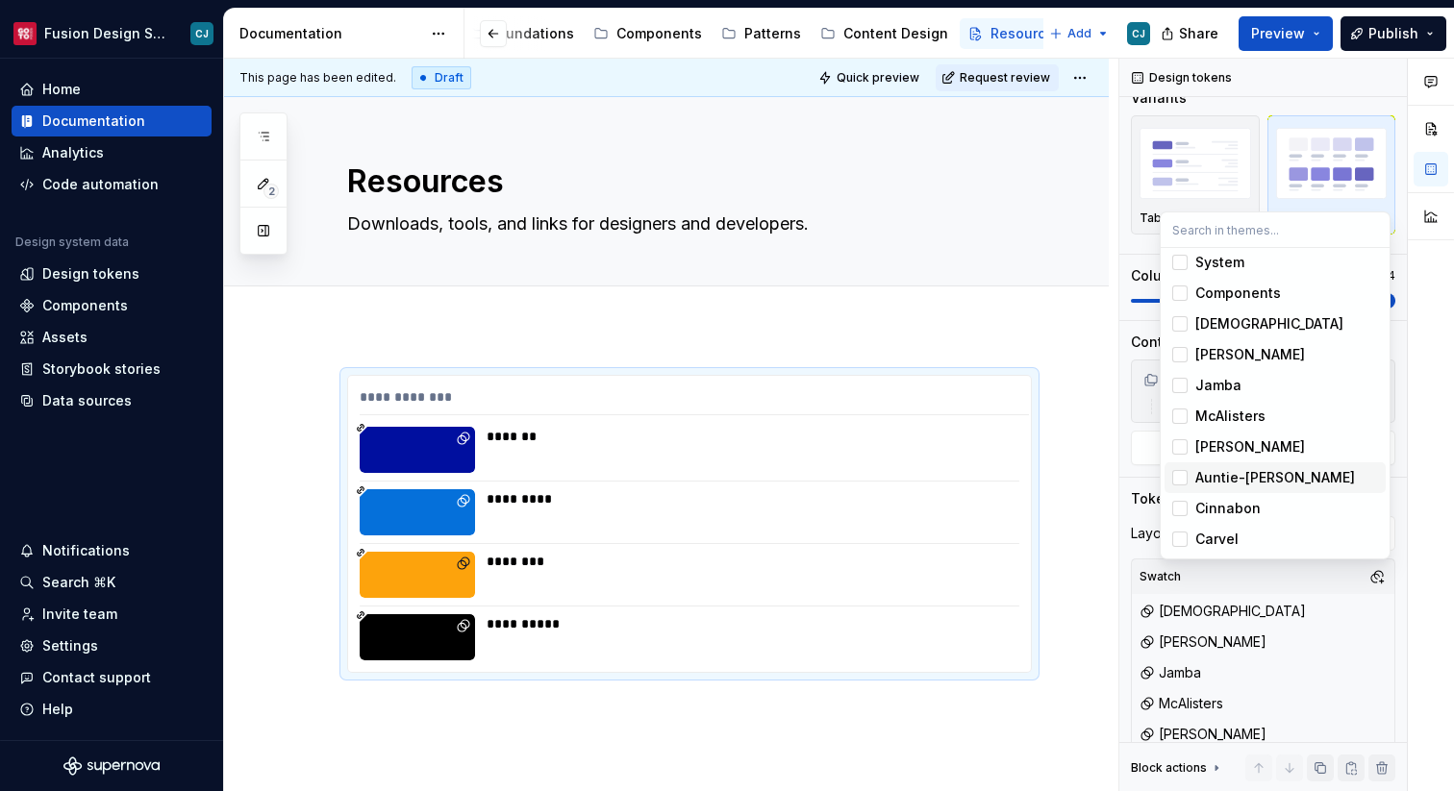
click at [1181, 497] on span "Cinnabon" at bounding box center [1274, 508] width 221 height 31
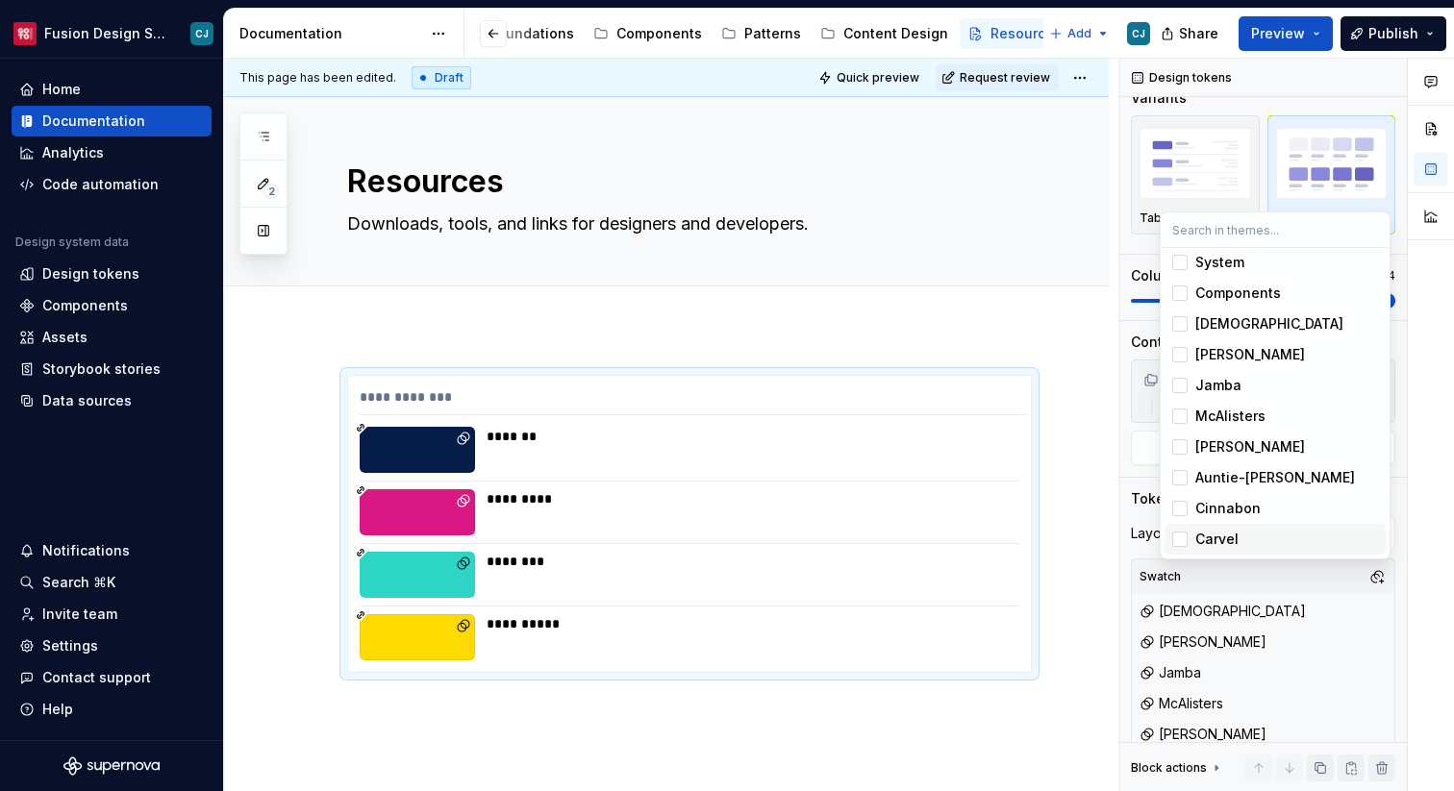
click at [1182, 535] on div "Suggestions" at bounding box center [1179, 539] width 15 height 15
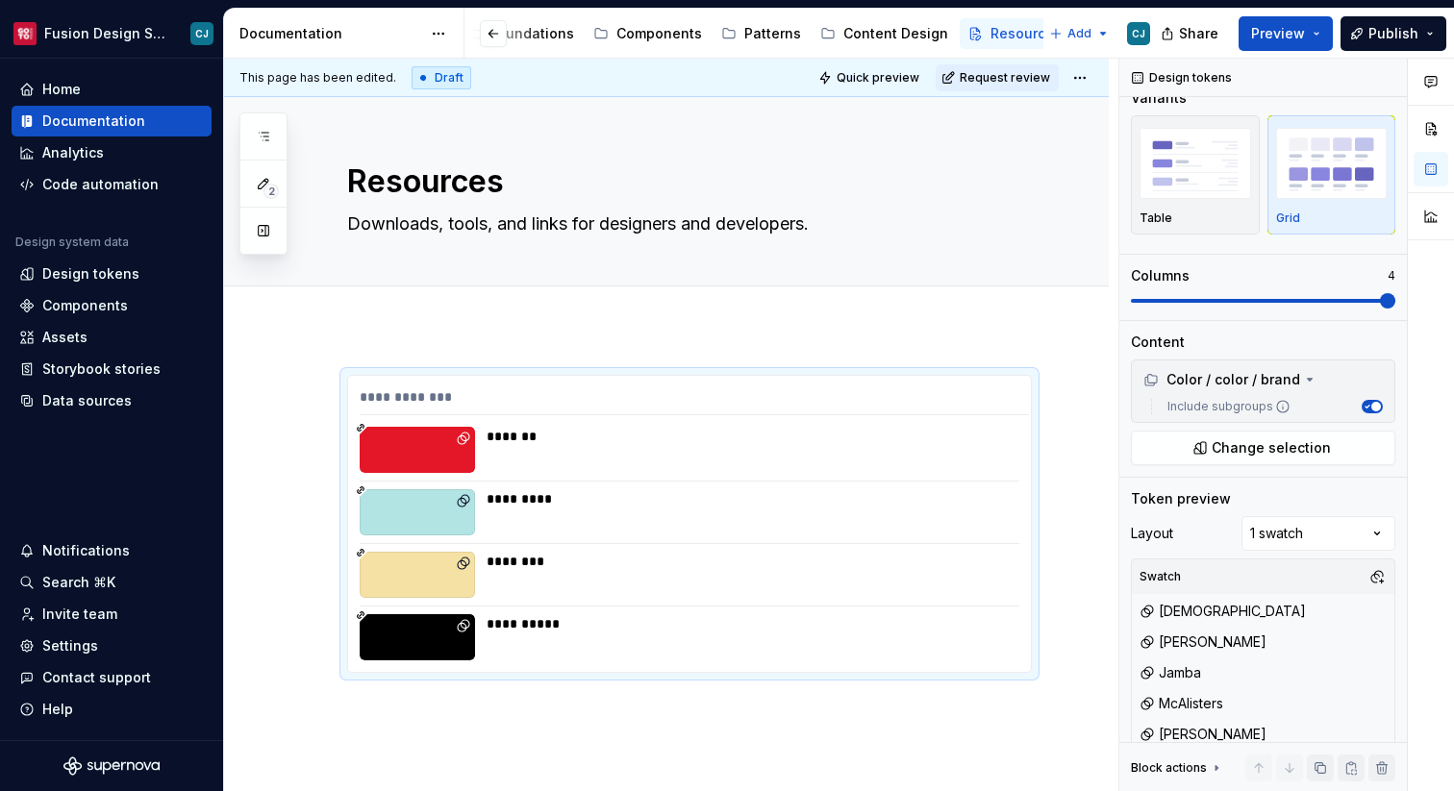
click at [1108, 521] on html "Fusion Design System CJ Home Documentation Analytics Code automation Design sys…" at bounding box center [727, 395] width 1454 height 791
click at [1330, 534] on div "Comments Open comments No comments yet Select ‘Comment’ from the block context …" at bounding box center [1286, 426] width 335 height 734
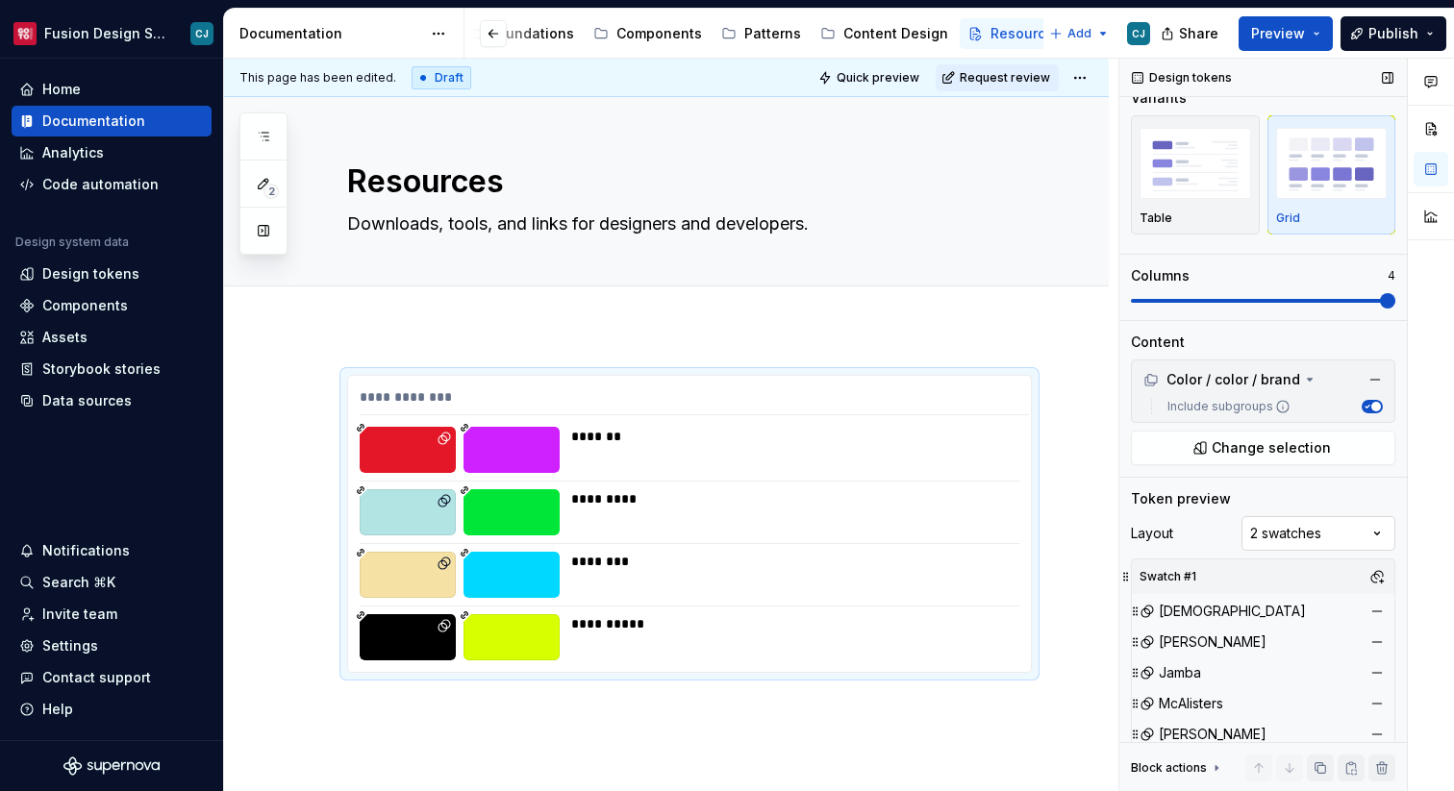
click at [1307, 530] on div "Comments Open comments No comments yet Select ‘Comment’ from the block context …" at bounding box center [1286, 426] width 335 height 734
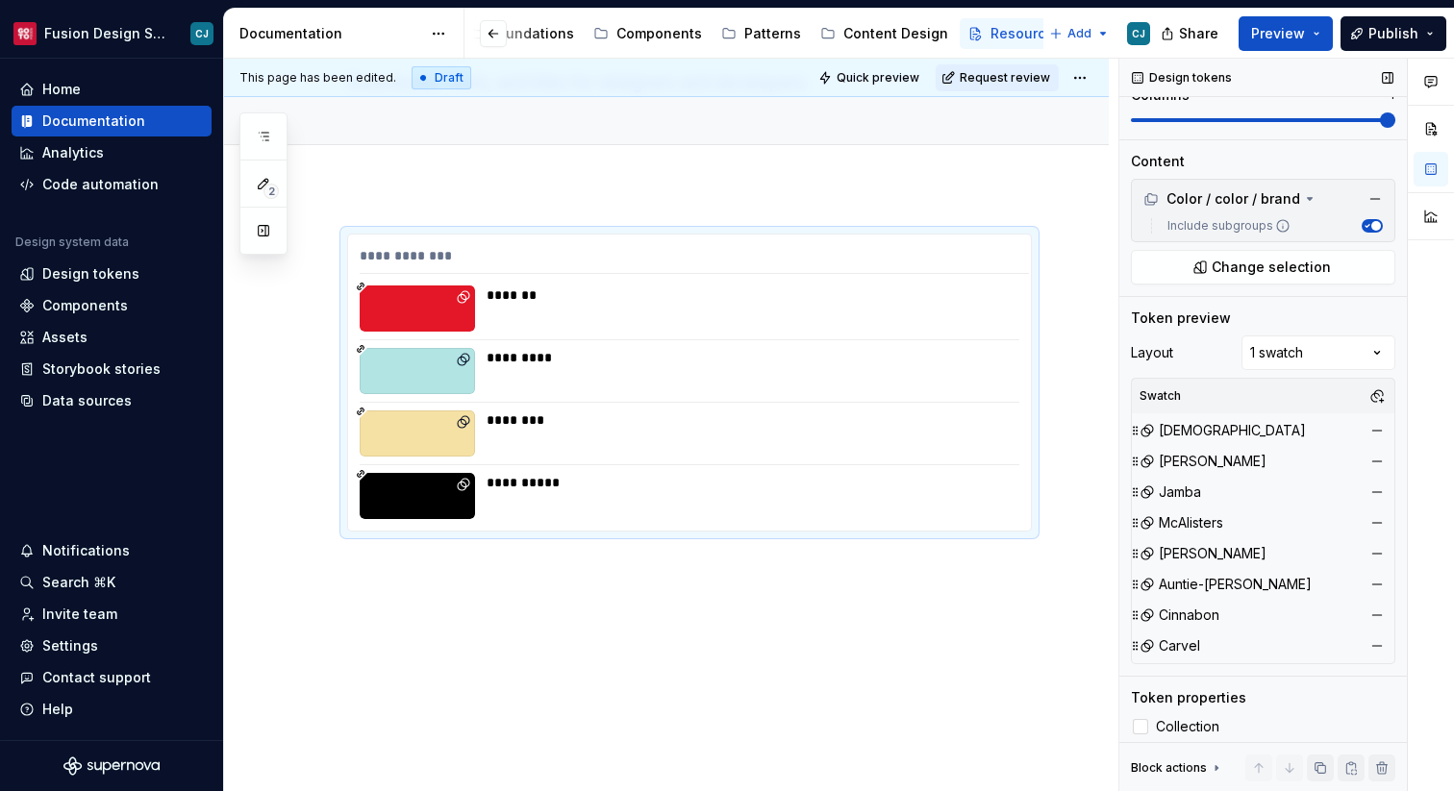
scroll to position [236, 0]
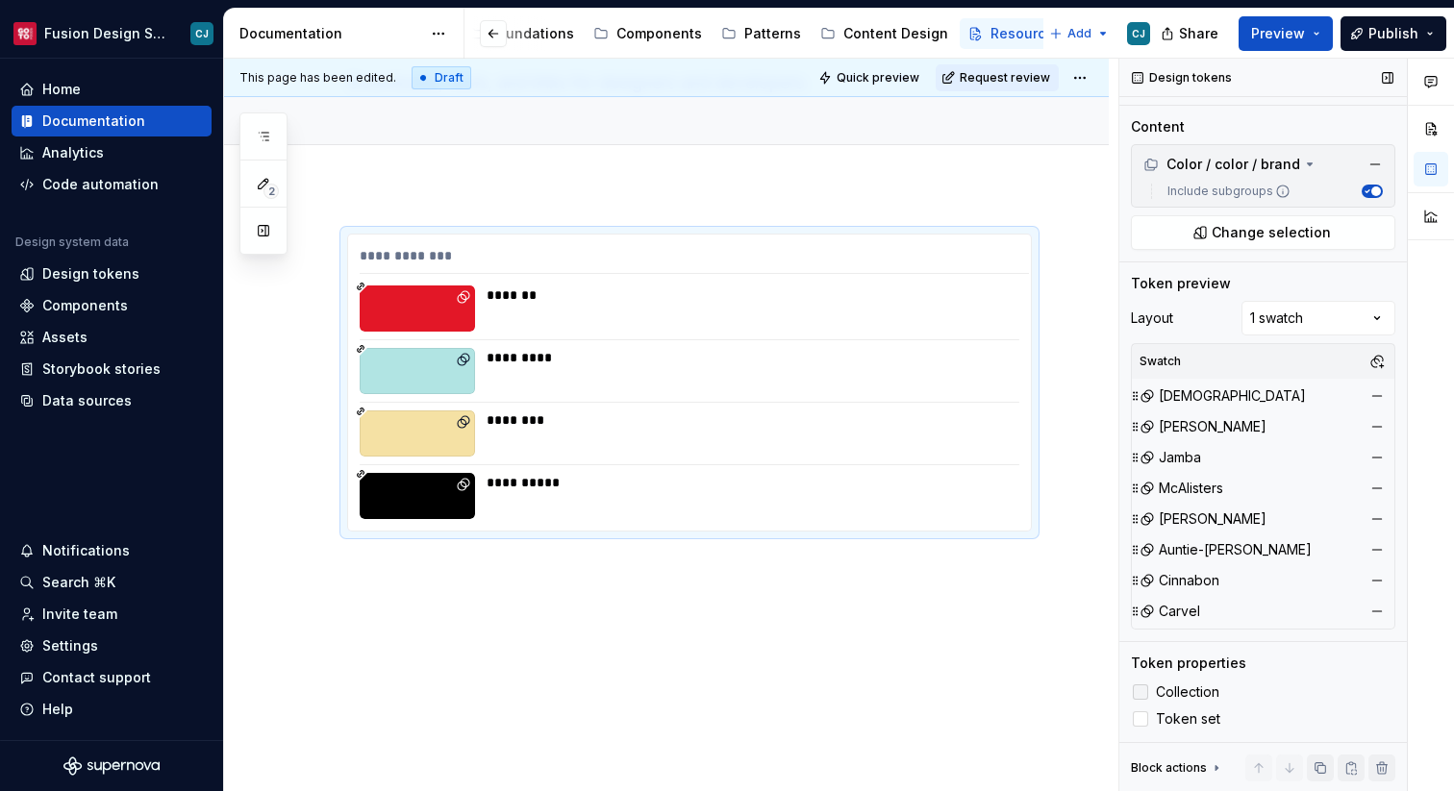
click at [1186, 692] on span "Collection" at bounding box center [1187, 692] width 63 height 15
click at [1186, 714] on span "Token set" at bounding box center [1188, 719] width 64 height 15
click at [1214, 764] on icon at bounding box center [1216, 768] width 15 height 15
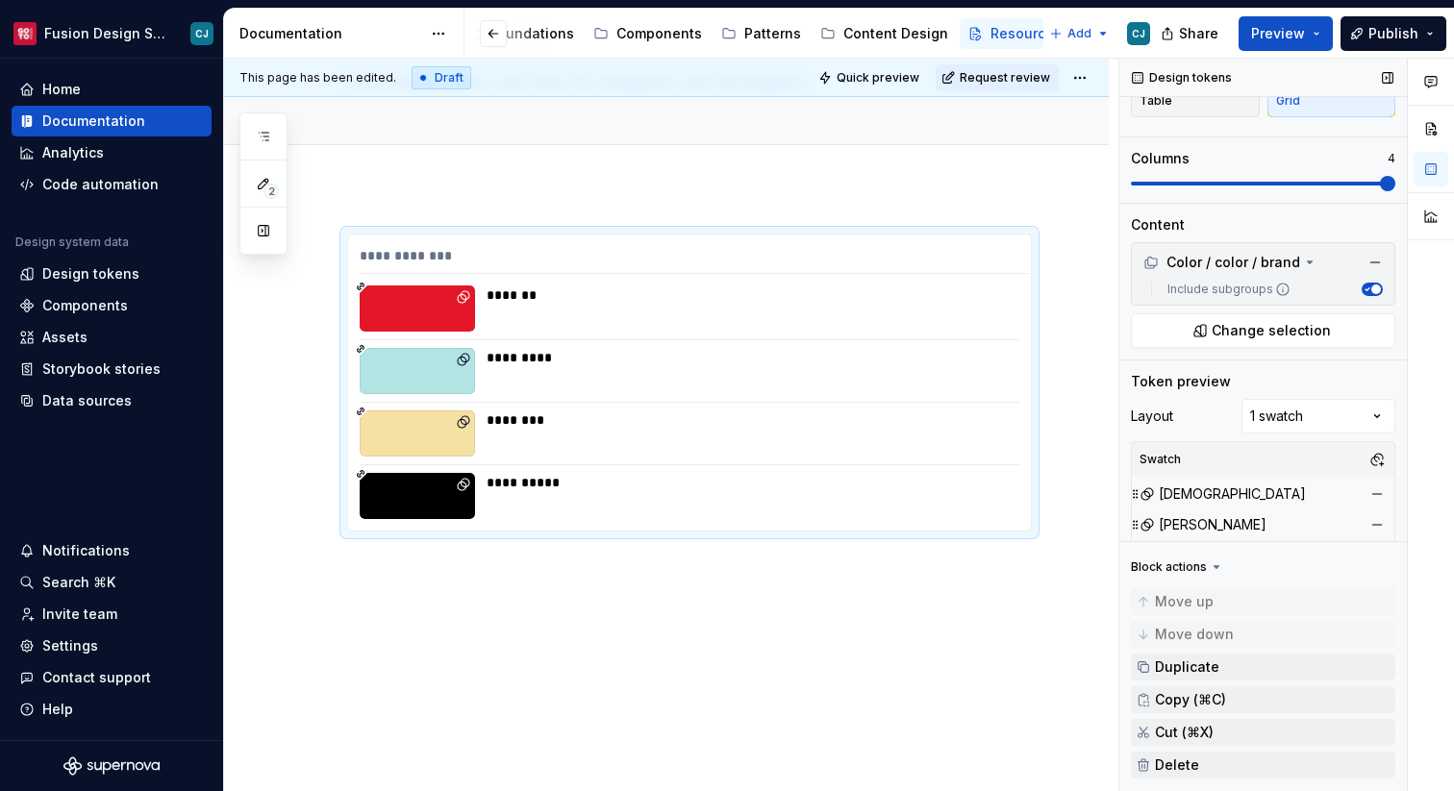
scroll to position [0, 0]
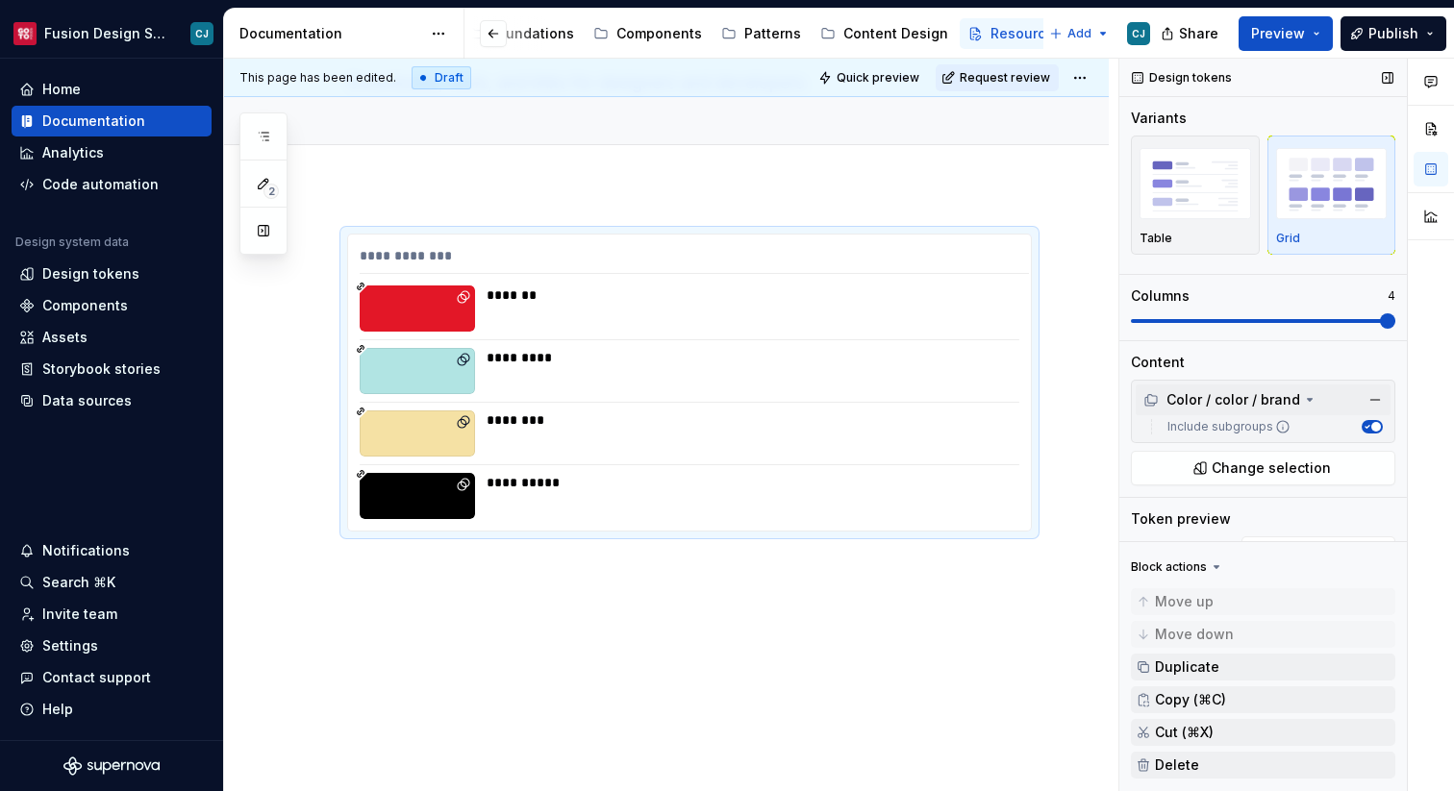
click at [1306, 403] on icon at bounding box center [1309, 399] width 15 height 15
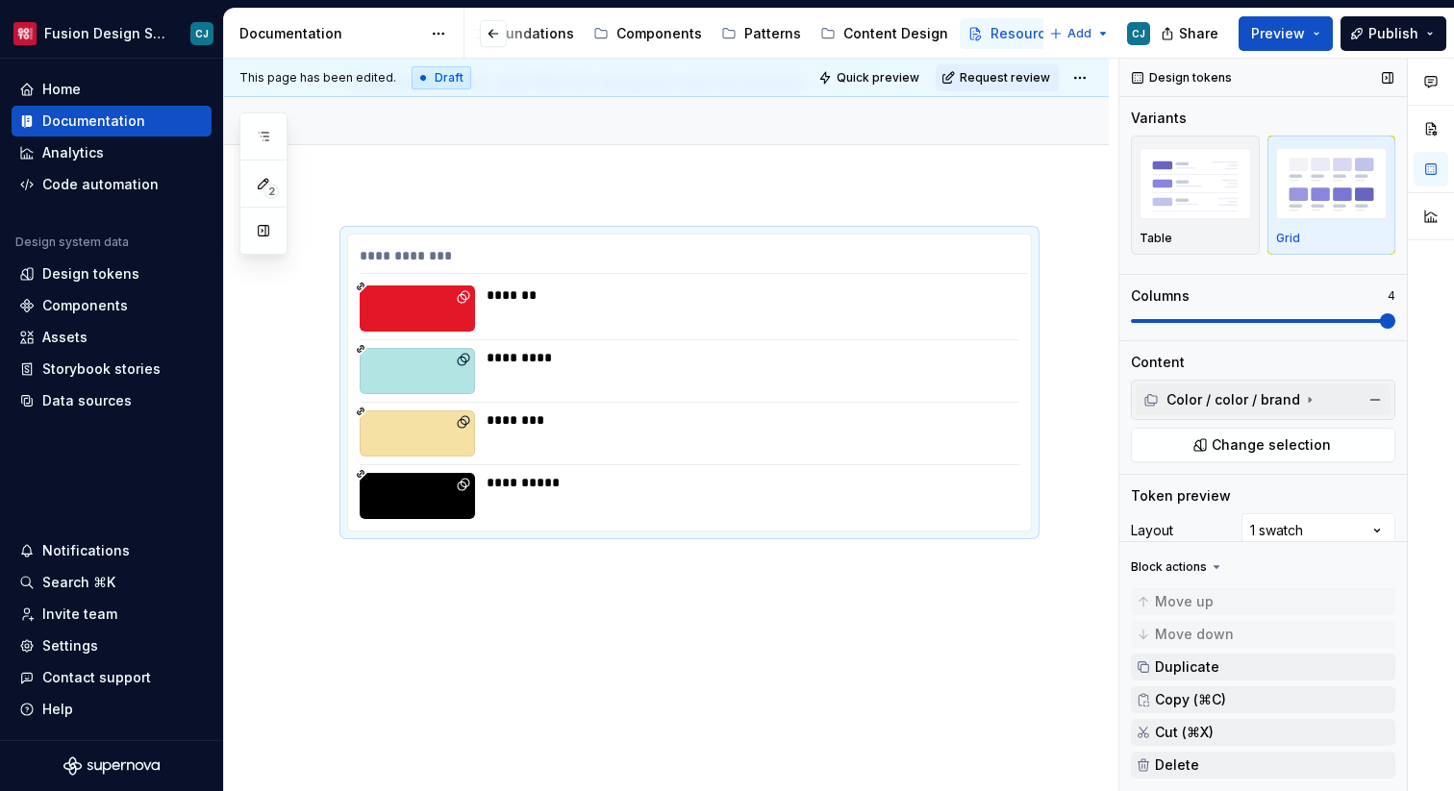
click at [1306, 403] on icon at bounding box center [1309, 399] width 15 height 15
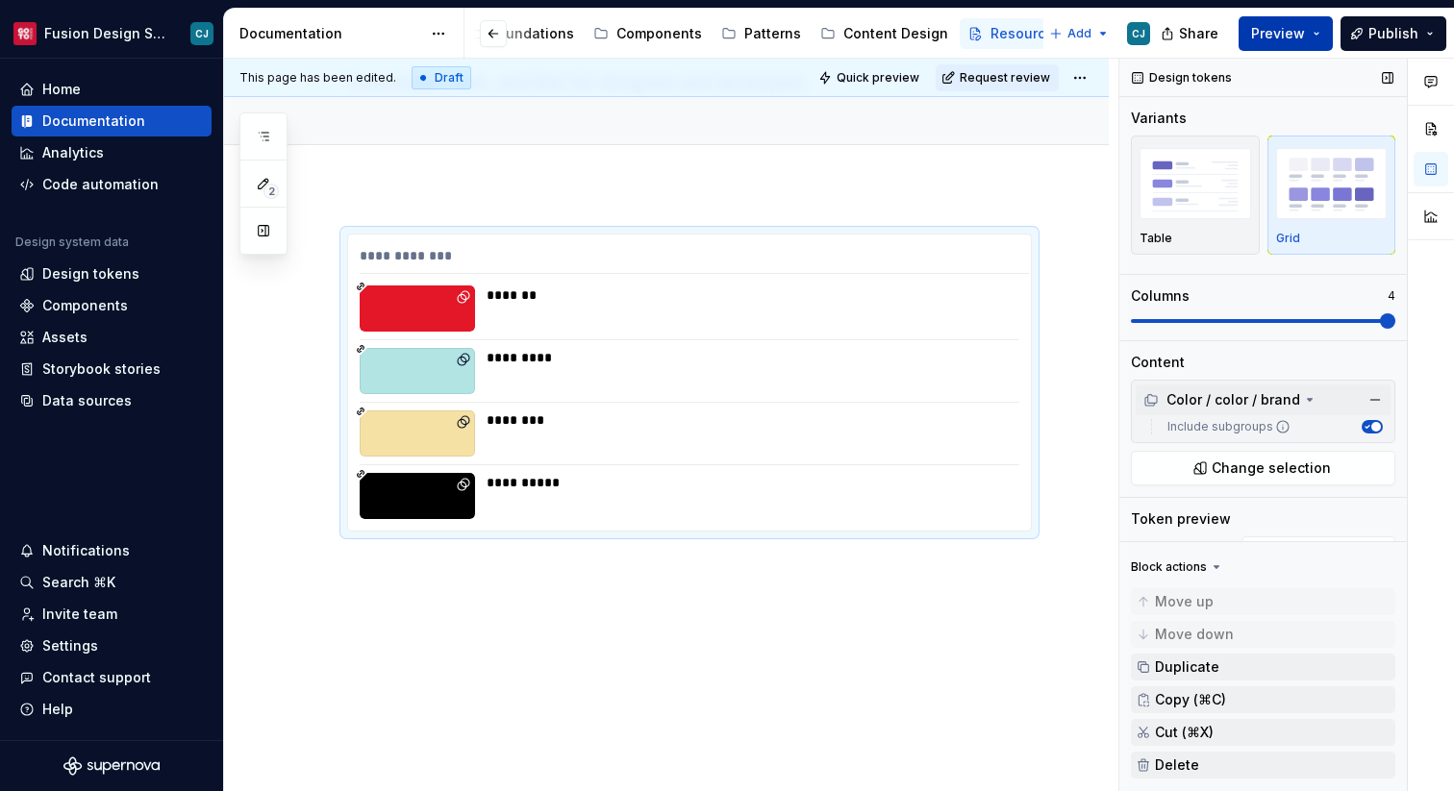
click at [1270, 30] on span "Preview" at bounding box center [1278, 33] width 54 height 19
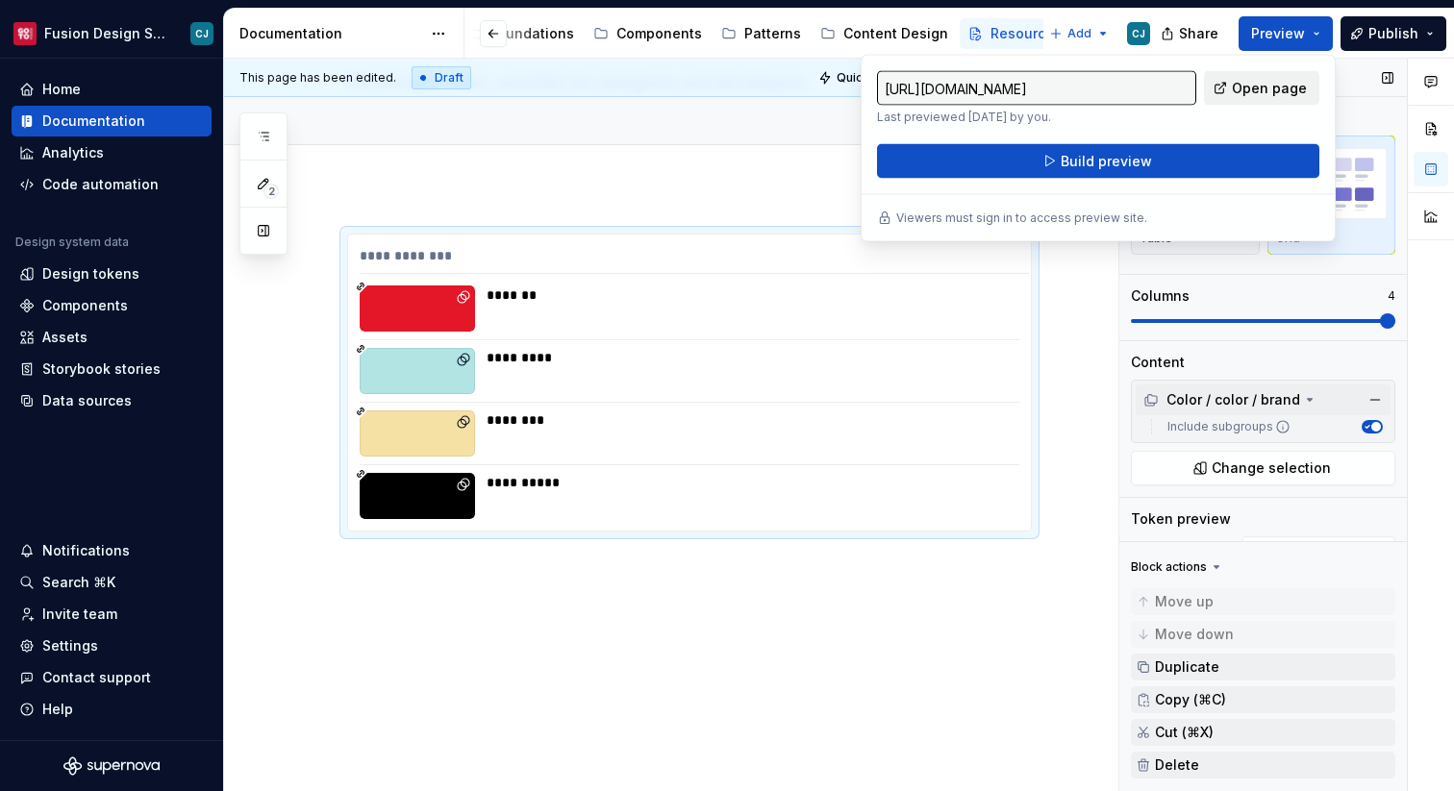
click at [1245, 90] on span "Open page" at bounding box center [1269, 88] width 75 height 19
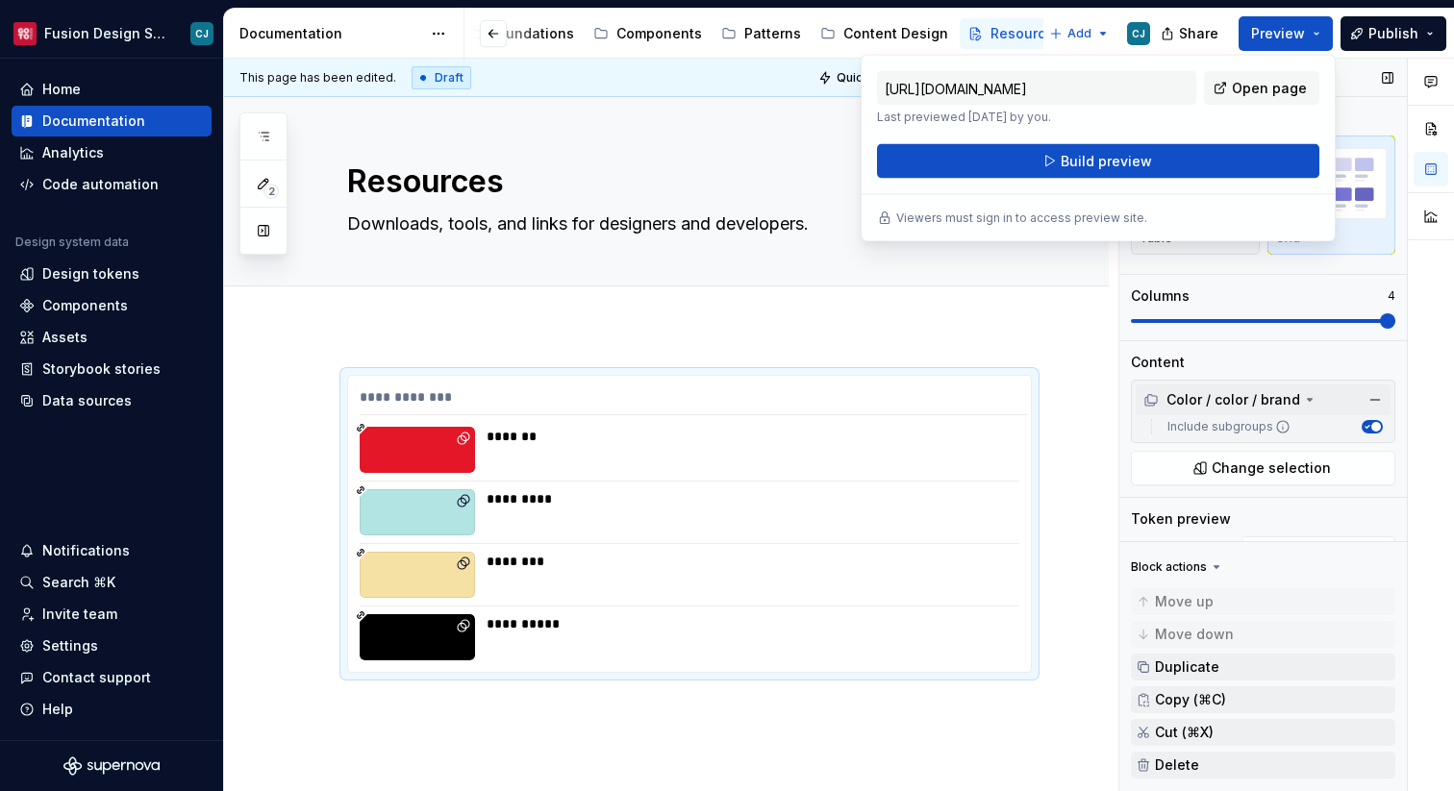
click at [1120, 318] on div "Design tokens Variants Table Grid Columns 4 Content Color / color / brand Inclu…" at bounding box center [1263, 426] width 288 height 734
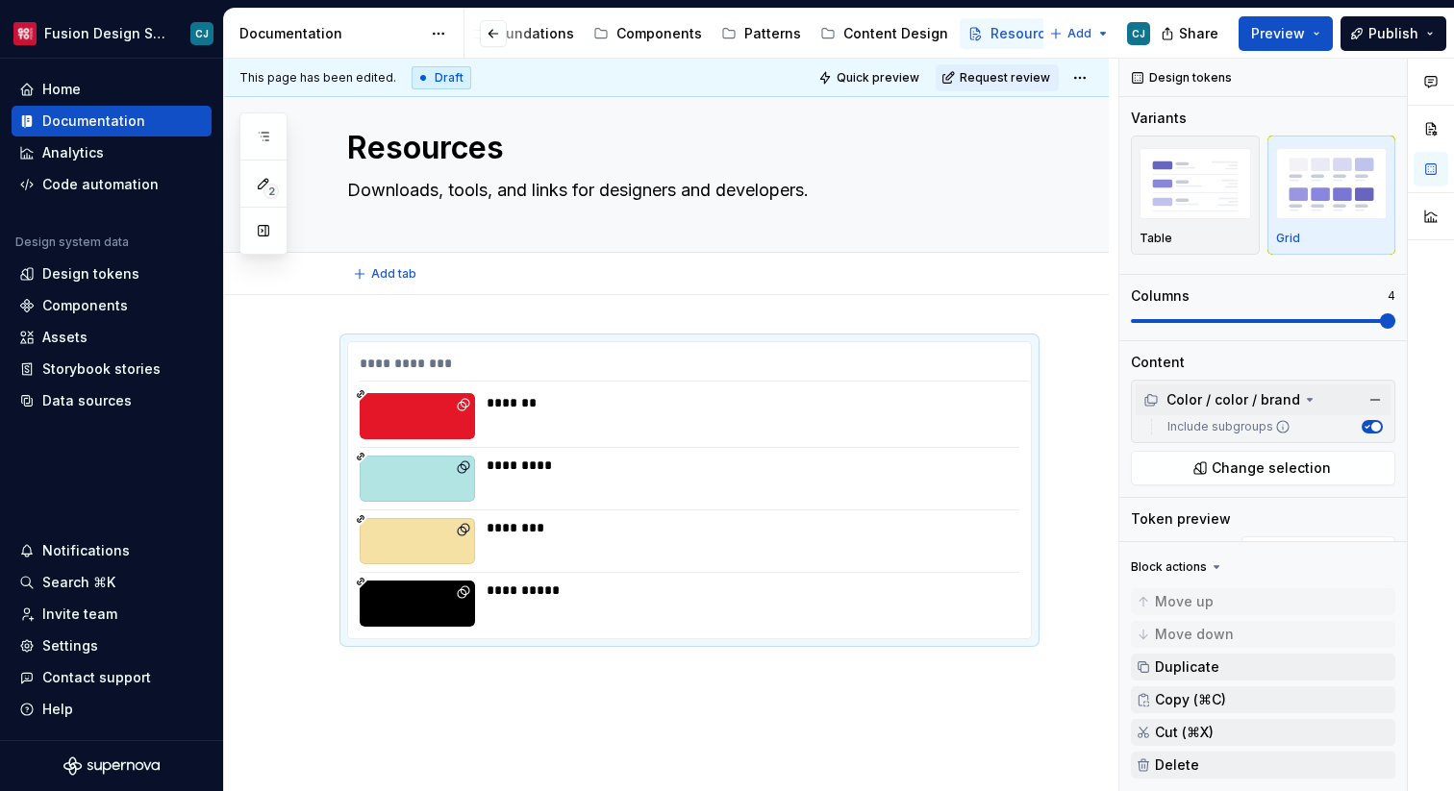
scroll to position [39, 0]
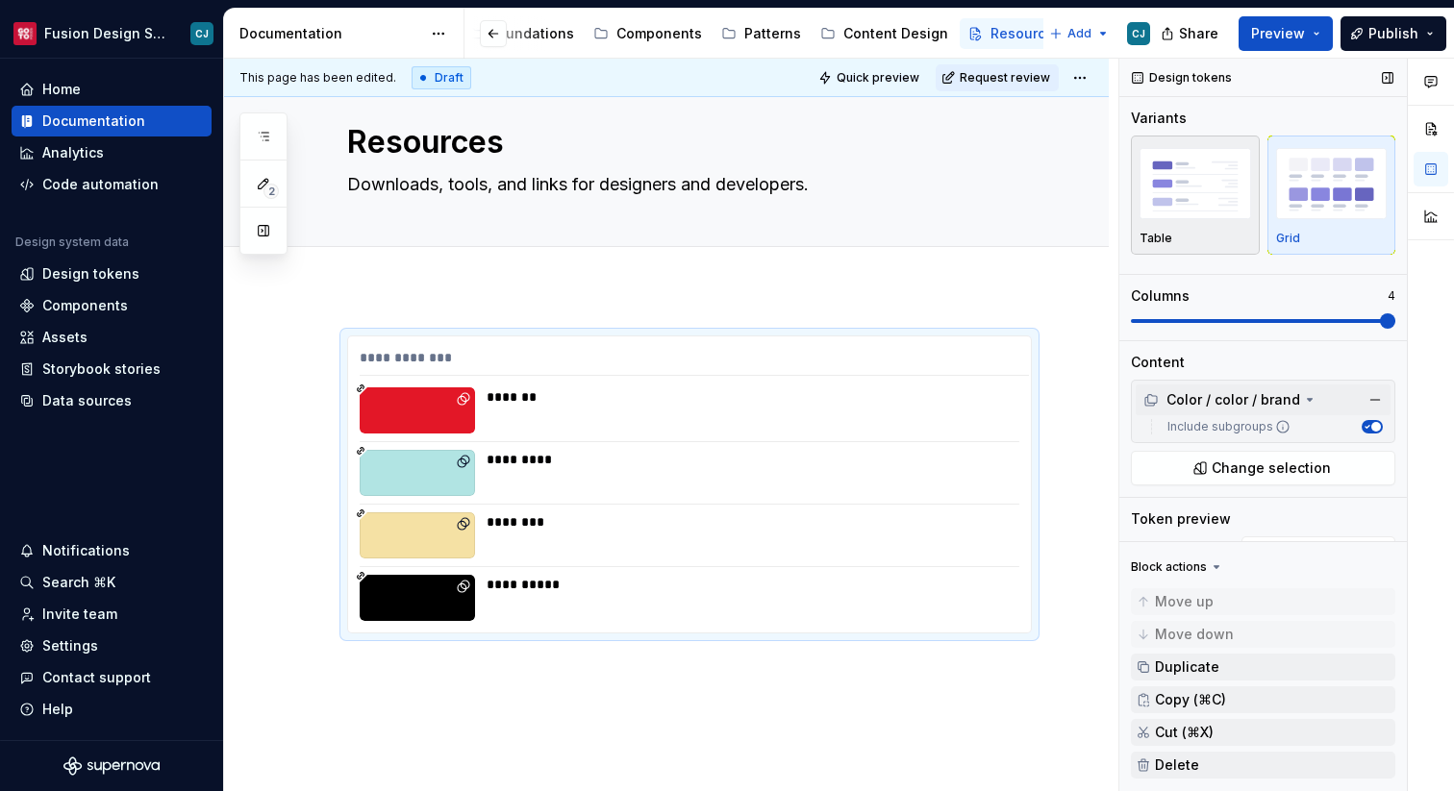
click at [1204, 186] on img "button" at bounding box center [1195, 183] width 112 height 70
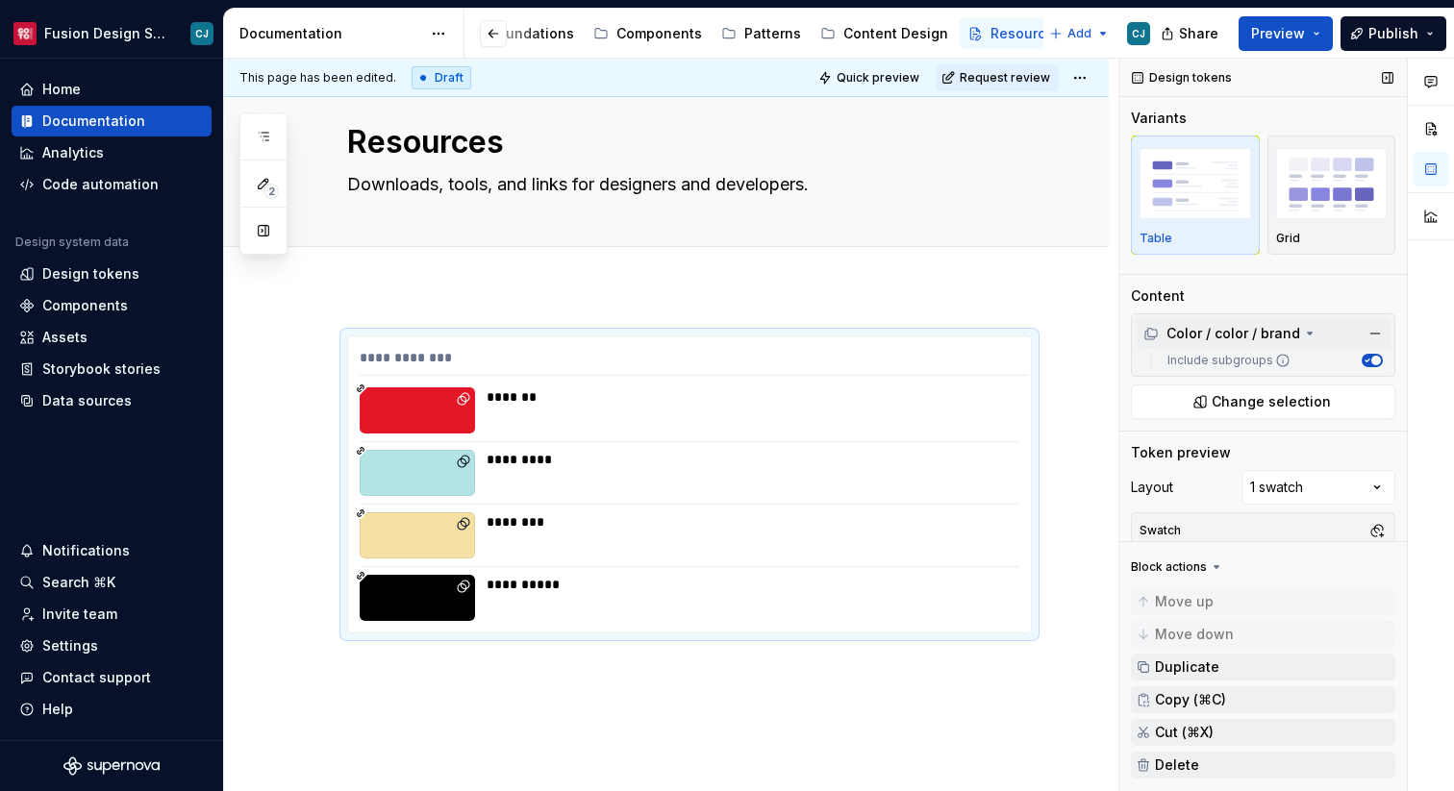
click at [1212, 209] on img "button" at bounding box center [1195, 183] width 112 height 70
click at [1305, 221] on div "button" at bounding box center [1332, 183] width 112 height 79
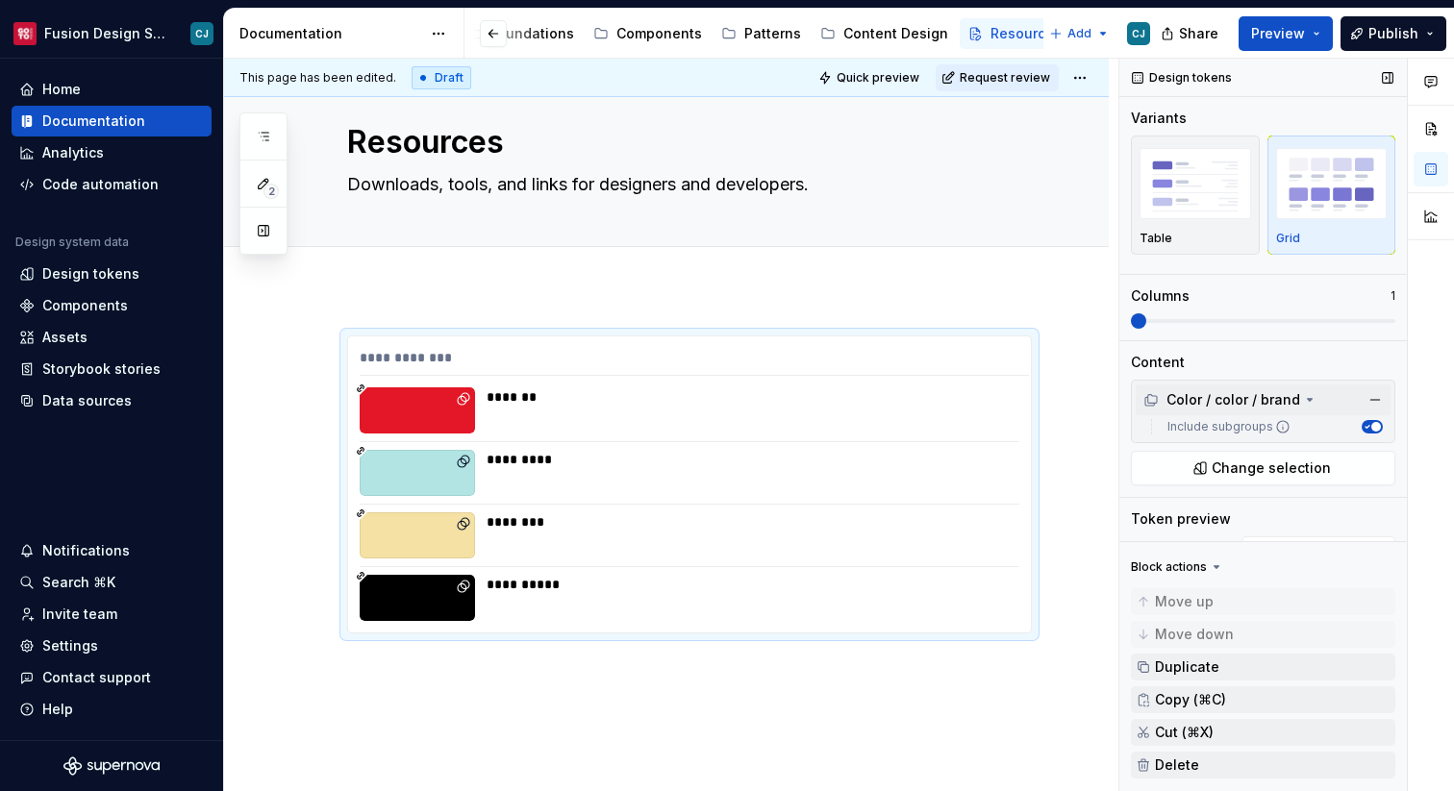
click at [1150, 328] on span at bounding box center [1263, 320] width 264 height 15
click at [1388, 328] on span at bounding box center [1263, 320] width 264 height 15
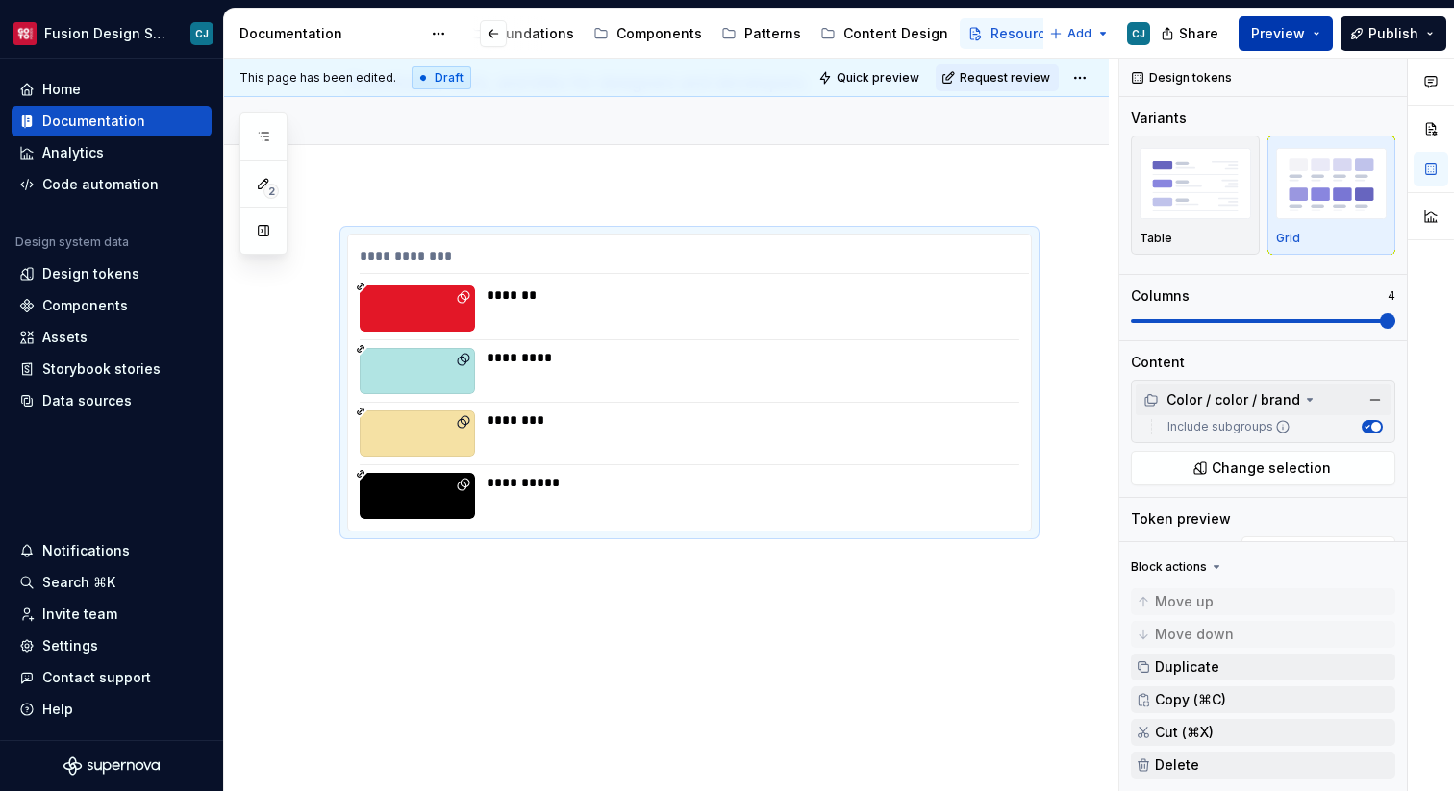
click at [1286, 42] on button "Preview" at bounding box center [1286, 33] width 94 height 35
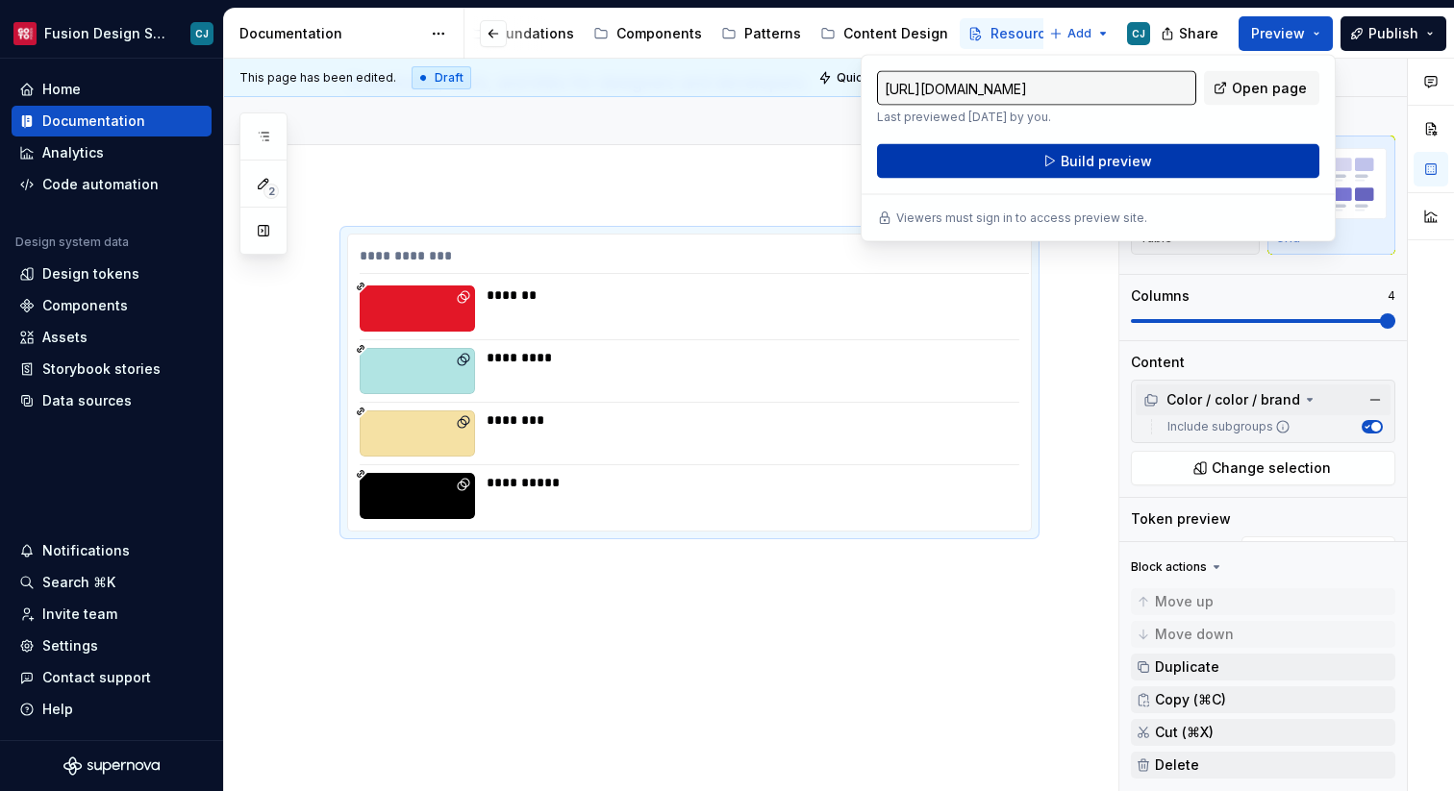
click at [1212, 171] on button "Build preview" at bounding box center [1098, 161] width 442 height 35
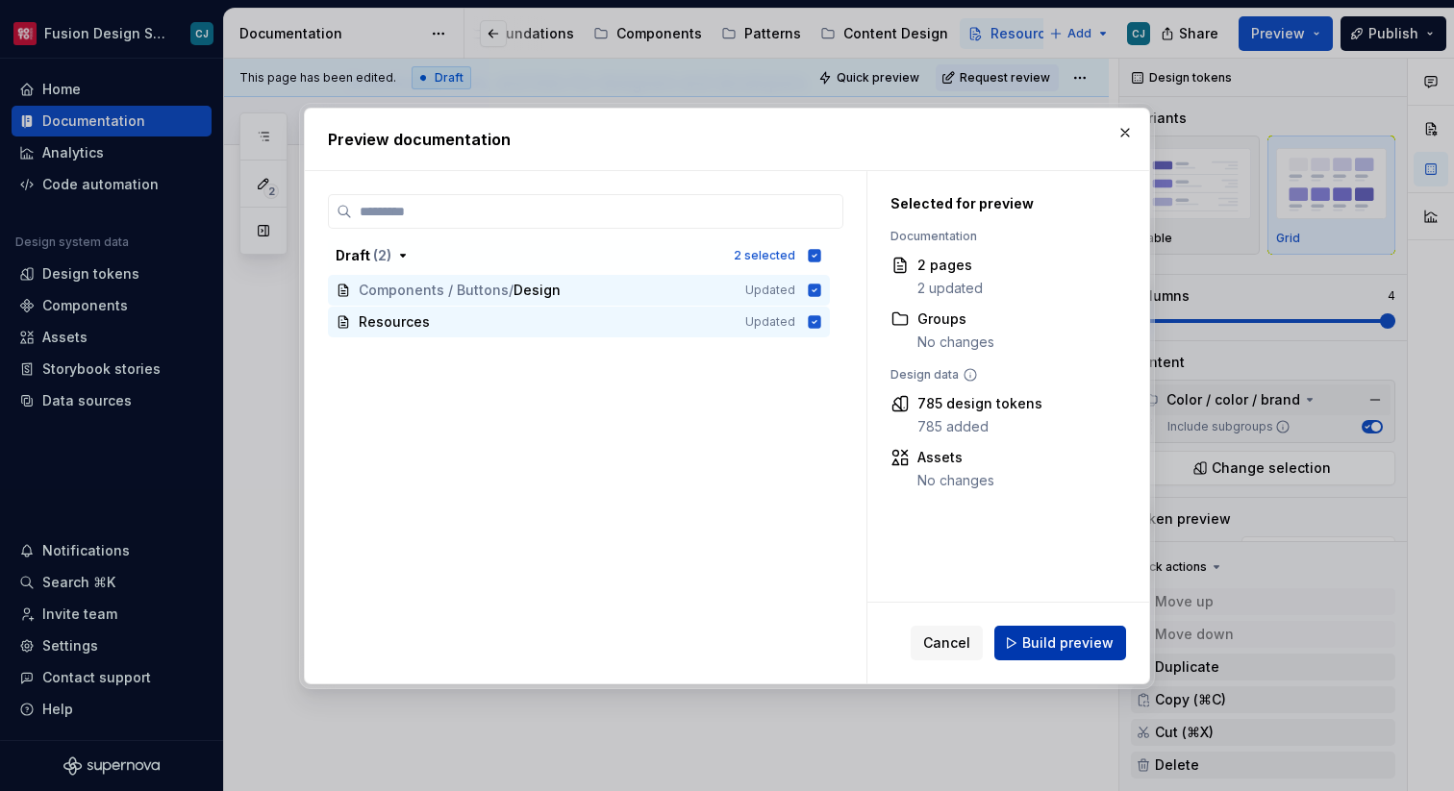
click at [1067, 639] on span "Build preview" at bounding box center [1067, 643] width 91 height 19
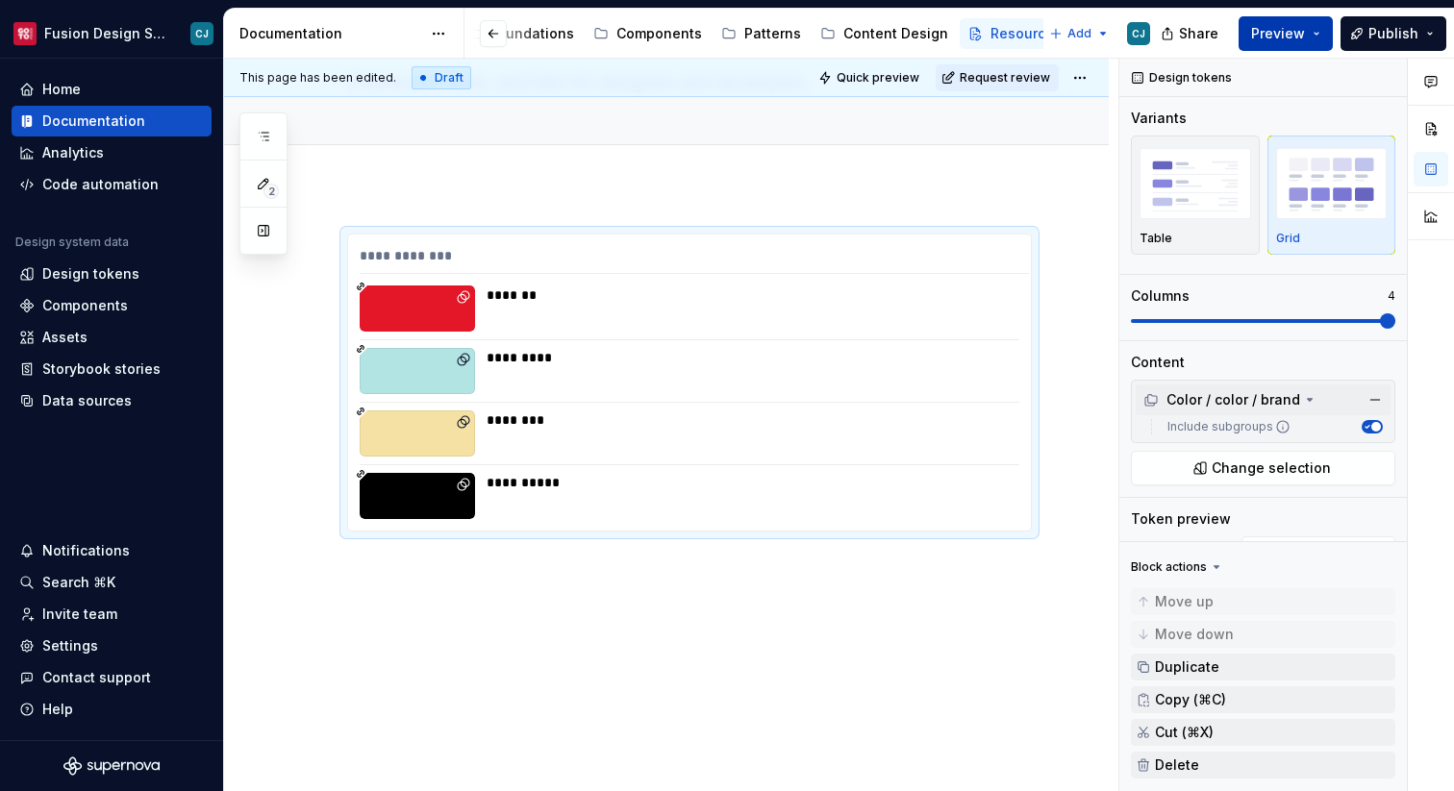
click at [1312, 39] on button "Preview" at bounding box center [1286, 33] width 94 height 35
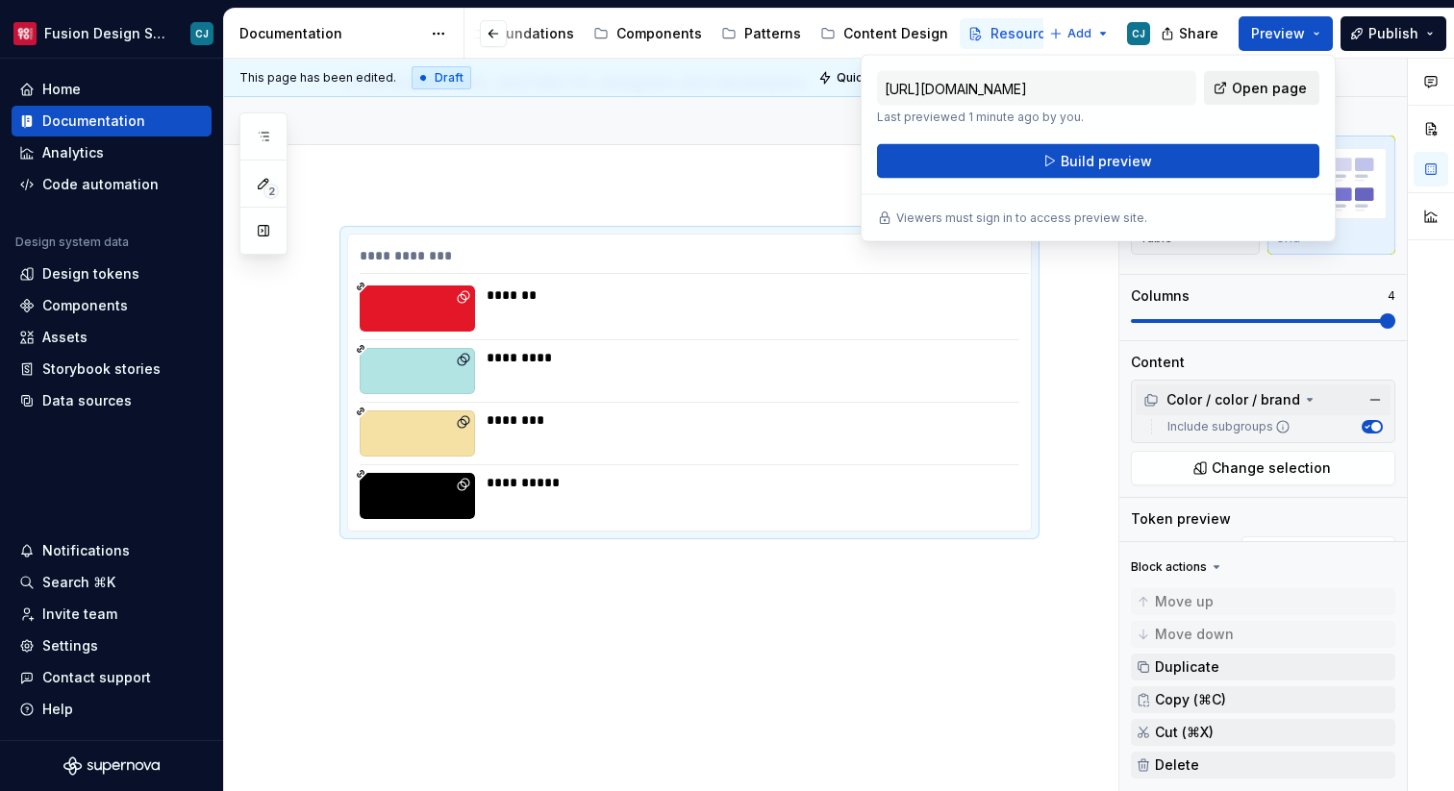
click at [1272, 90] on span "Open page" at bounding box center [1269, 88] width 75 height 19
type textarea "*"
